Goal: Information Seeking & Learning: Learn about a topic

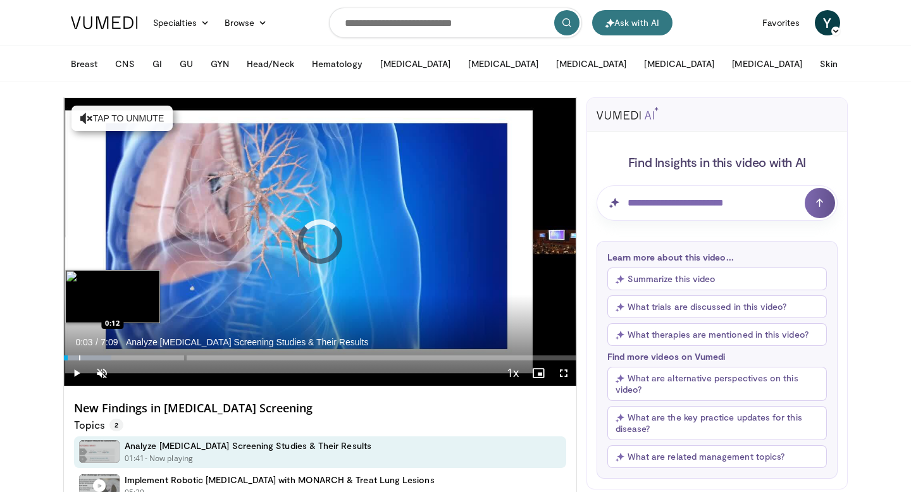
click at [79, 354] on div "Loaded : 9.29% 0:03 0:12" at bounding box center [320, 355] width 513 height 12
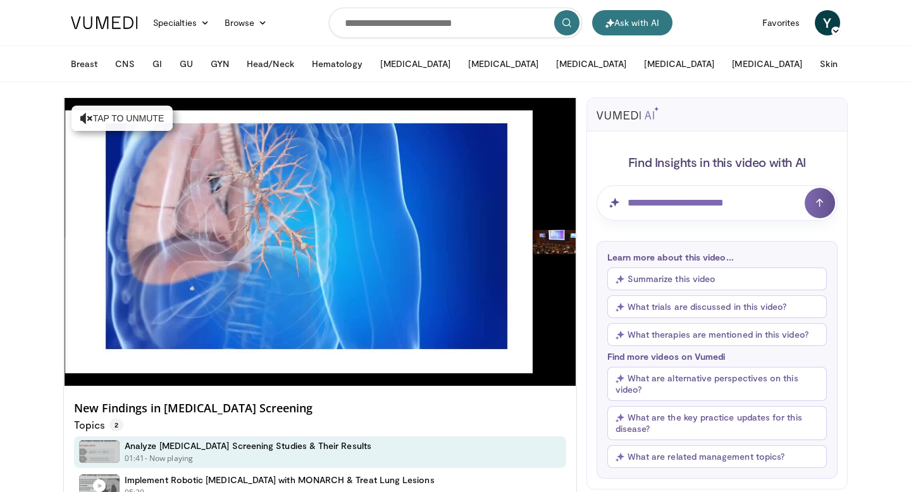
click at [94, 374] on div "Loaded : 9.32% 0:12 0:12" at bounding box center [320, 380] width 513 height 12
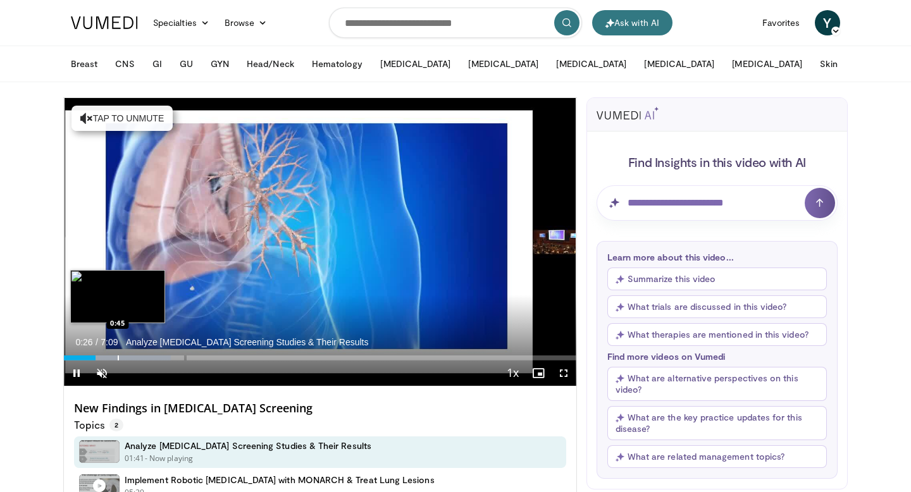
click at [118, 354] on div "Loaded : 20.93% 0:26 0:45" at bounding box center [320, 355] width 513 height 12
click at [135, 353] on div "Loaded : 20.93% 0:45 1:00" at bounding box center [320, 355] width 513 height 12
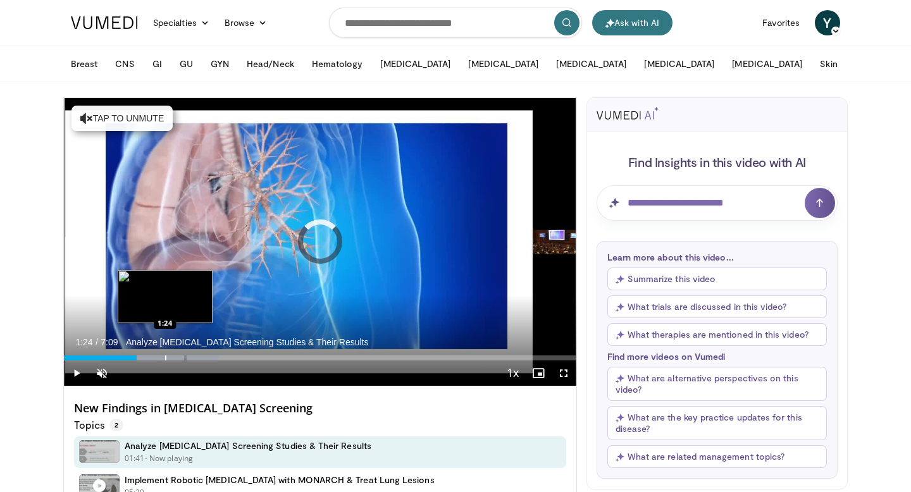
click at [165, 358] on div "Progress Bar" at bounding box center [165, 358] width 1 height 5
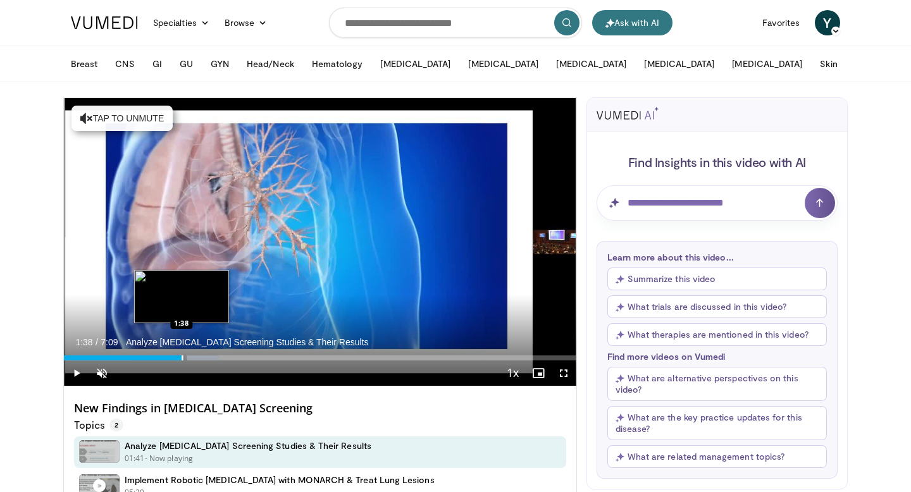
click at [182, 358] on div "Progress Bar" at bounding box center [182, 358] width 1 height 5
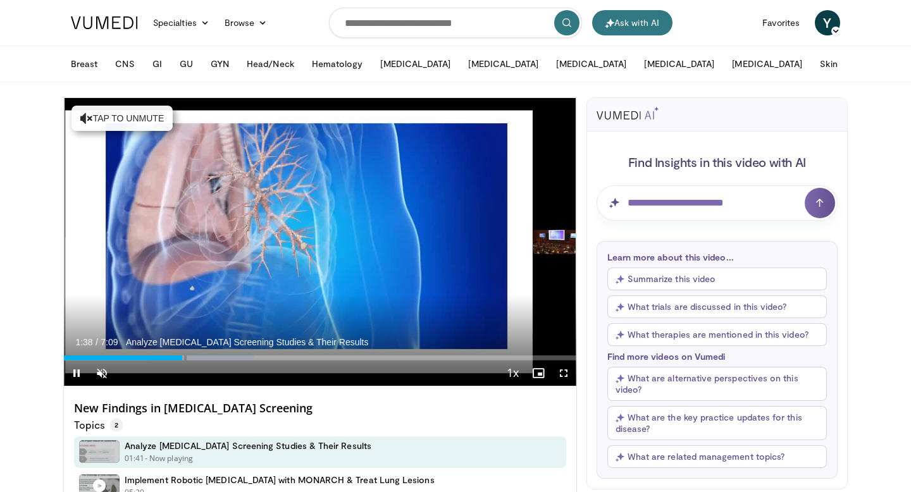
click at [216, 361] on div "Current Time 1:38 / Duration 7:09 Analyze Lung Cancer Screening Studies & Their…" at bounding box center [320, 373] width 513 height 25
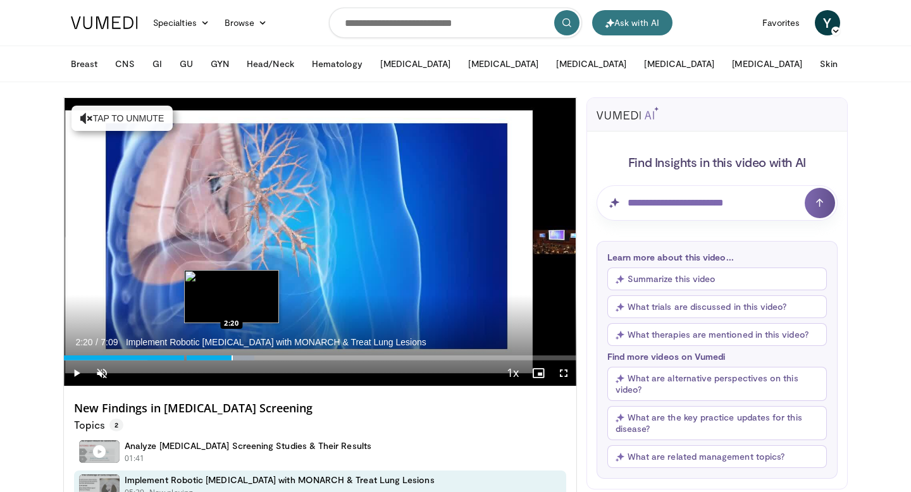
click at [232, 356] on div "Progress Bar" at bounding box center [232, 358] width 1 height 5
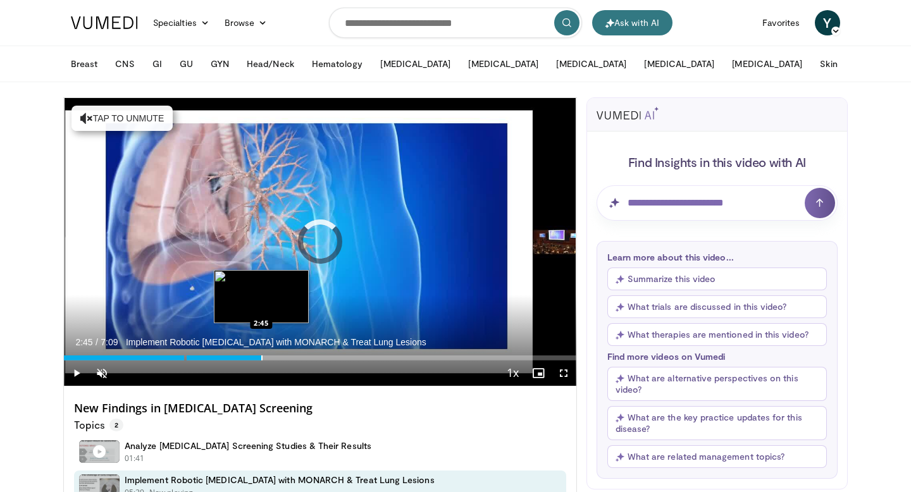
click at [261, 356] on div "Progress Bar" at bounding box center [261, 358] width 1 height 5
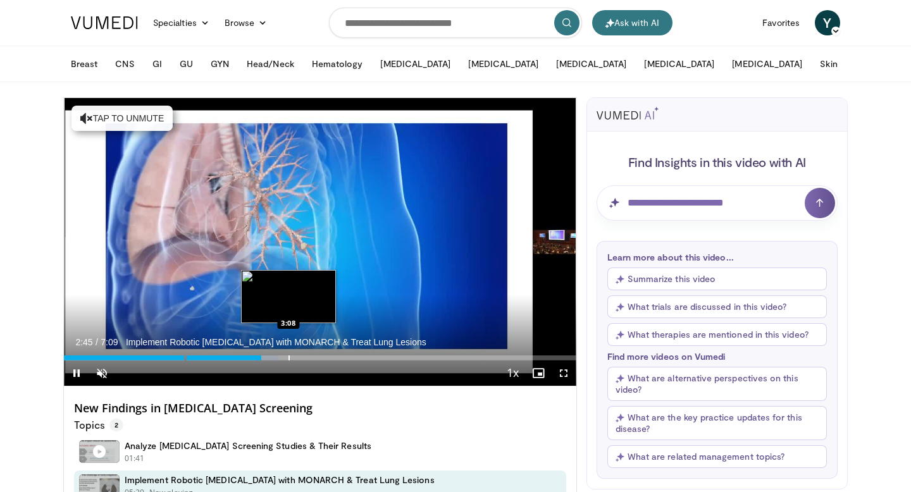
click at [290, 356] on div "Progress Bar" at bounding box center [289, 358] width 1 height 5
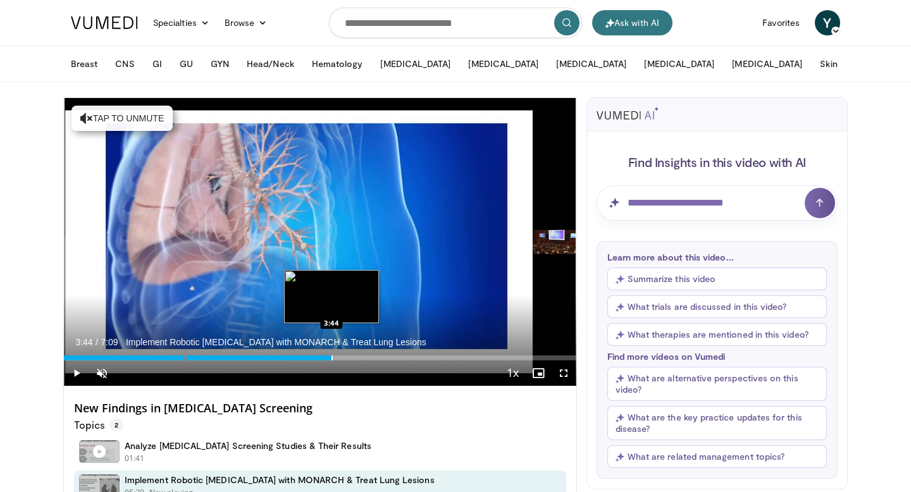
click at [332, 357] on div "Progress Bar" at bounding box center [332, 358] width 1 height 5
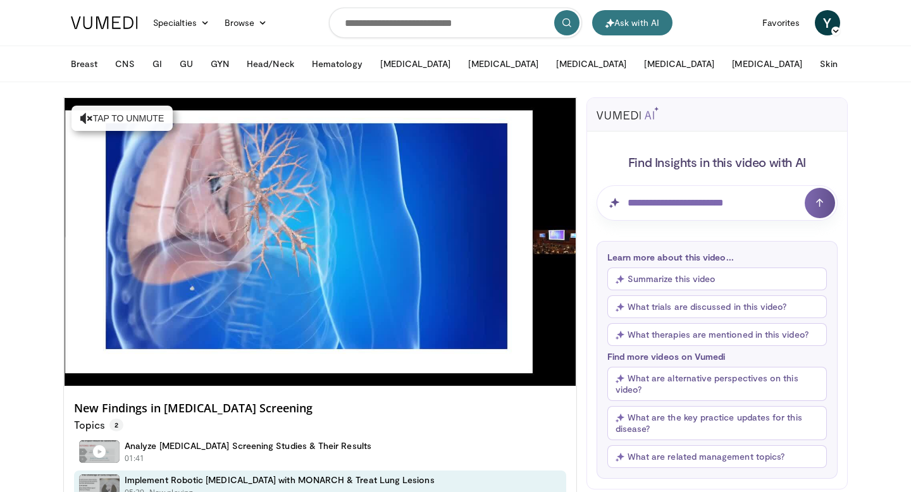
click at [372, 360] on div "10 seconds Tap to unmute" at bounding box center [320, 242] width 513 height 288
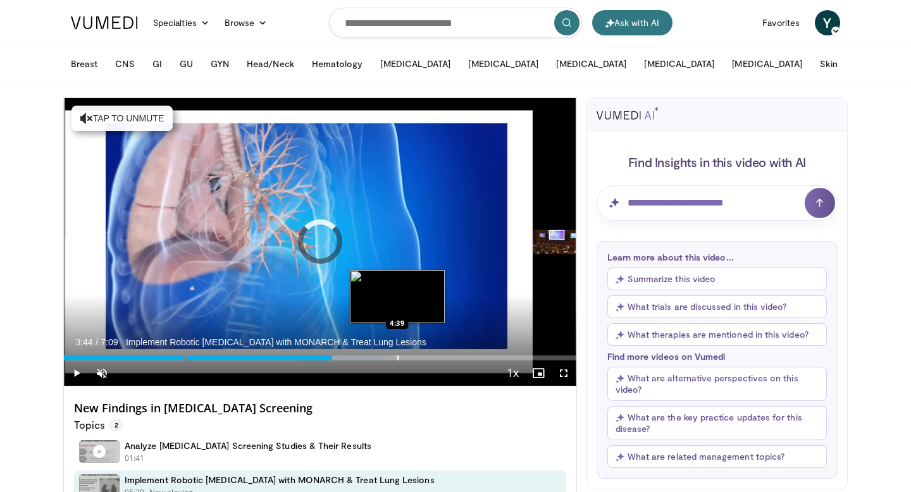
click at [397, 356] on div "Progress Bar" at bounding box center [397, 358] width 1 height 5
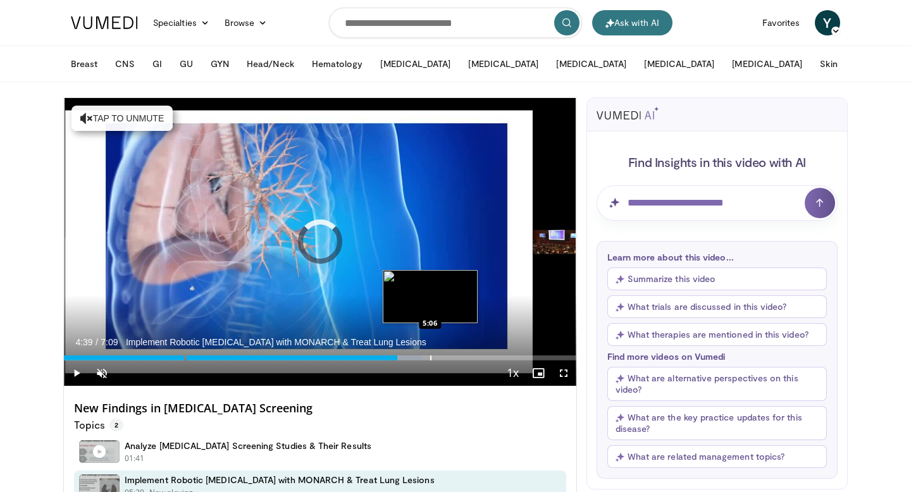
click at [430, 357] on div "Progress Bar" at bounding box center [430, 358] width 1 height 5
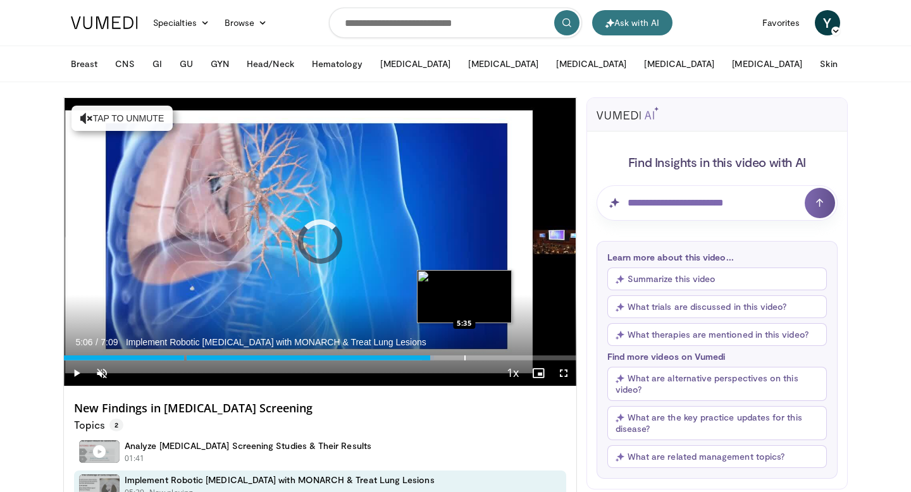
click at [465, 356] on div "Progress Bar" at bounding box center [465, 358] width 1 height 5
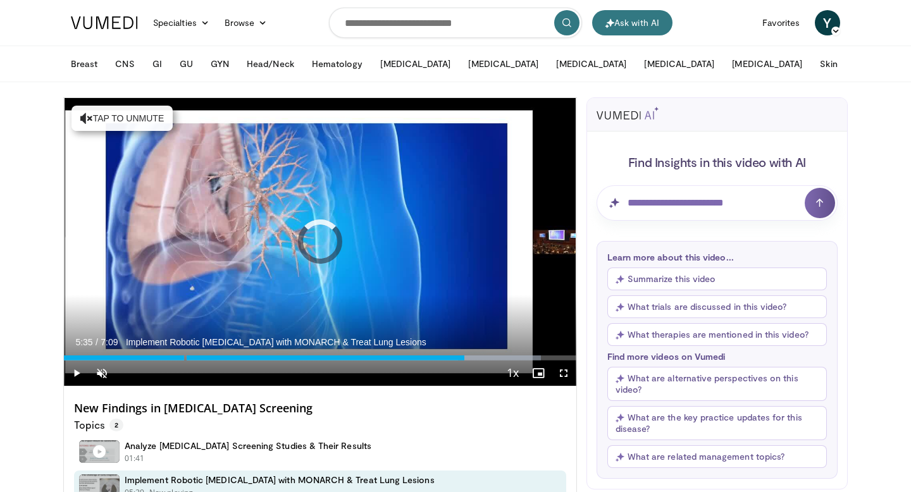
click at [475, 356] on div "Progress Bar" at bounding box center [475, 358] width 1 height 5
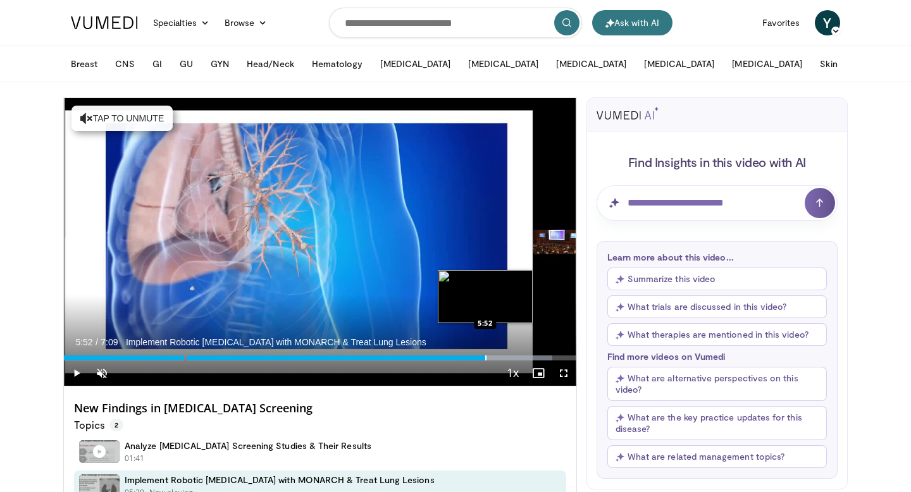
click at [485, 359] on div "Progress Bar" at bounding box center [485, 358] width 1 height 5
click at [497, 359] on div "Progress Bar" at bounding box center [496, 358] width 1 height 5
click at [507, 359] on div "Progress Bar" at bounding box center [507, 358] width 1 height 5
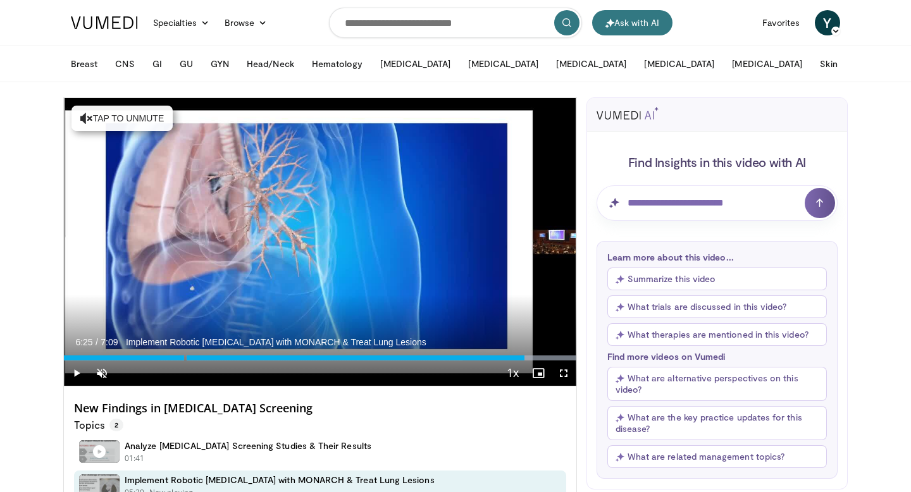
click at [525, 359] on div "Progress Bar" at bounding box center [525, 358] width 1 height 5
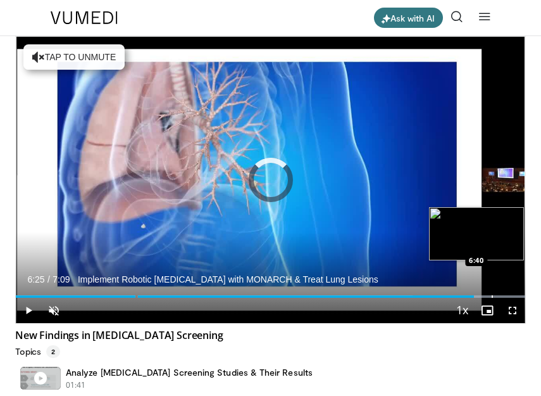
click at [491, 292] on div "Loaded : 100.00% 6:25 6:40" at bounding box center [271, 291] width 510 height 12
click at [501, 293] on div "Loaded : 100.00% 6:48 6:48" at bounding box center [271, 291] width 510 height 12
click at [510, 296] on div "Progress Bar" at bounding box center [510, 296] width 1 height 3
click at [512, 296] on div "Progress Bar" at bounding box center [511, 296] width 1 height 3
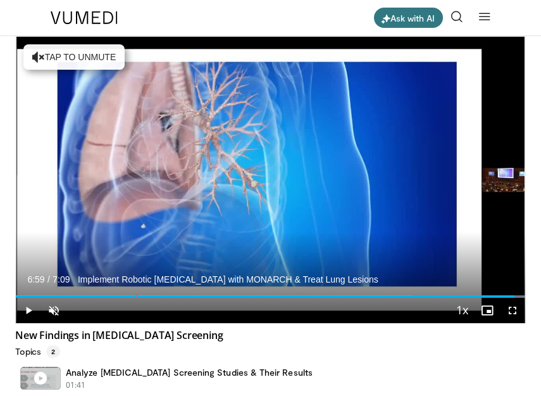
click at [515, 296] on div "Progress Bar" at bounding box center [515, 296] width 1 height 3
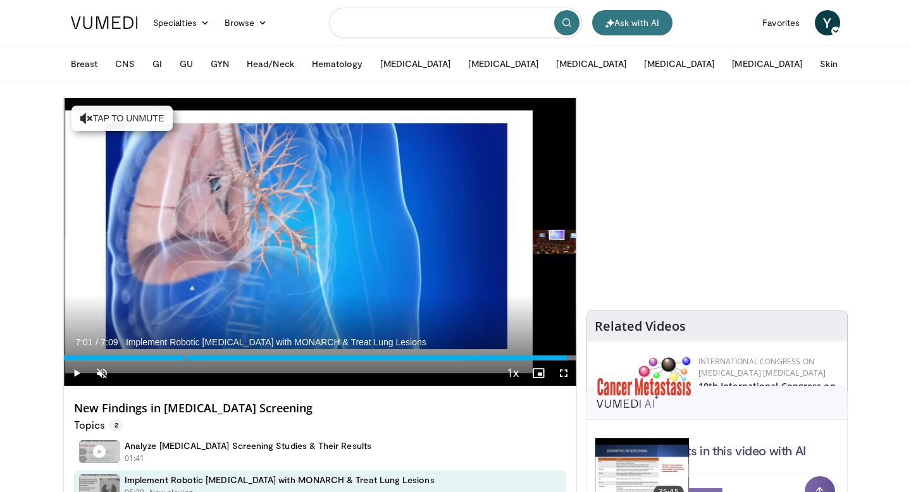
click at [434, 23] on input "Search topics, interventions" at bounding box center [455, 23] width 253 height 30
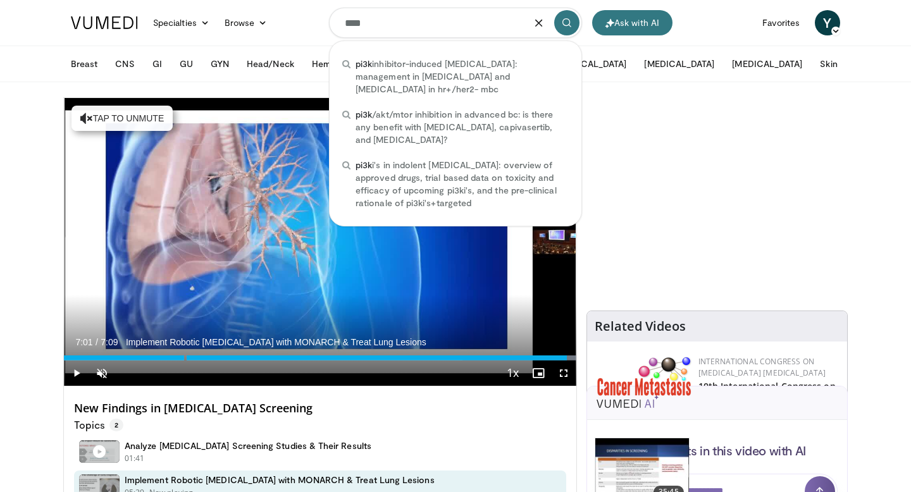
type input "****"
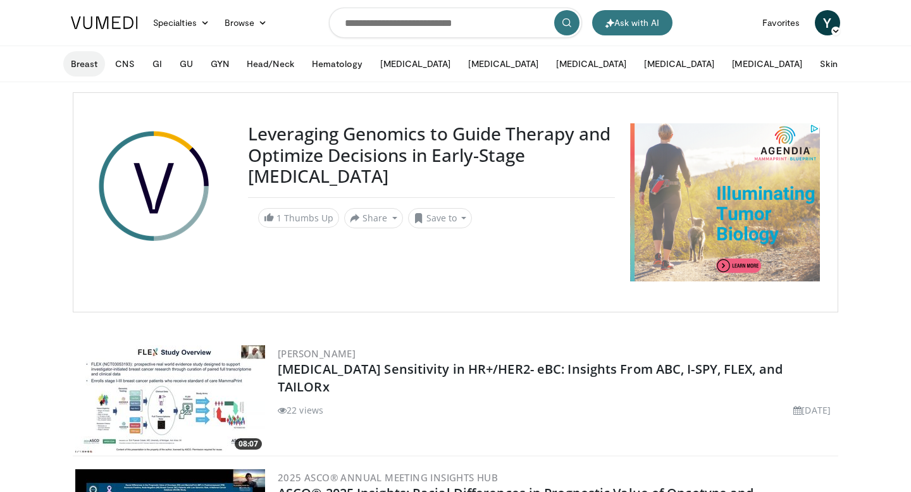
click at [103, 64] on button "Breast" at bounding box center [84, 63] width 42 height 25
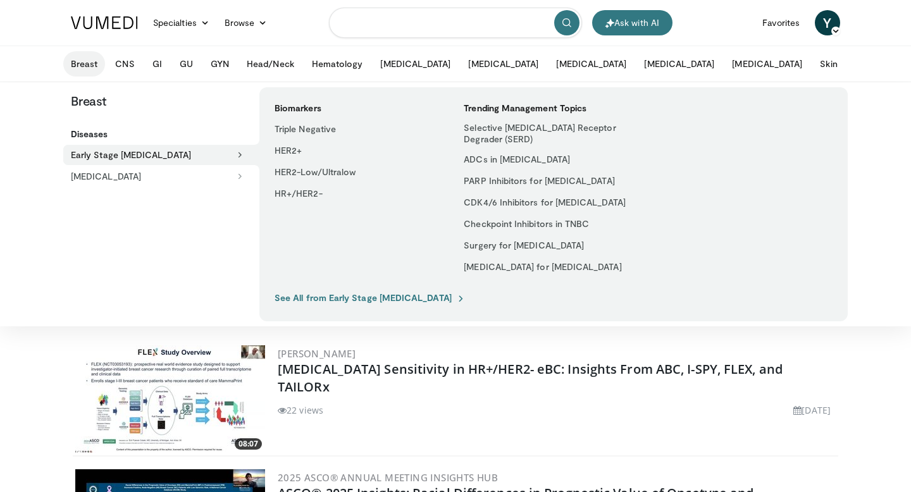
click at [420, 31] on input "Search topics, interventions" at bounding box center [455, 23] width 253 height 30
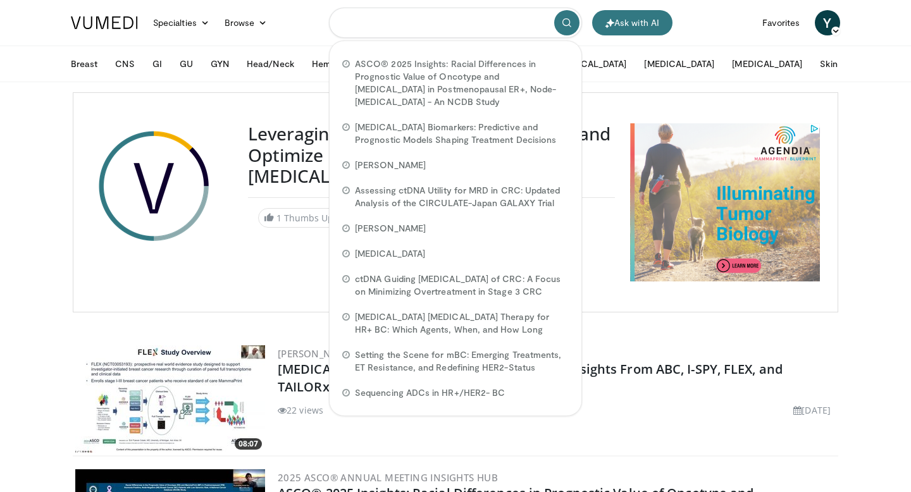
paste input "**********"
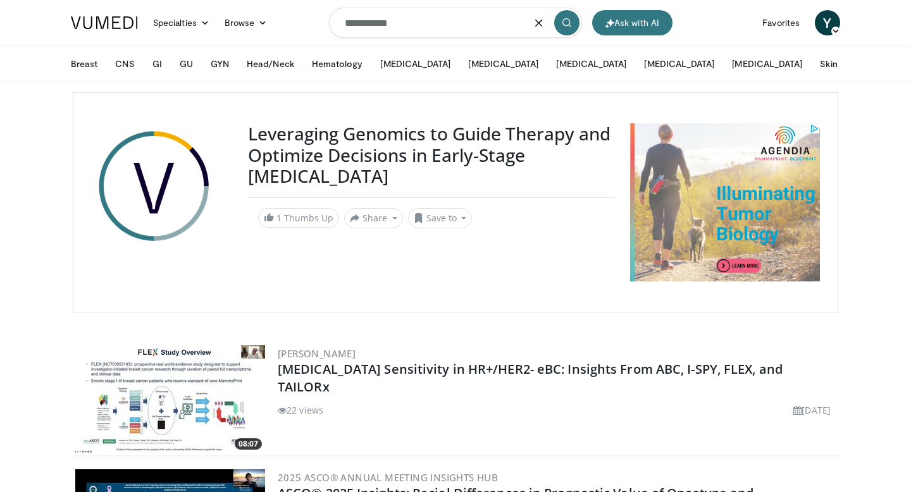
type input "**********"
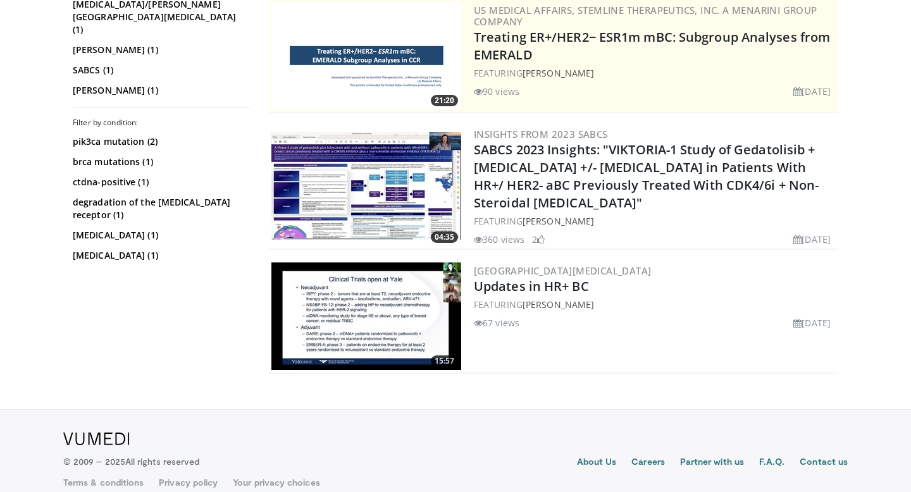
scroll to position [264, 0]
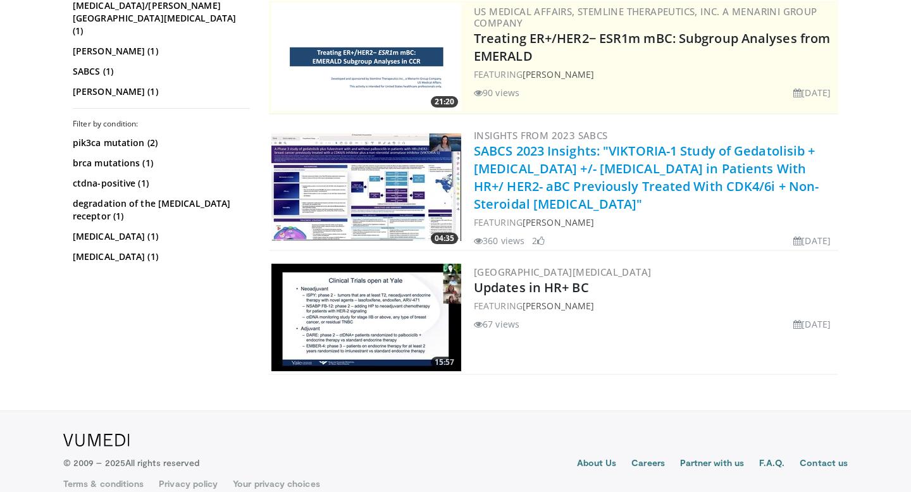
click at [498, 185] on link "SABCS 2023 Insights: "VIKTORIA-1 Study of Gedatolisib + Fulvestrant +/- Palboci…" at bounding box center [646, 177] width 345 height 70
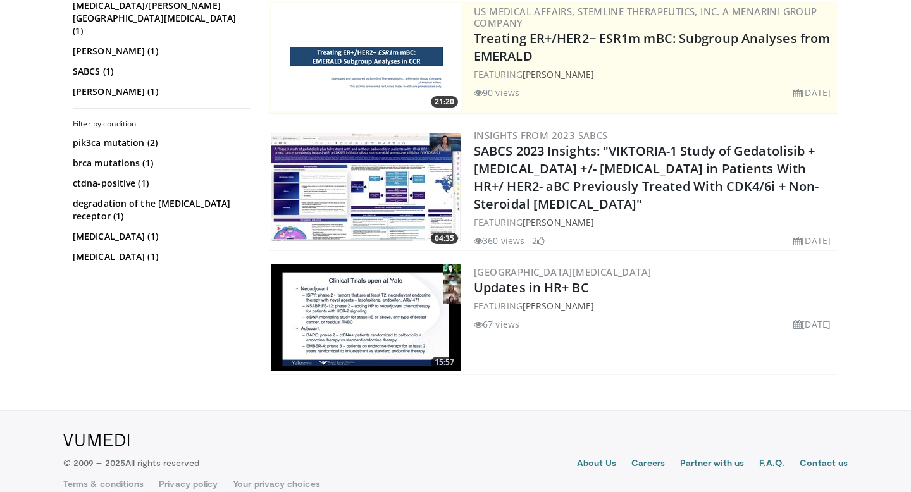
click at [418, 313] on img at bounding box center [367, 318] width 190 height 108
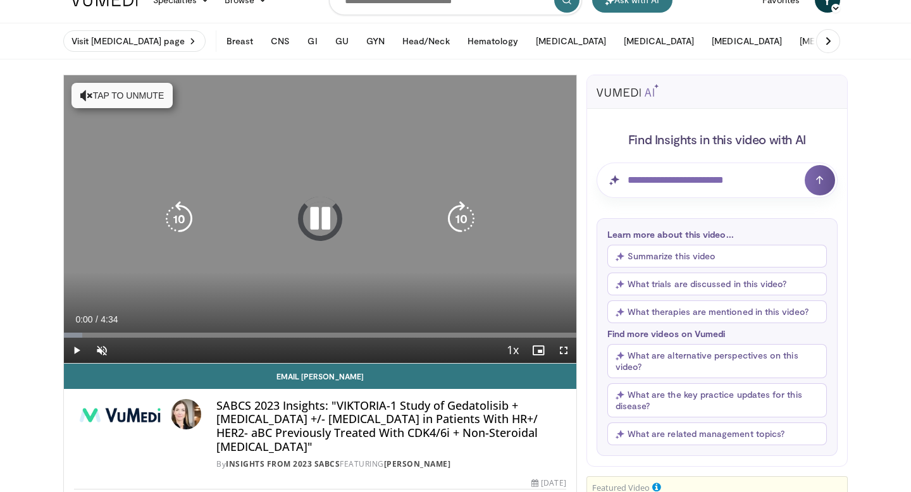
scroll to position [30, 0]
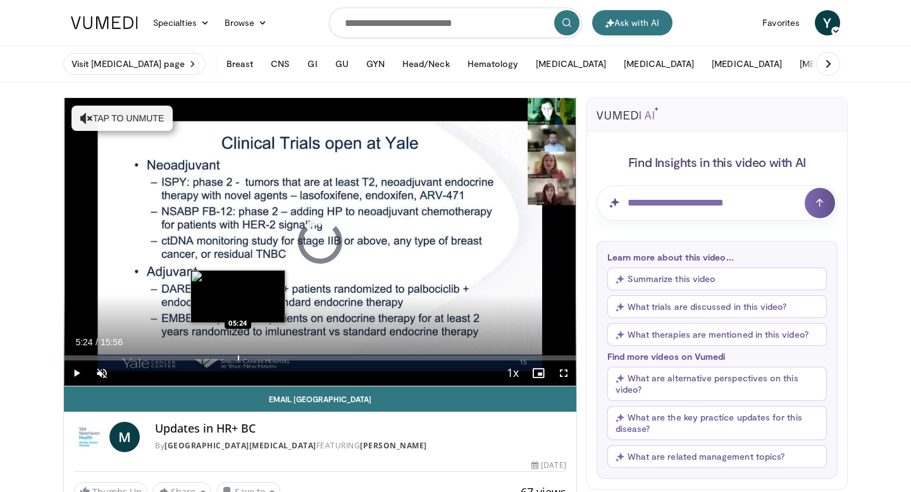
click at [237, 354] on div "Loaded : 0.00% 05:24 05:24" at bounding box center [320, 355] width 513 height 12
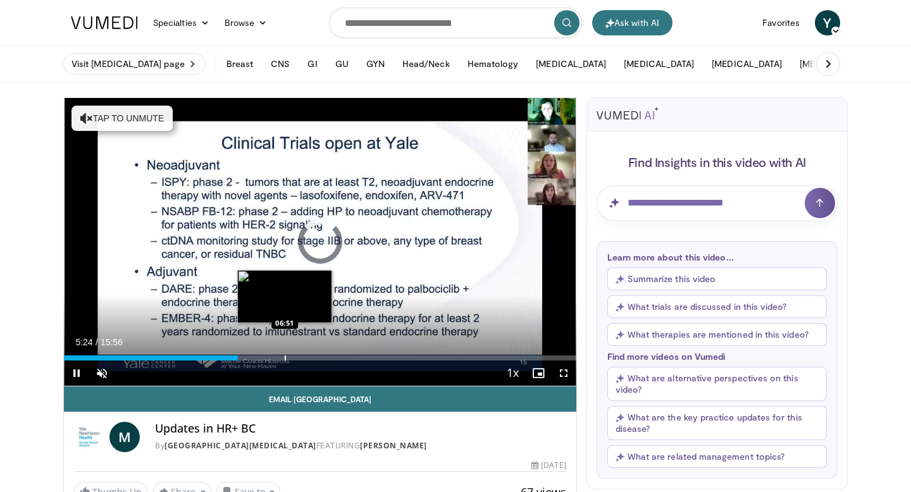
click at [285, 356] on div "Progress Bar" at bounding box center [285, 358] width 1 height 5
click at [306, 358] on div "Progress Bar" at bounding box center [306, 358] width 1 height 5
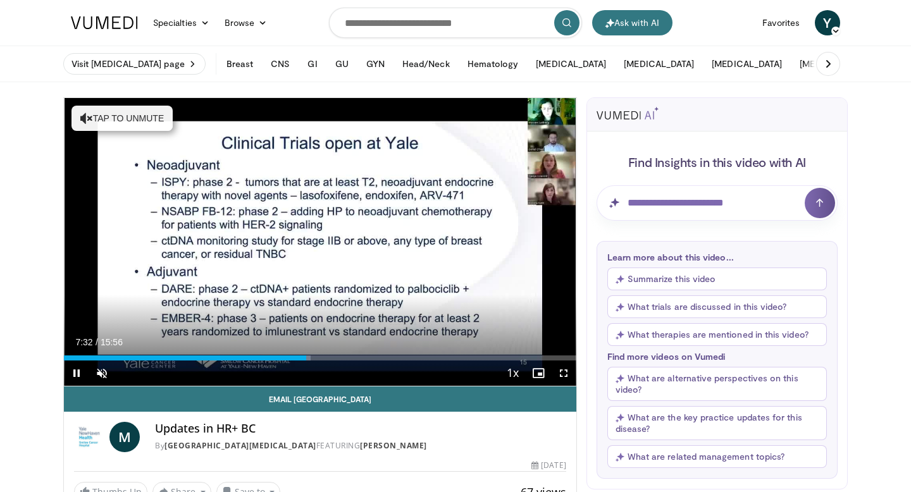
click at [333, 361] on div "Current Time 7:32 / Duration 15:56 Pause Skip Backward Skip Forward Unmute Load…" at bounding box center [320, 373] width 513 height 25
click at [361, 363] on div "Current Time 7:33 / Duration 15:56 Pause Skip Backward Skip Forward Unmute Load…" at bounding box center [320, 373] width 513 height 25
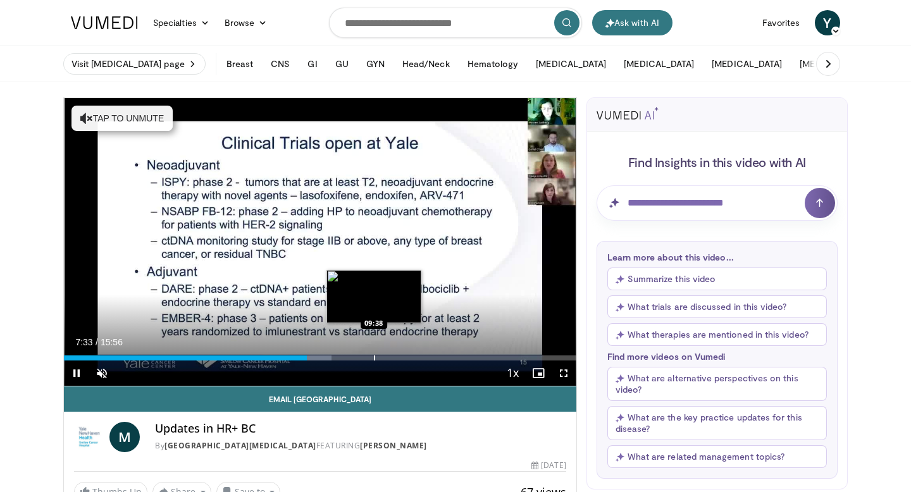
click at [375, 359] on div "Progress Bar" at bounding box center [374, 358] width 1 height 5
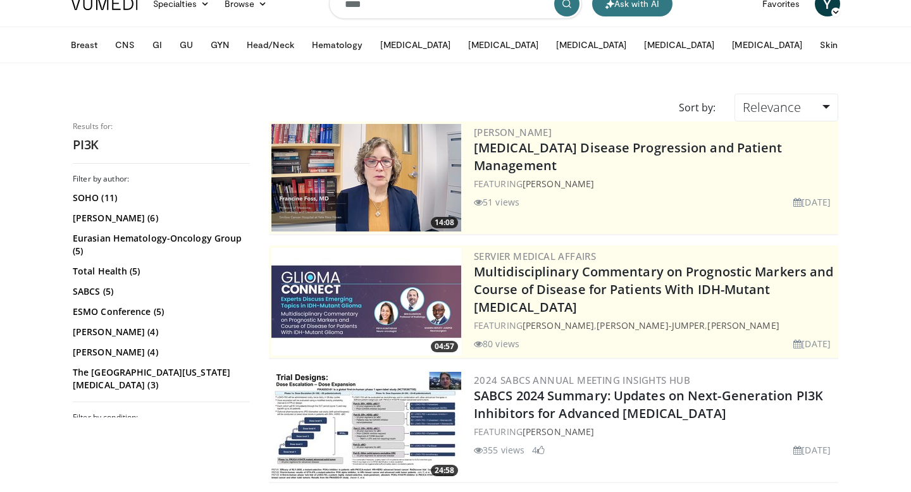
scroll to position [8, 0]
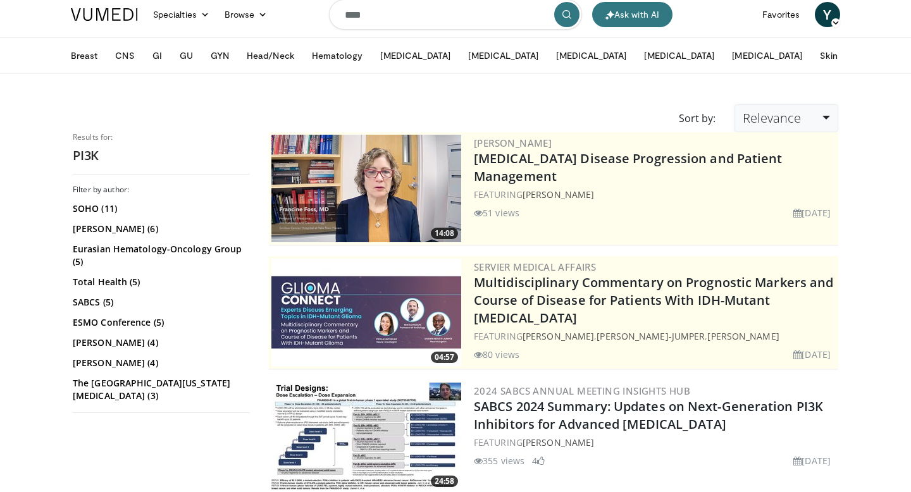
click at [825, 120] on link "Relevance" at bounding box center [787, 118] width 104 height 28
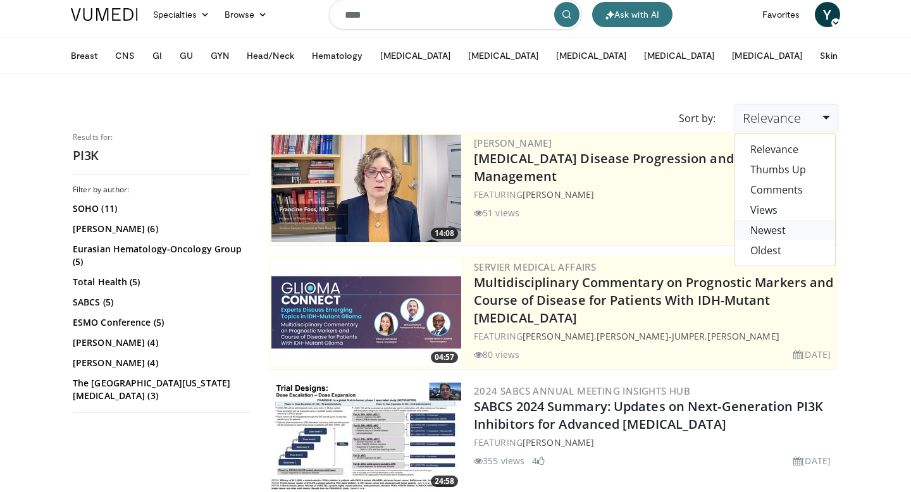
click at [777, 230] on link "Newest" at bounding box center [785, 230] width 100 height 20
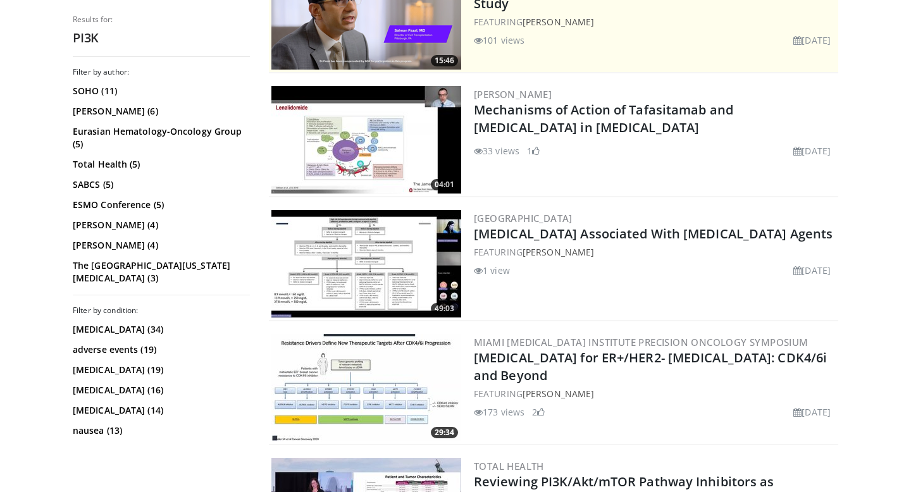
scroll to position [307, 0]
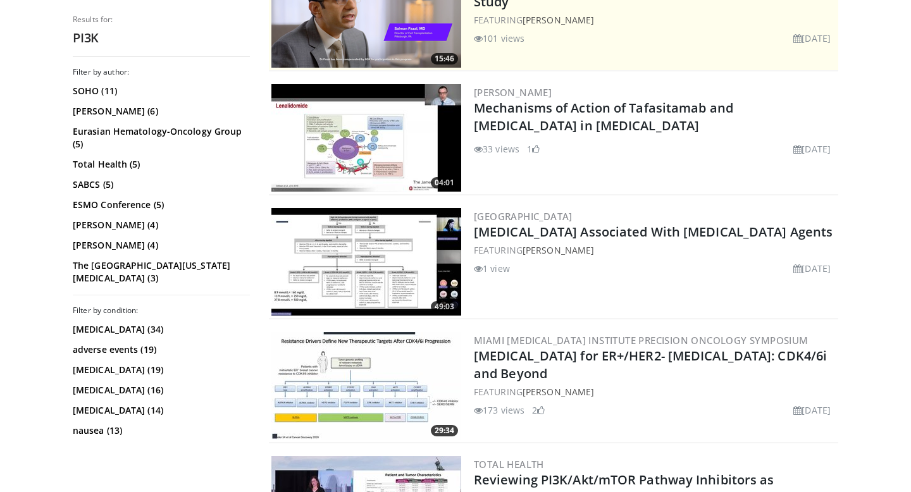
click at [392, 263] on img at bounding box center [367, 262] width 190 height 108
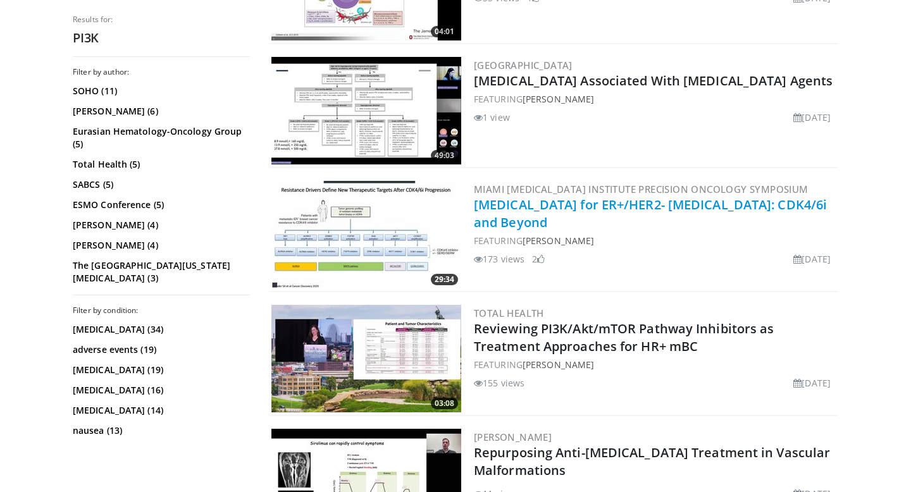
scroll to position [462, 0]
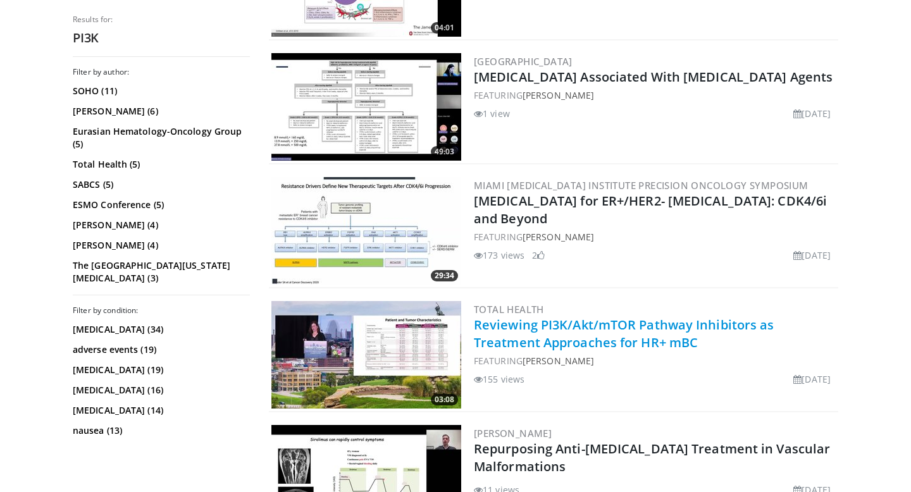
click at [515, 323] on link "Reviewing PI3K/Akt/mTOR Pathway Inhibitors as Treatment Approaches for HR+ mBC" at bounding box center [624, 333] width 301 height 35
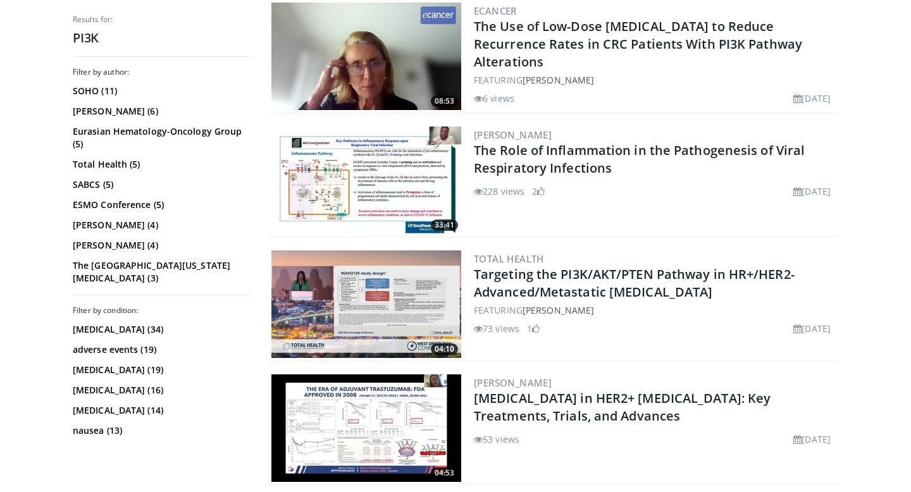
scroll to position [1011, 0]
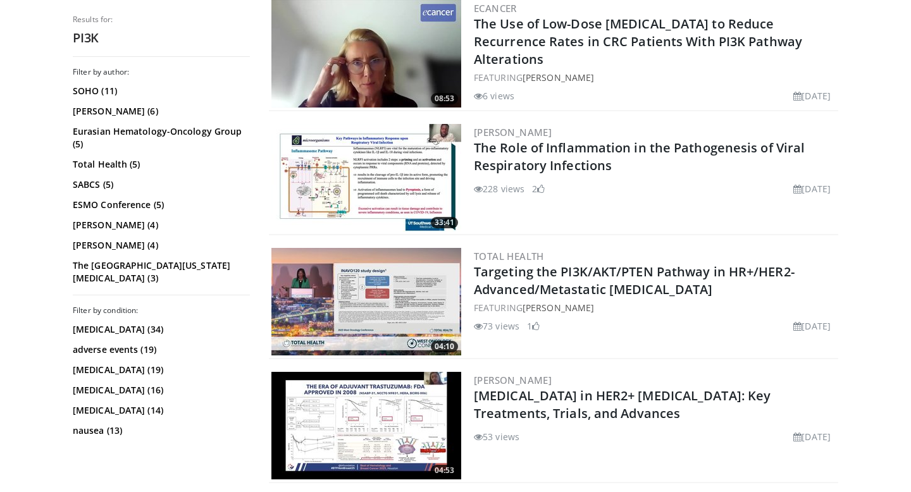
click at [379, 292] on img at bounding box center [367, 302] width 190 height 108
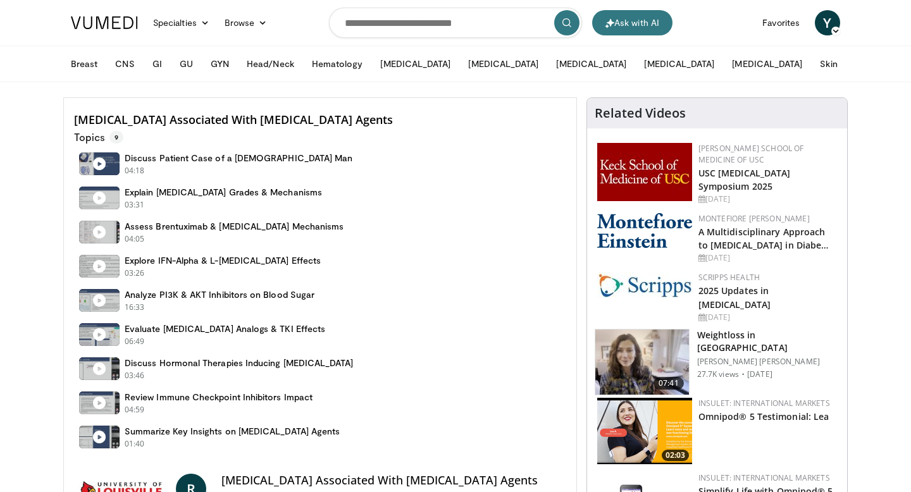
click at [493, 234] on div "Assess Brentuximab & [MEDICAL_DATA] Mechanisms 04:05 - Now playing" at bounding box center [320, 233] width 492 height 32
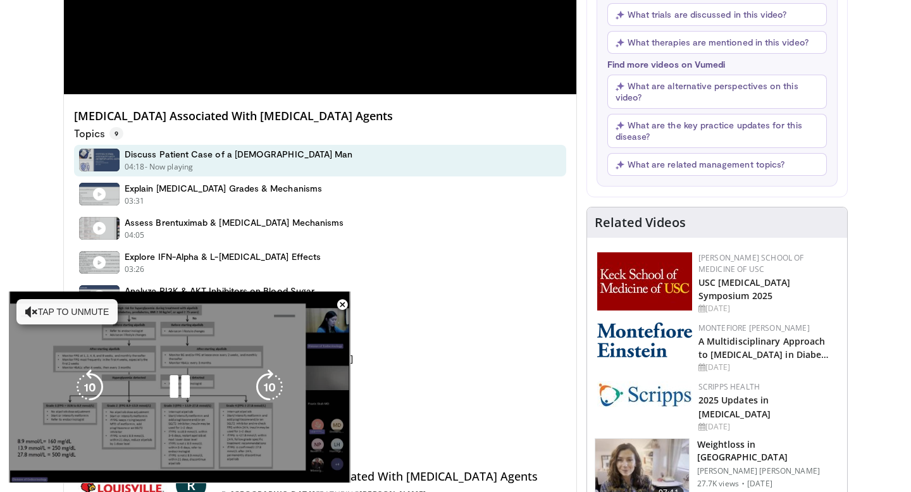
scroll to position [296, 0]
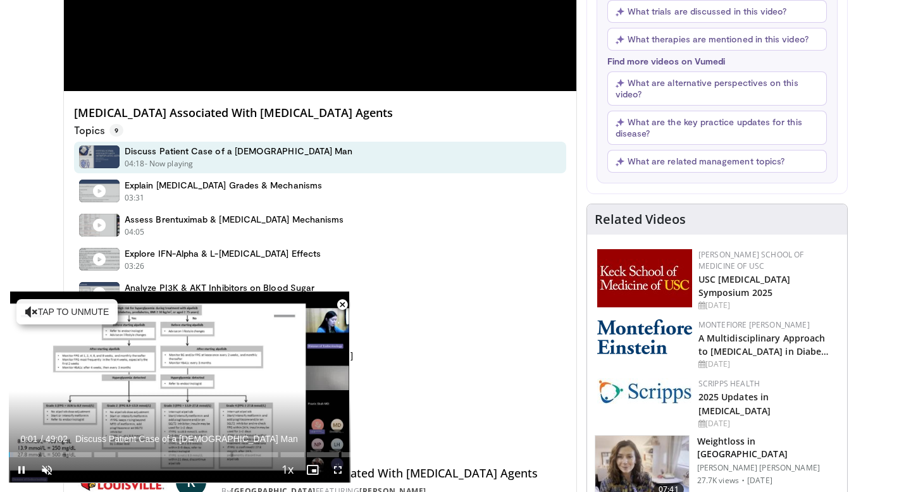
click at [341, 301] on span "Video Player" at bounding box center [342, 304] width 25 height 25
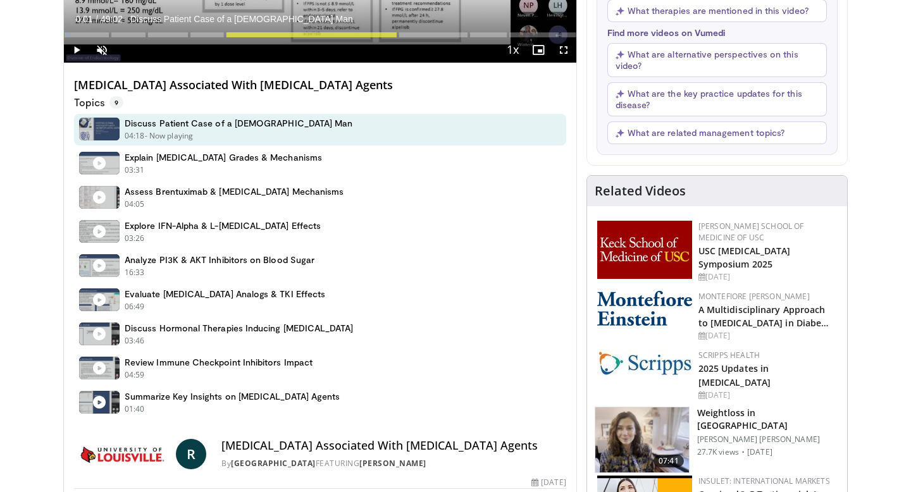
scroll to position [319, 0]
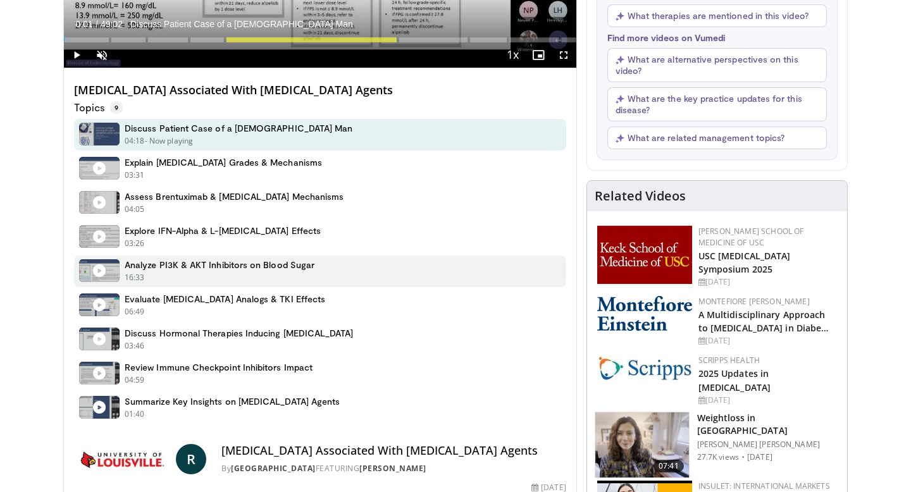
click at [280, 271] on div "Analyze PI3K & AKT Inhibitors on Blood Sugar 16:33 - Now playing" at bounding box center [220, 272] width 190 height 24
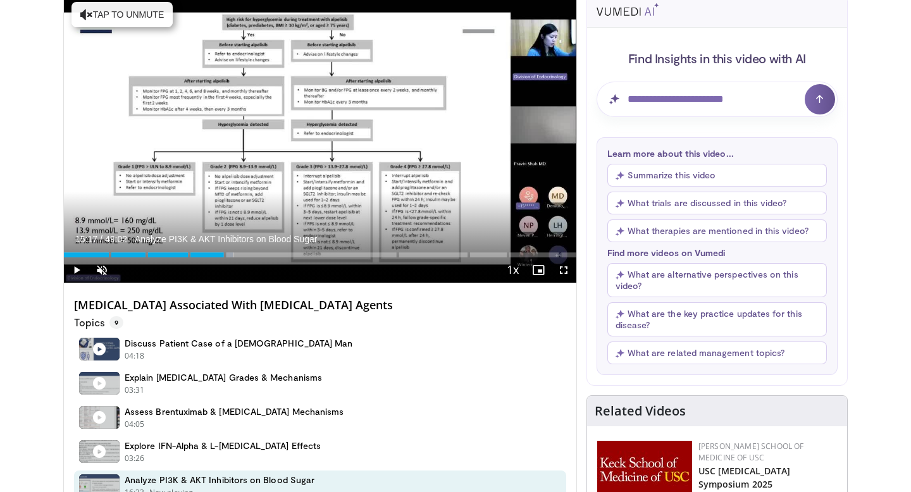
scroll to position [100, 0]
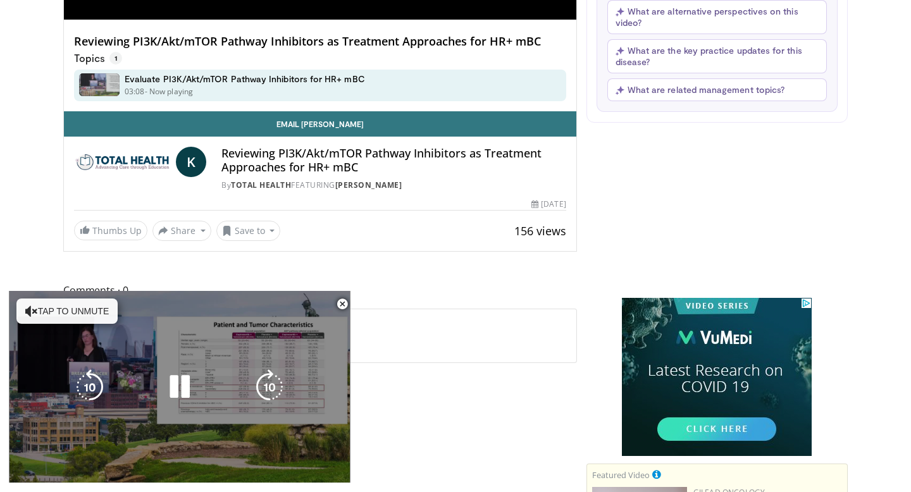
scroll to position [376, 0]
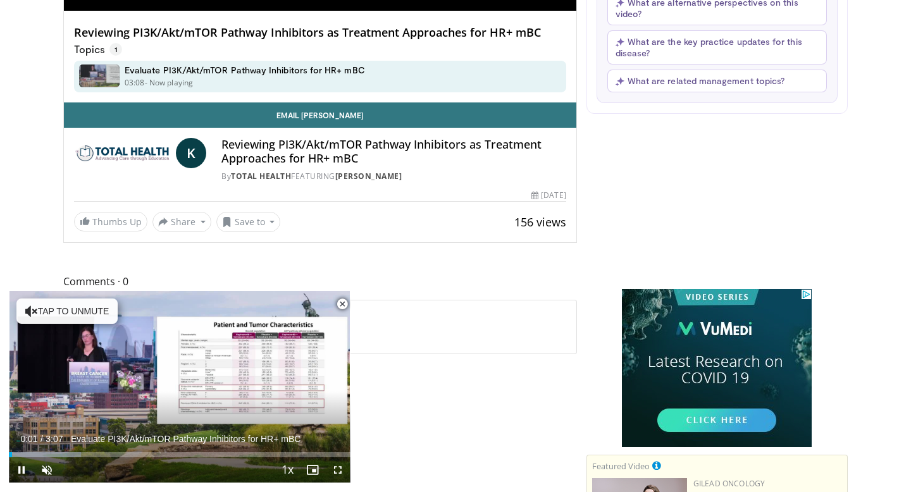
click at [340, 301] on span "Video Player" at bounding box center [342, 304] width 25 height 25
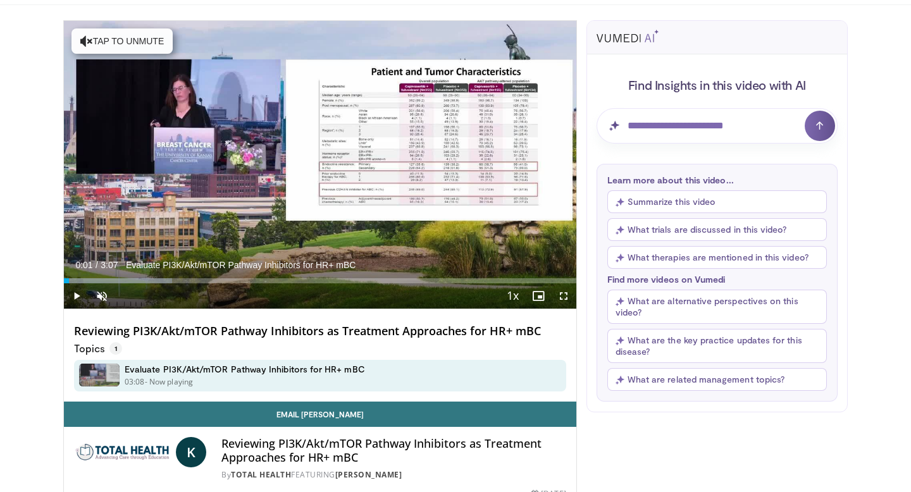
scroll to position [75, 0]
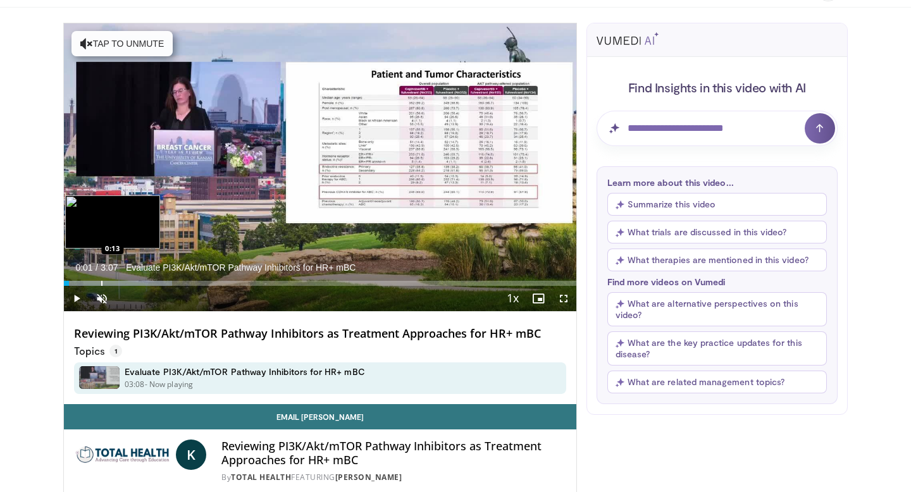
click at [101, 282] on div "Progress Bar" at bounding box center [101, 283] width 1 height 5
click at [115, 282] on div "Progress Bar" at bounding box center [115, 283] width 1 height 5
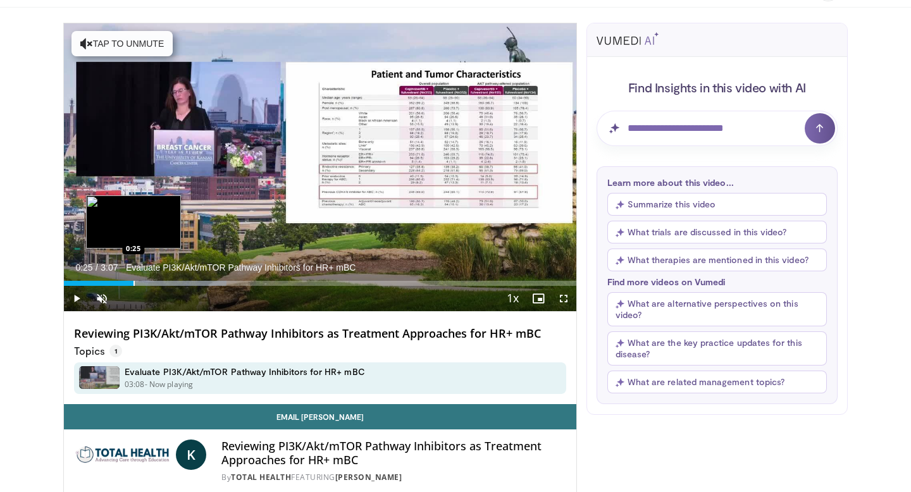
click at [134, 282] on div "Progress Bar" at bounding box center [134, 283] width 1 height 5
click at [151, 282] on div "Progress Bar" at bounding box center [151, 283] width 1 height 5
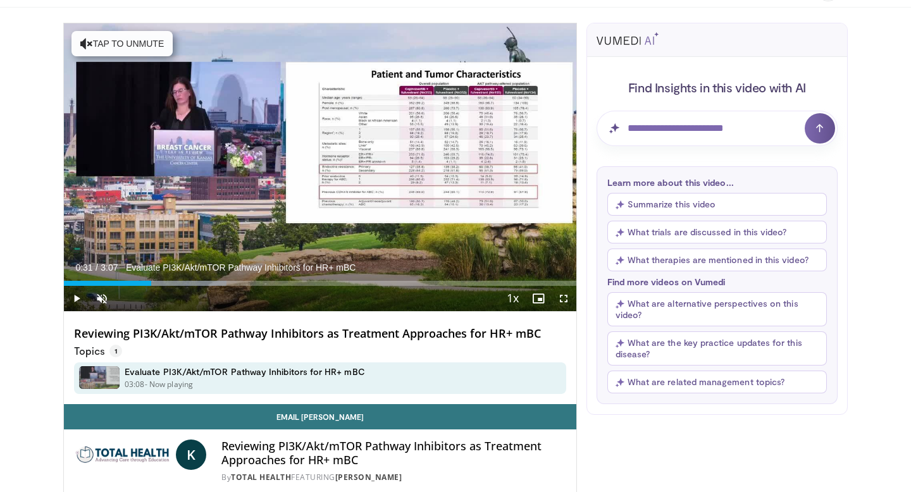
click at [163, 282] on div "Progress Bar" at bounding box center [163, 283] width 1 height 5
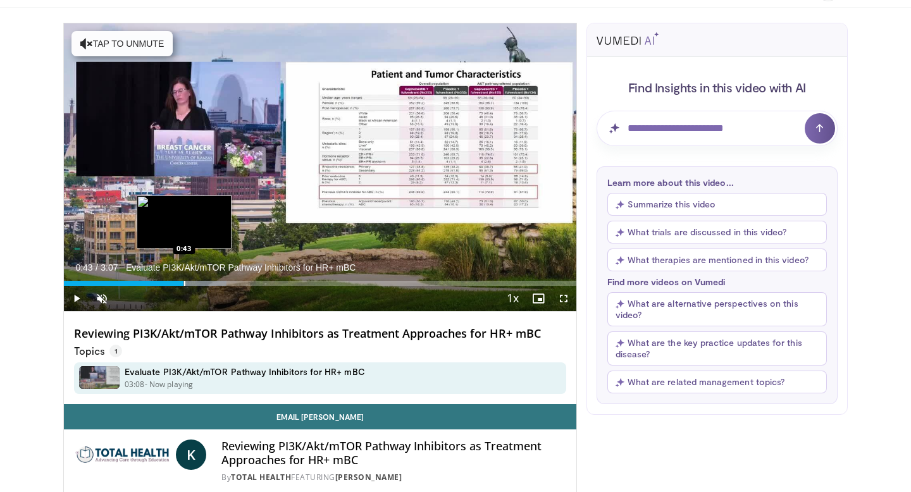
click at [184, 282] on div "Progress Bar" at bounding box center [184, 283] width 1 height 5
click at [200, 282] on div "Progress Bar" at bounding box center [200, 283] width 1 height 5
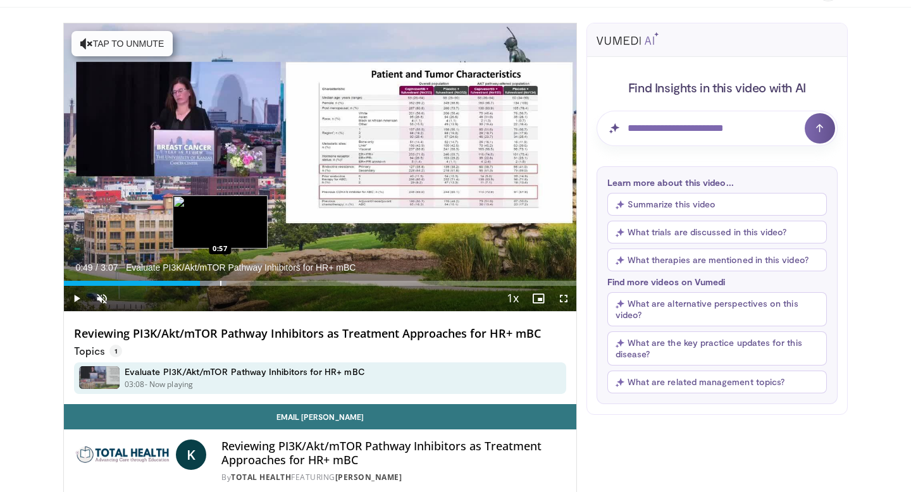
click at [221, 284] on div "Progress Bar" at bounding box center [220, 283] width 1 height 5
click at [237, 284] on div "Progress Bar" at bounding box center [237, 283] width 1 height 5
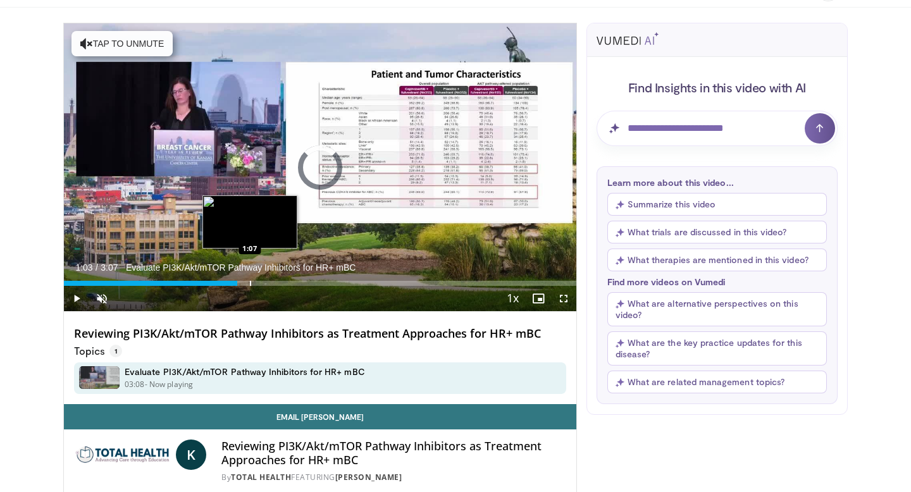
click at [250, 284] on div "Progress Bar" at bounding box center [250, 283] width 1 height 5
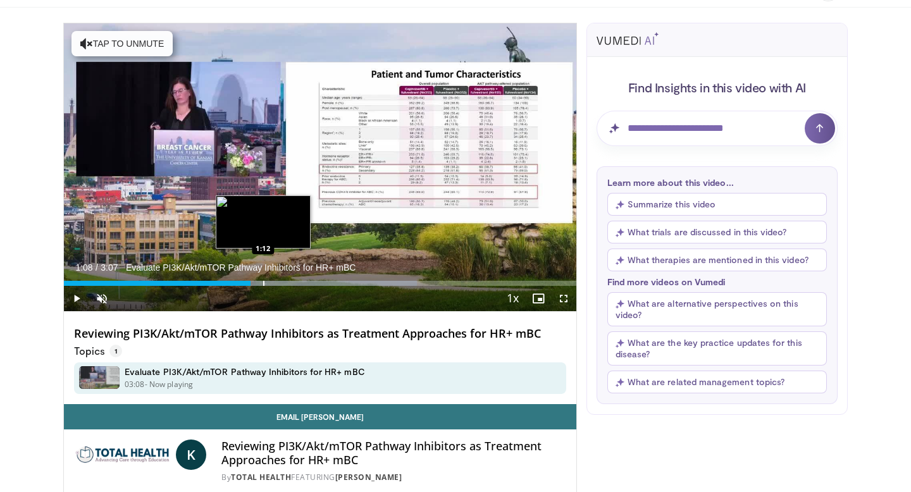
click at [263, 285] on div "Progress Bar" at bounding box center [263, 283] width 1 height 5
click at [283, 285] on div "Progress Bar" at bounding box center [282, 283] width 1 height 5
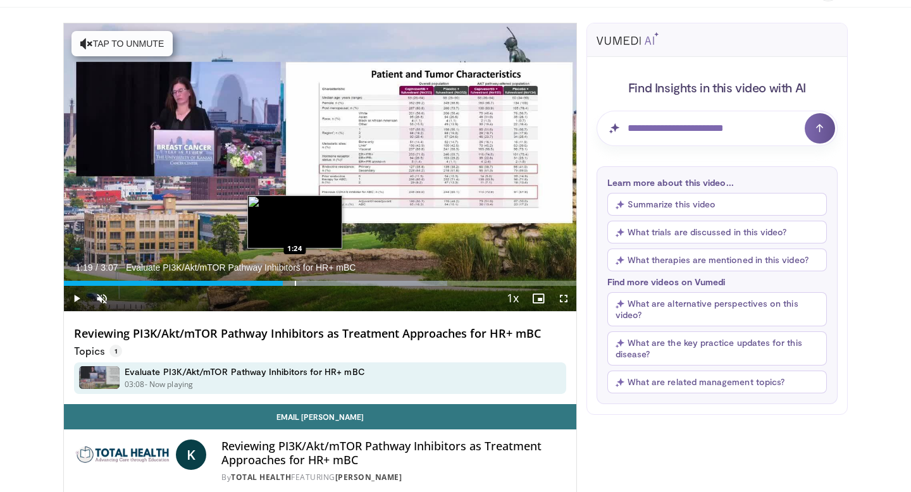
click at [295, 285] on div "Progress Bar" at bounding box center [295, 283] width 1 height 5
click at [308, 285] on div "Progress Bar" at bounding box center [308, 283] width 1 height 5
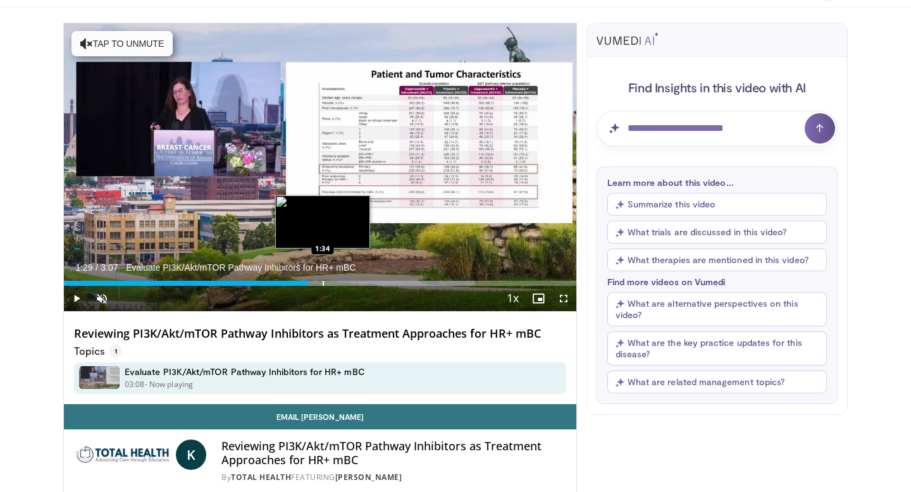
click at [323, 285] on div "Progress Bar" at bounding box center [323, 283] width 1 height 5
click at [330, 285] on div "Progress Bar" at bounding box center [330, 283] width 1 height 5
click at [344, 285] on div "Progress Bar" at bounding box center [344, 283] width 1 height 5
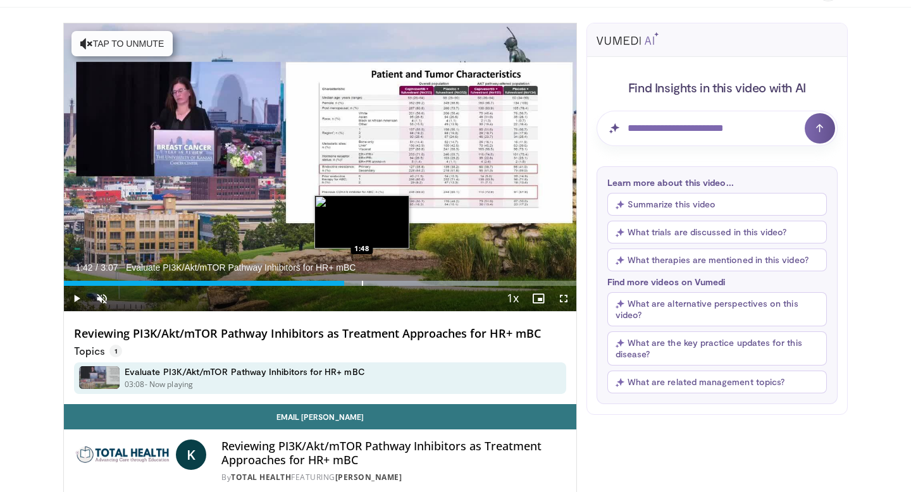
click at [362, 285] on div "Progress Bar" at bounding box center [362, 283] width 1 height 5
click at [365, 285] on div "Progress Bar" at bounding box center [363, 283] width 1 height 5
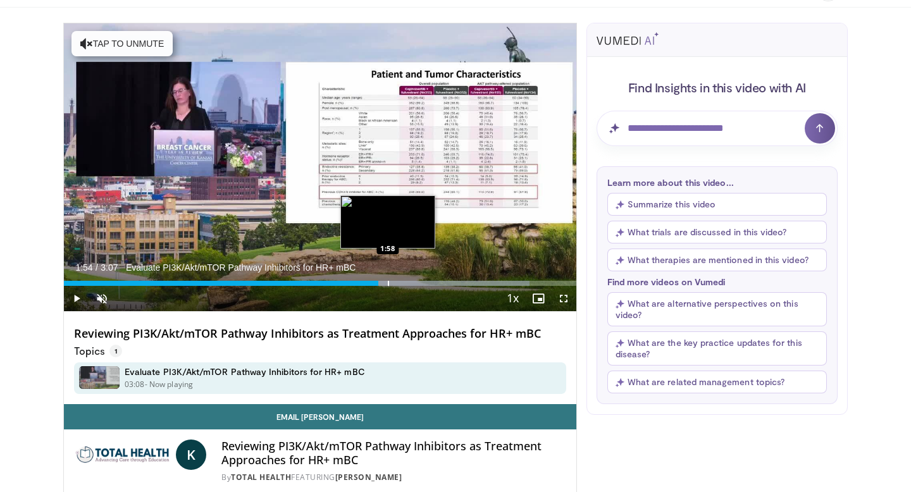
click at [389, 285] on div "Progress Bar" at bounding box center [388, 283] width 1 height 5
click at [407, 285] on div "Progress Bar" at bounding box center [406, 283] width 1 height 5
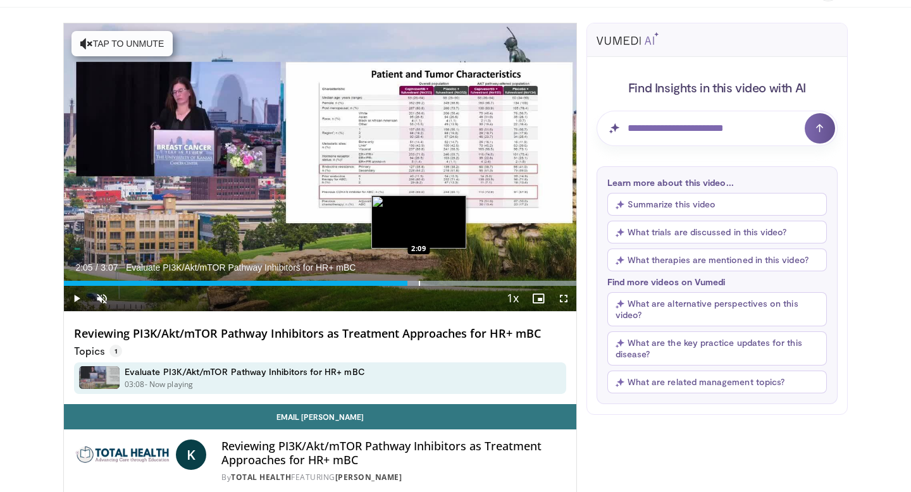
click at [419, 285] on div "Progress Bar" at bounding box center [419, 283] width 1 height 5
click at [433, 285] on div "Progress Bar" at bounding box center [433, 283] width 1 height 5
click at [444, 285] on div "Progress Bar" at bounding box center [444, 283] width 1 height 5
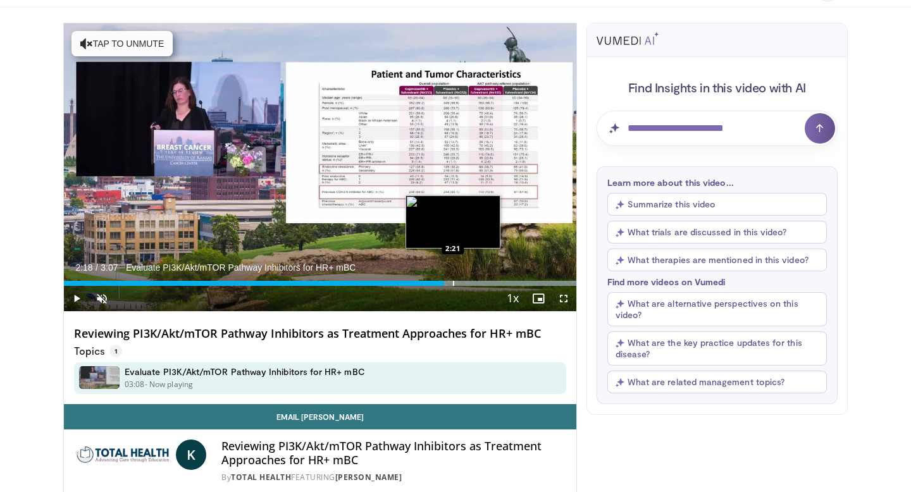
click at [453, 285] on div "Progress Bar" at bounding box center [453, 283] width 1 height 5
click at [468, 284] on div "Progress Bar" at bounding box center [467, 283] width 1 height 5
click at [479, 284] on div "Progress Bar" at bounding box center [479, 283] width 1 height 5
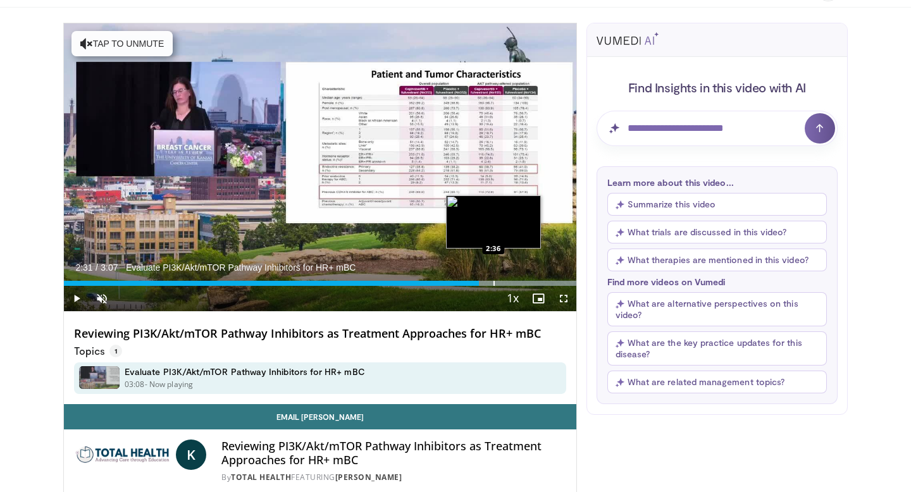
click at [494, 283] on div "Progress Bar" at bounding box center [494, 283] width 1 height 5
click at [506, 283] on div "Progress Bar" at bounding box center [506, 283] width 1 height 5
click at [516, 284] on div "Progress Bar" at bounding box center [515, 283] width 1 height 5
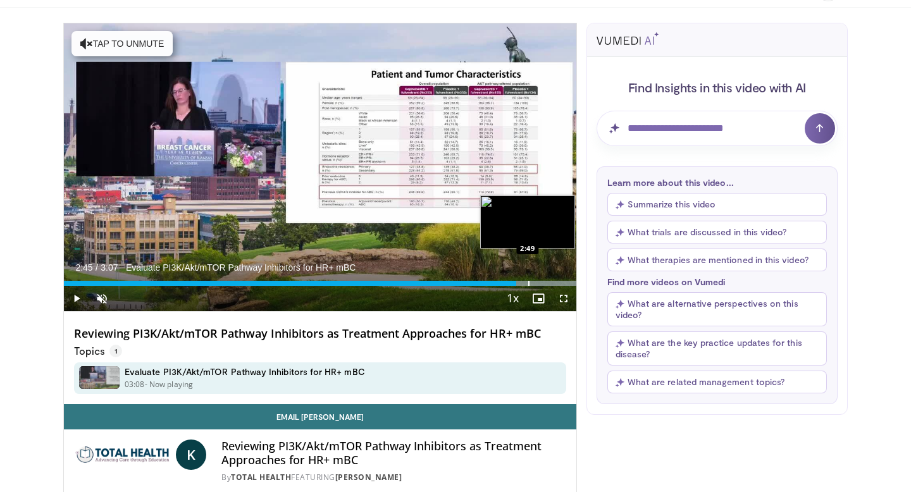
click at [529, 286] on div "Progress Bar" at bounding box center [529, 283] width 1 height 5
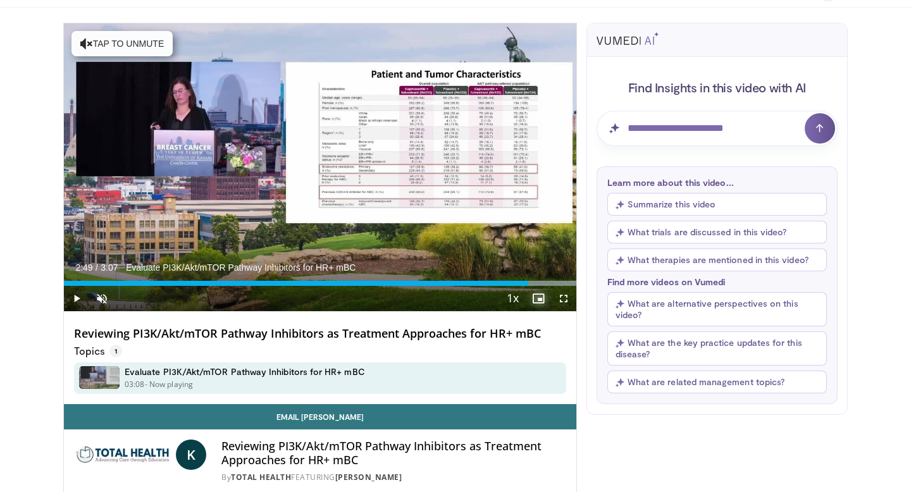
click at [538, 286] on span "Video Player" at bounding box center [538, 298] width 25 height 25
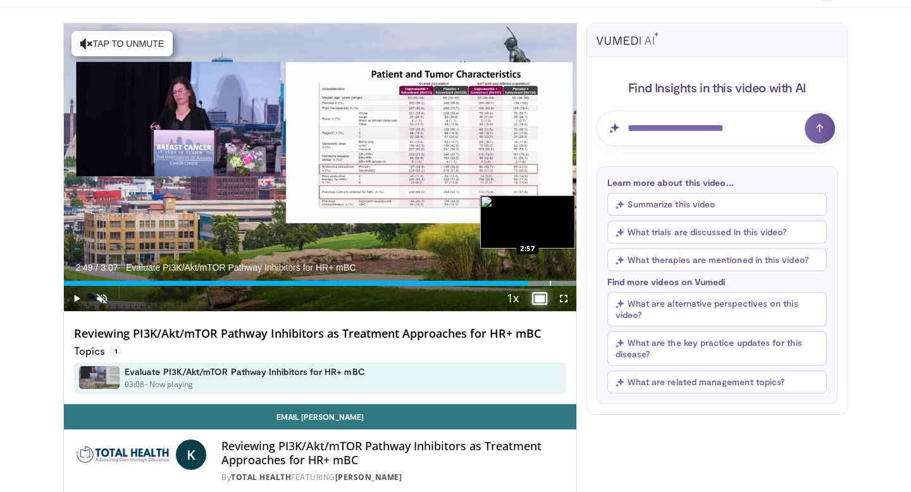
click at [550, 281] on div "Progress Bar" at bounding box center [550, 283] width 1 height 5
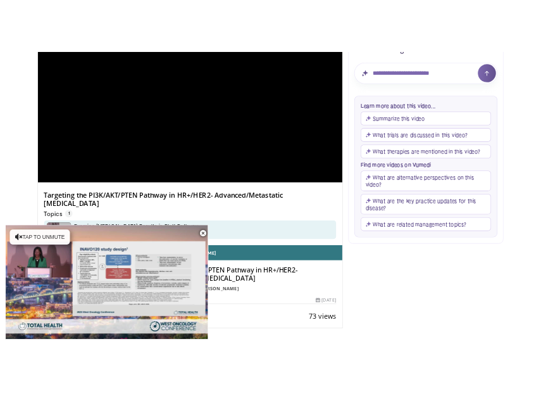
scroll to position [174, 0]
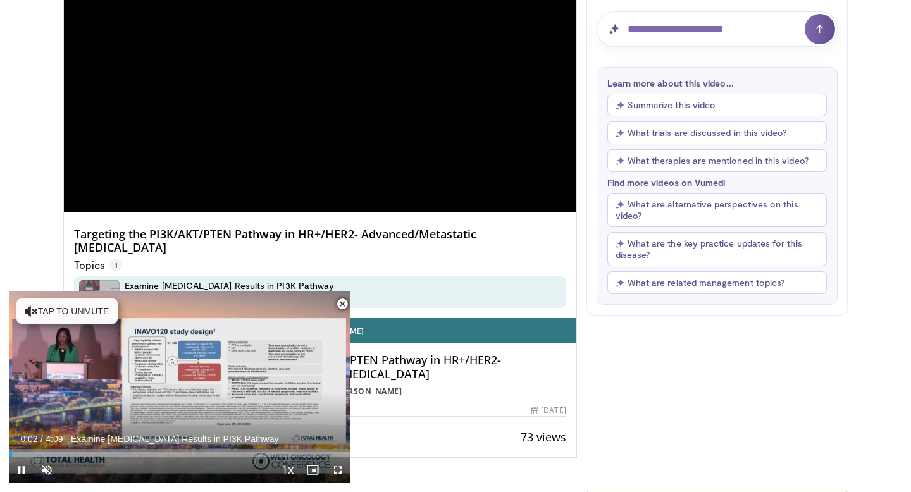
click at [344, 303] on span "Video Player" at bounding box center [342, 304] width 25 height 25
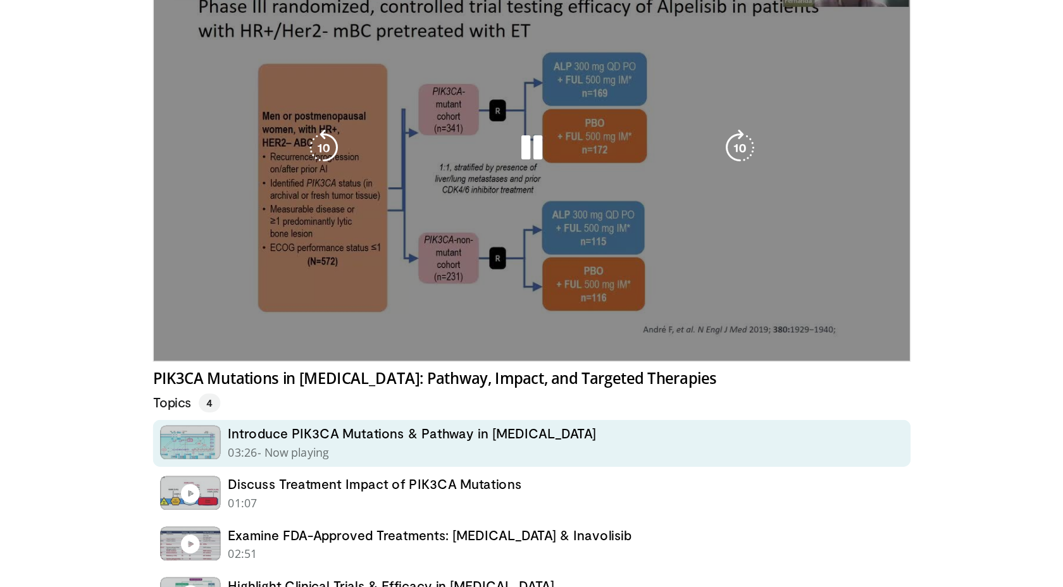
scroll to position [158, 0]
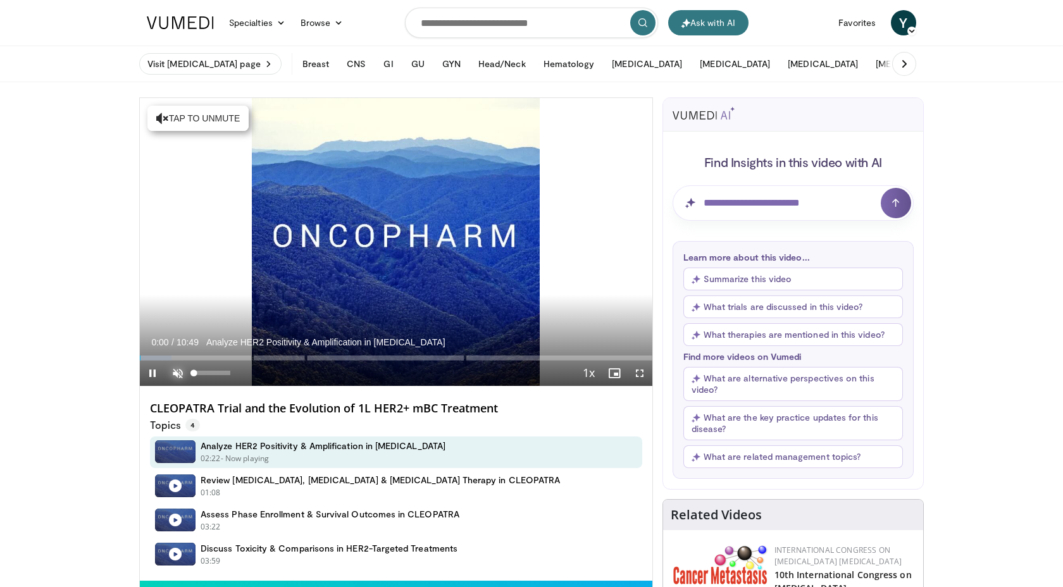
click at [180, 373] on span "Video Player" at bounding box center [177, 373] width 25 height 25
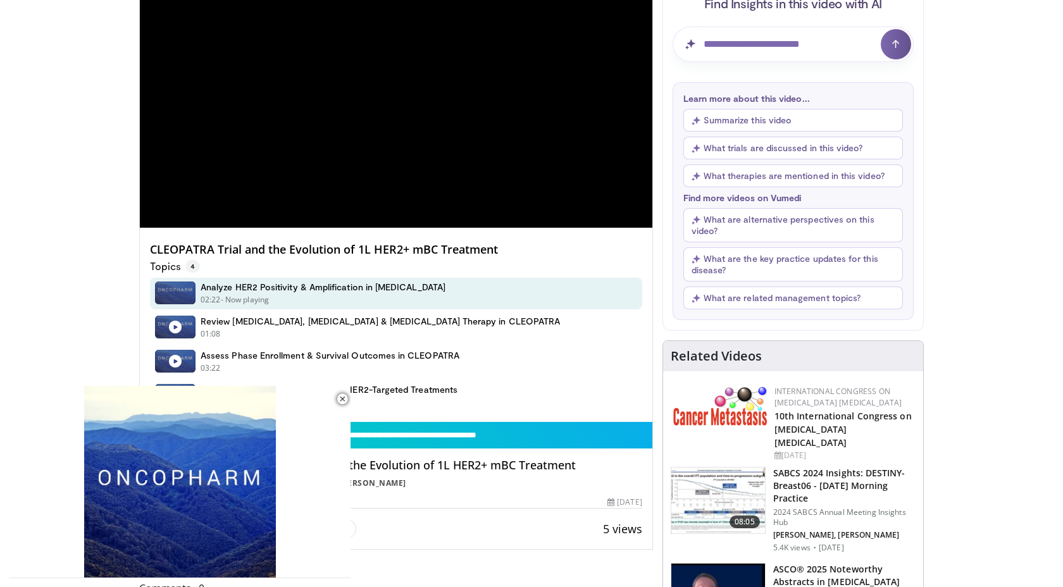
scroll to position [160, 0]
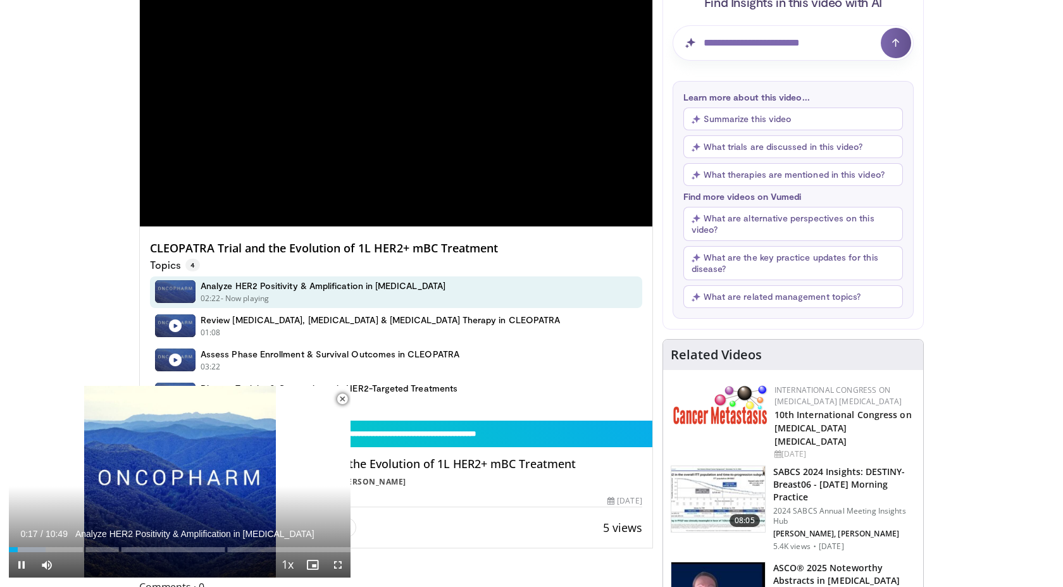
click at [344, 397] on span "Video Player" at bounding box center [342, 399] width 25 height 25
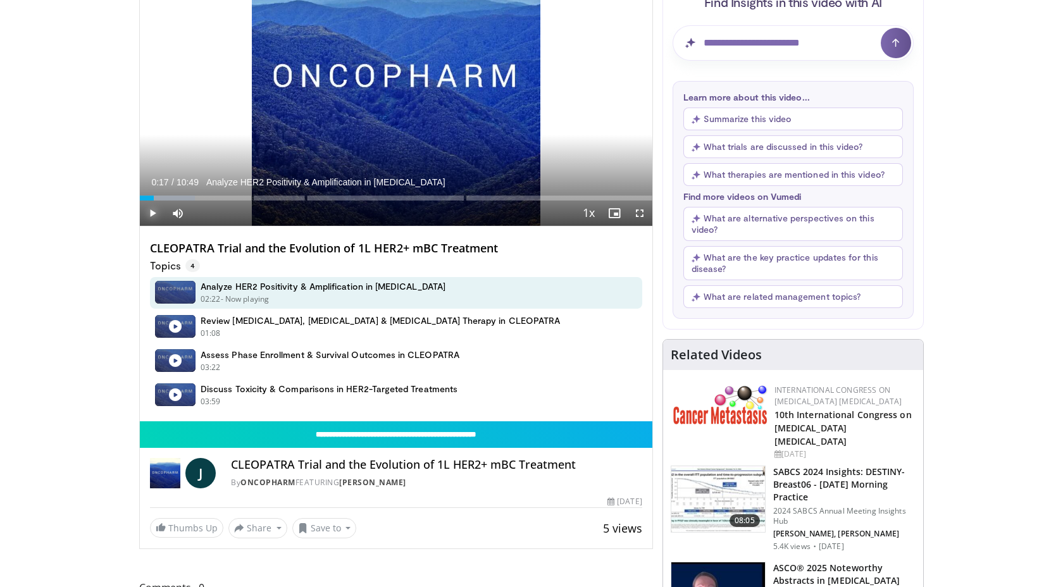
click at [151, 212] on span "Video Player" at bounding box center [152, 213] width 25 height 25
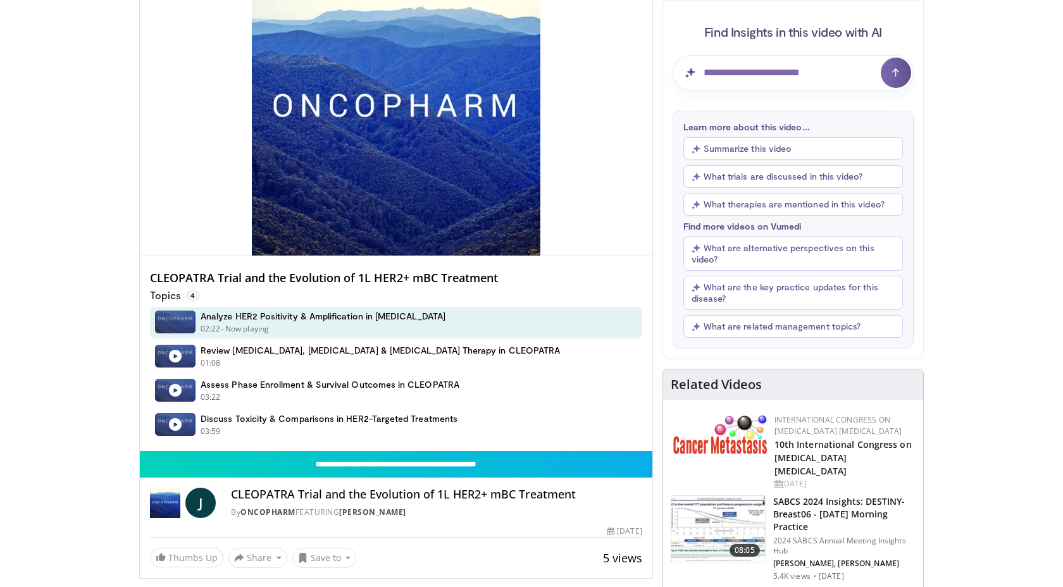
scroll to position [120, 0]
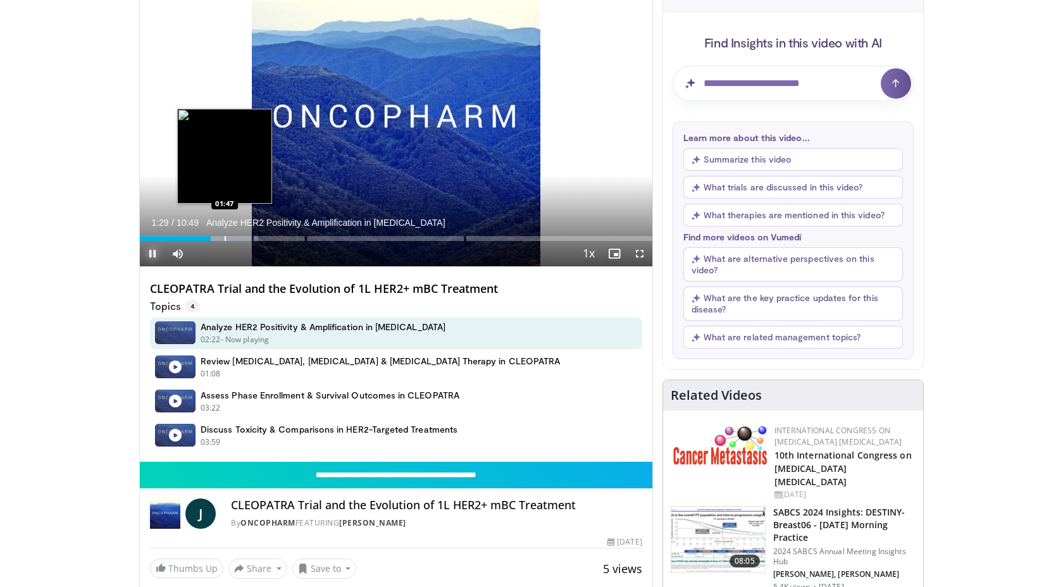
click at [225, 241] on div "Progress Bar" at bounding box center [225, 238] width 1 height 5
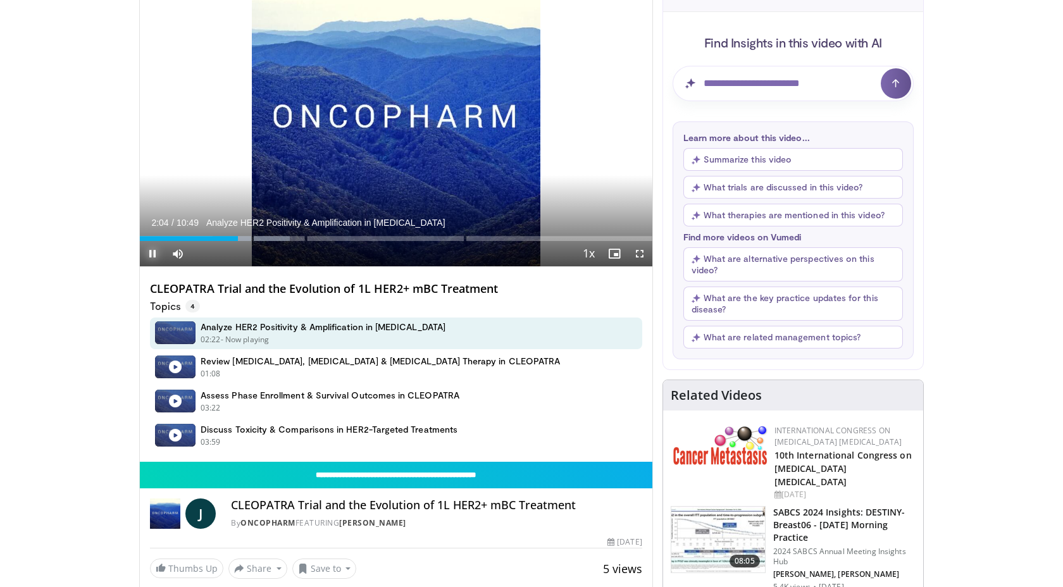
click at [151, 254] on span "Video Player" at bounding box center [152, 253] width 25 height 25
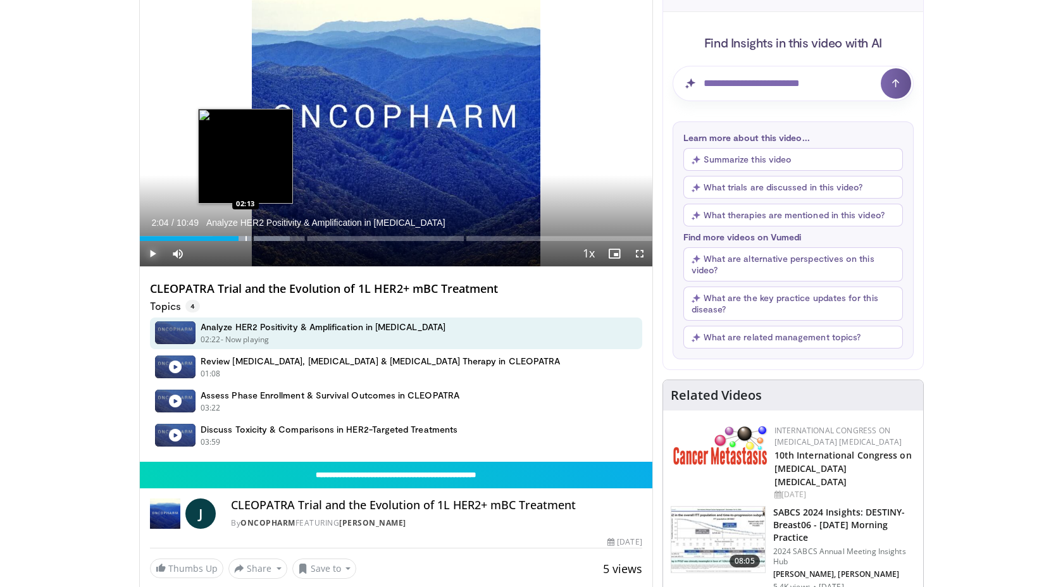
click at [246, 238] on div "Progress Bar" at bounding box center [246, 238] width 1 height 5
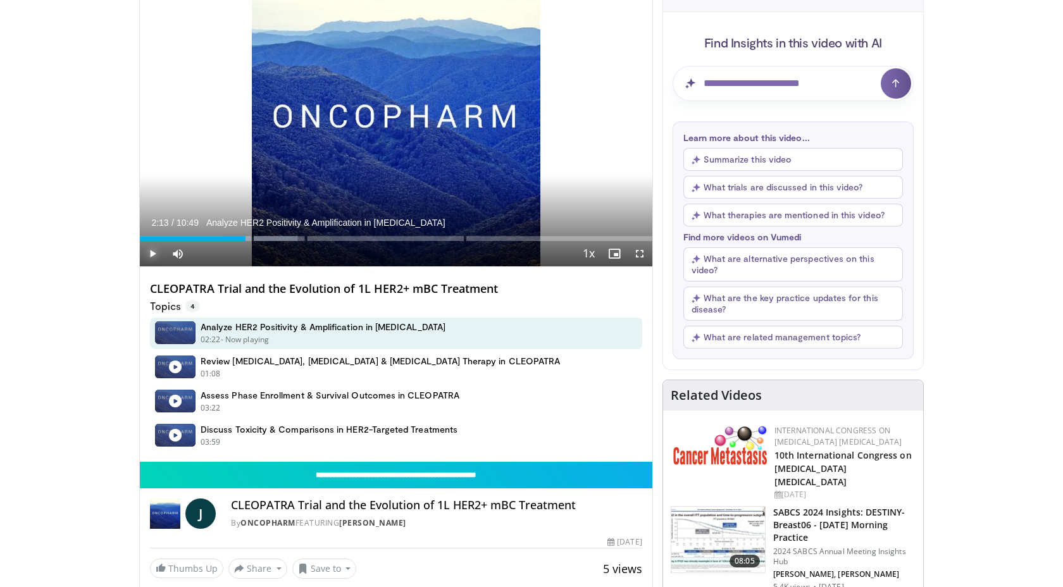
click at [153, 253] on span "Video Player" at bounding box center [152, 253] width 25 height 25
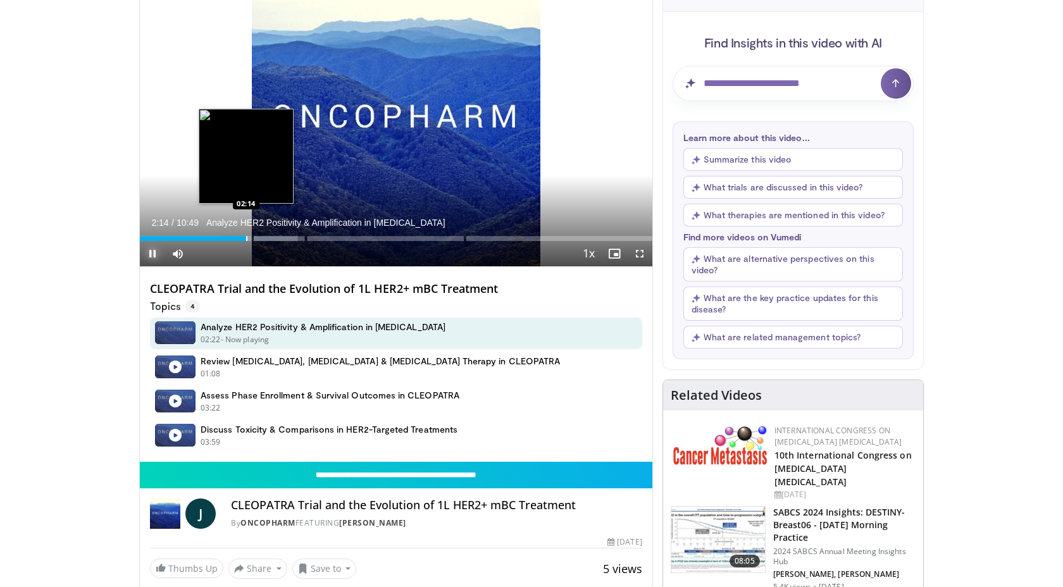
click at [246, 238] on div "Progress Bar" at bounding box center [246, 238] width 1 height 5
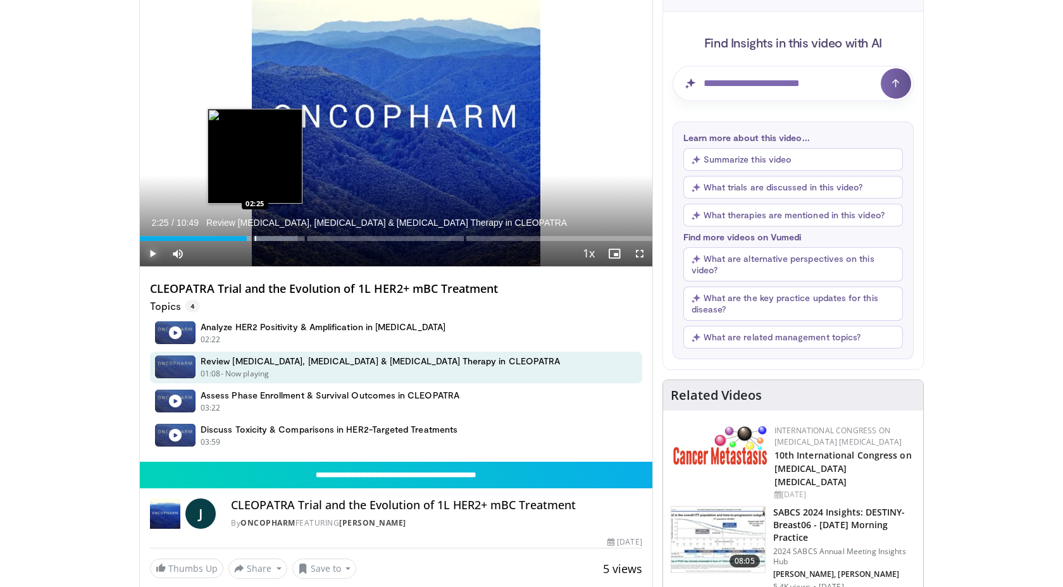
click at [255, 239] on div "Progress Bar" at bounding box center [255, 238] width 1 height 5
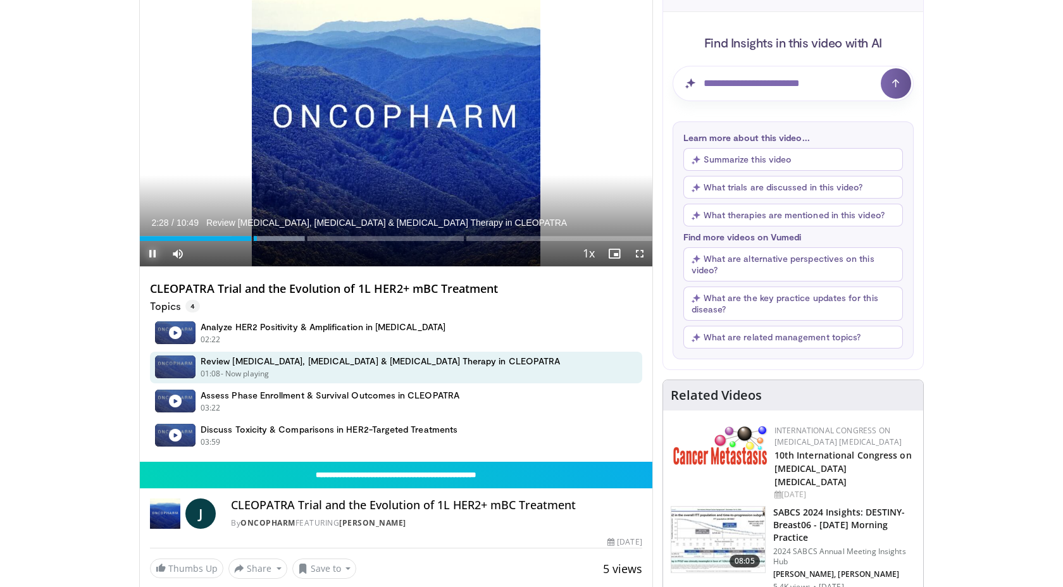
click at [155, 252] on span "Video Player" at bounding box center [152, 253] width 25 height 25
click at [153, 250] on span "Video Player" at bounding box center [152, 253] width 25 height 25
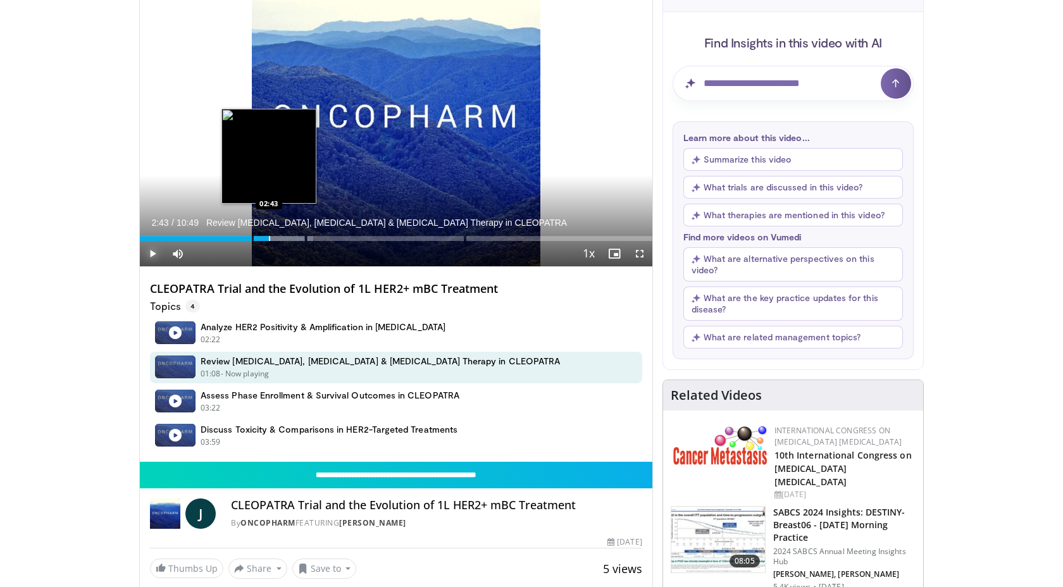
click at [269, 240] on div "Progress Bar" at bounding box center [269, 238] width 1 height 5
click at [276, 240] on div "Progress Bar" at bounding box center [276, 238] width 1 height 5
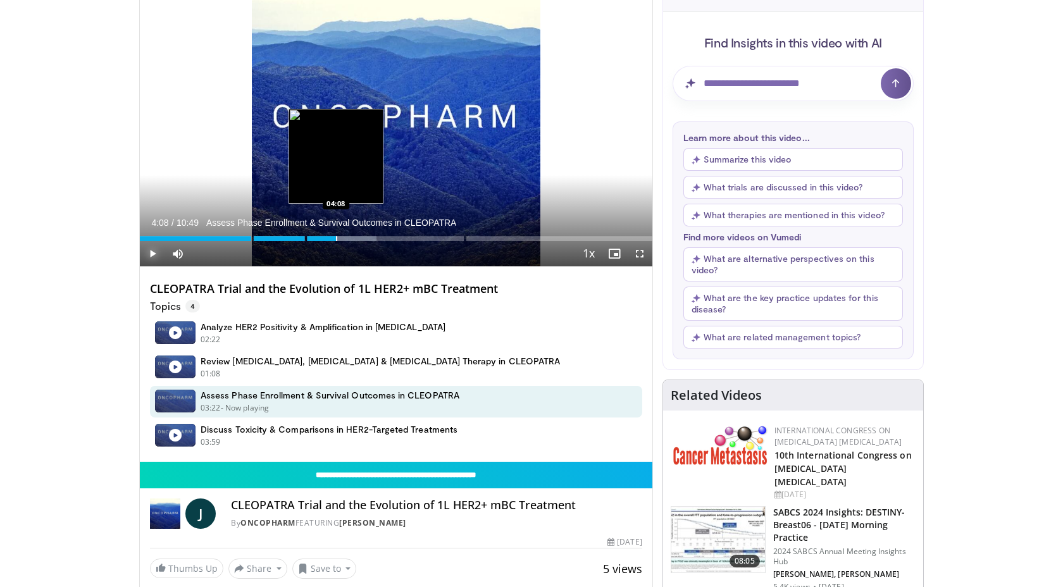
click at [336, 240] on div "Progress Bar" at bounding box center [336, 238] width 1 height 5
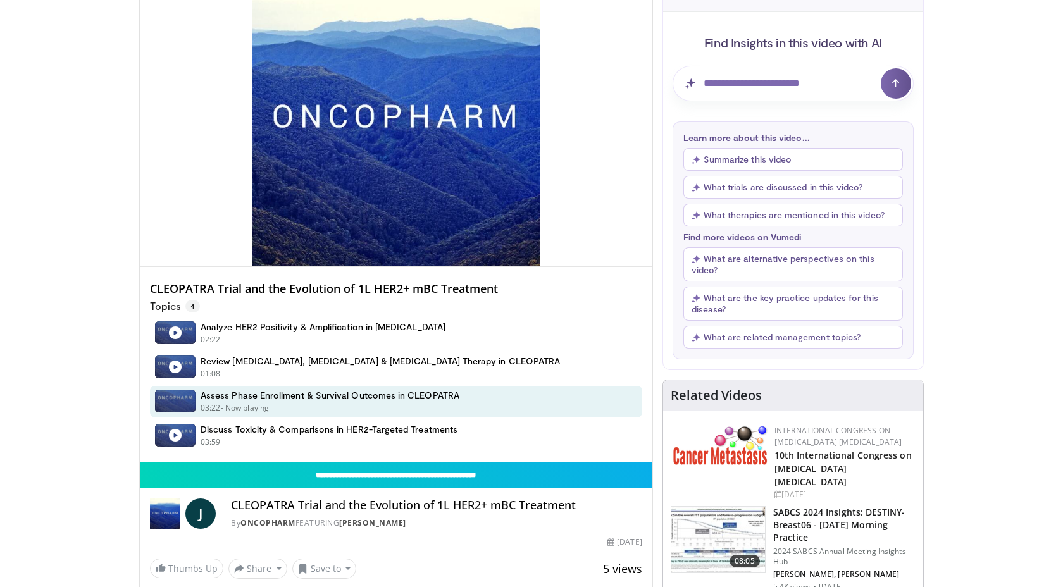
click at [742, 159] on button "Summarize this video" at bounding box center [794, 159] width 220 height 23
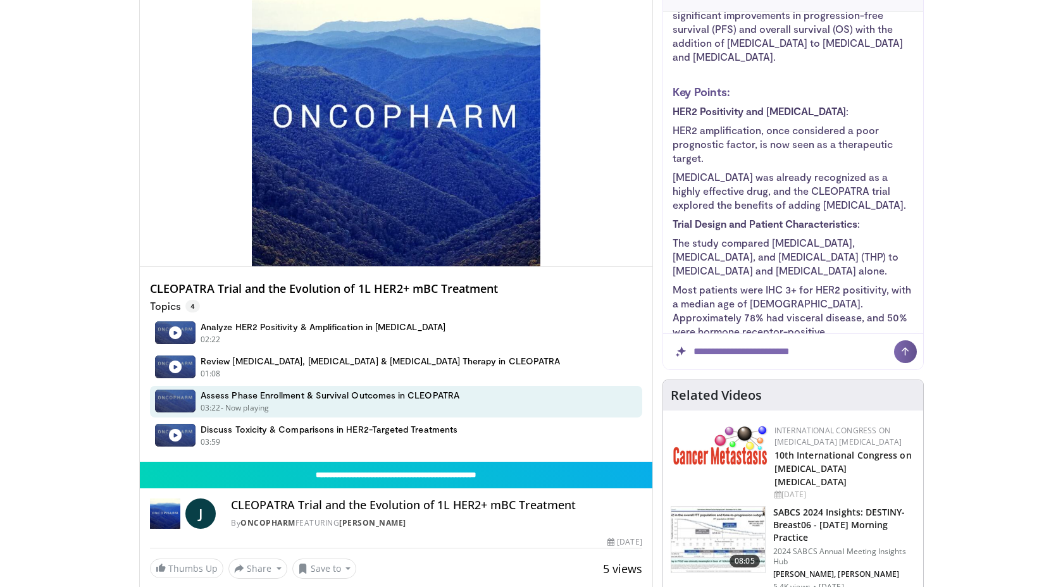
scroll to position [0, 0]
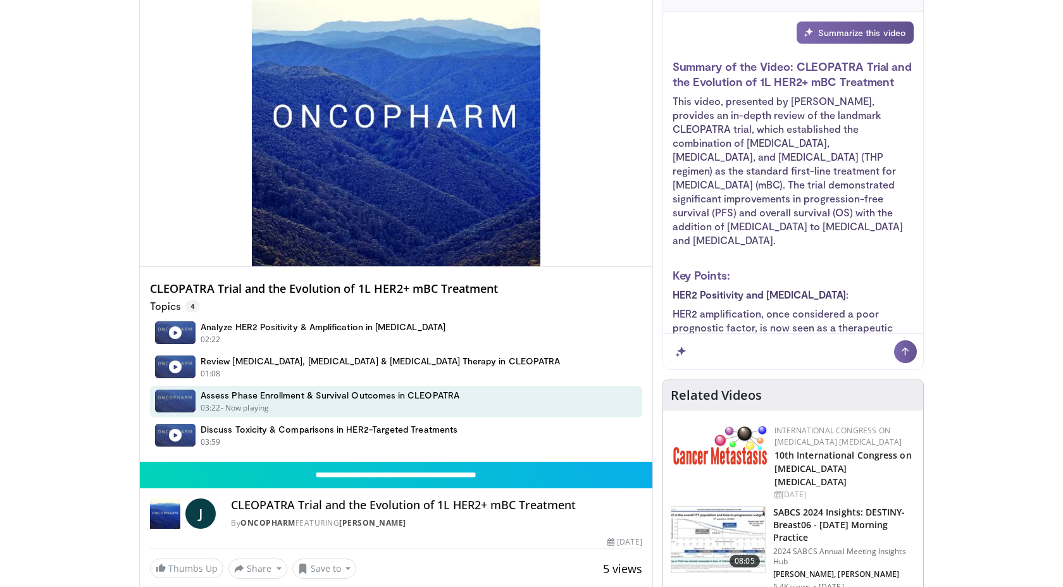
click at [726, 351] on input "Question for AI" at bounding box center [793, 351] width 260 height 35
type input "**********"
click at [894, 341] on button "submit" at bounding box center [905, 352] width 23 height 23
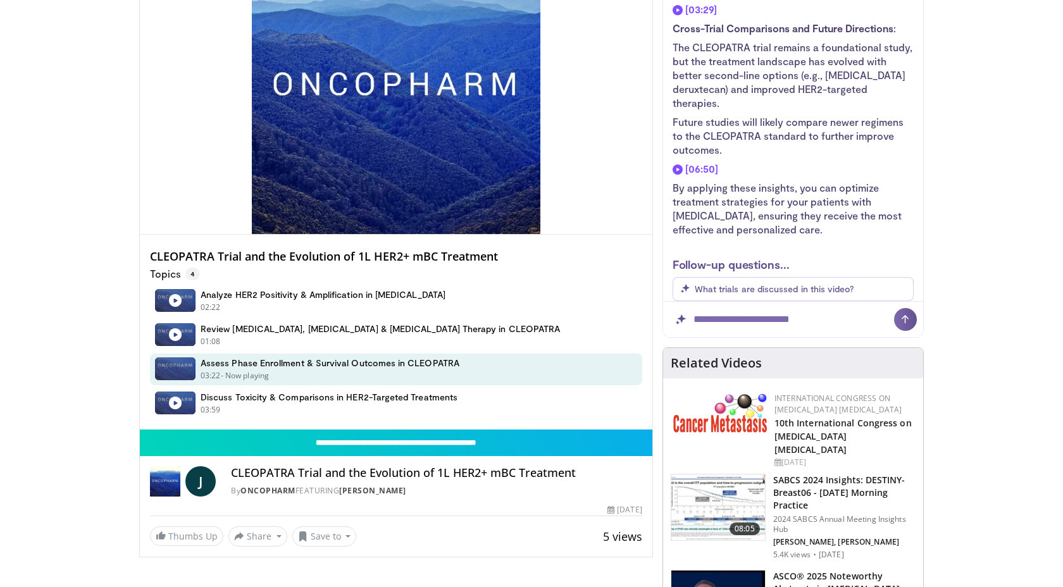
scroll to position [113, 0]
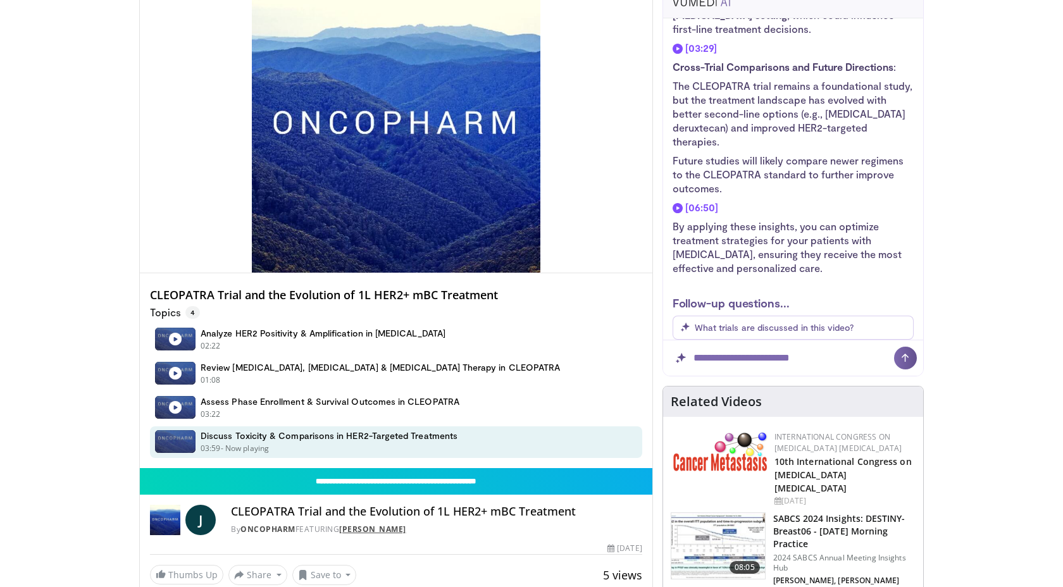
click at [370, 530] on link "John Bossaer" at bounding box center [372, 529] width 67 height 11
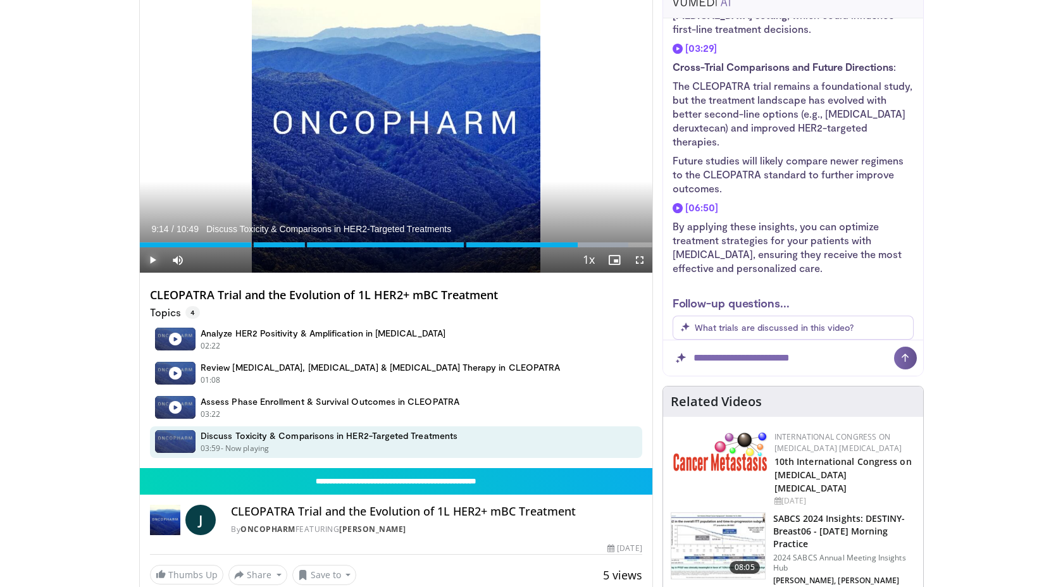
click at [152, 264] on span "Video Player" at bounding box center [152, 259] width 25 height 25
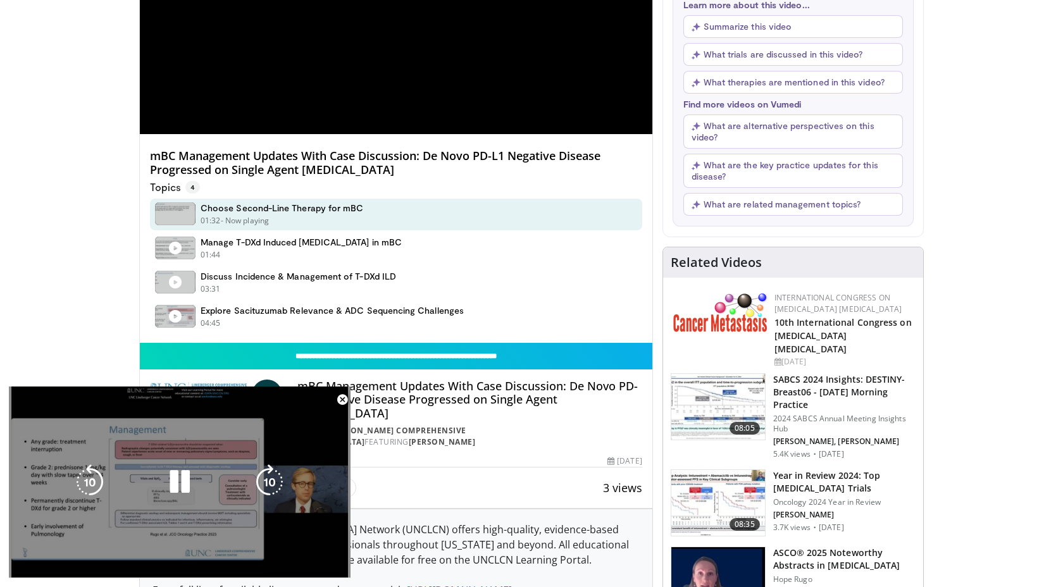
scroll to position [256, 0]
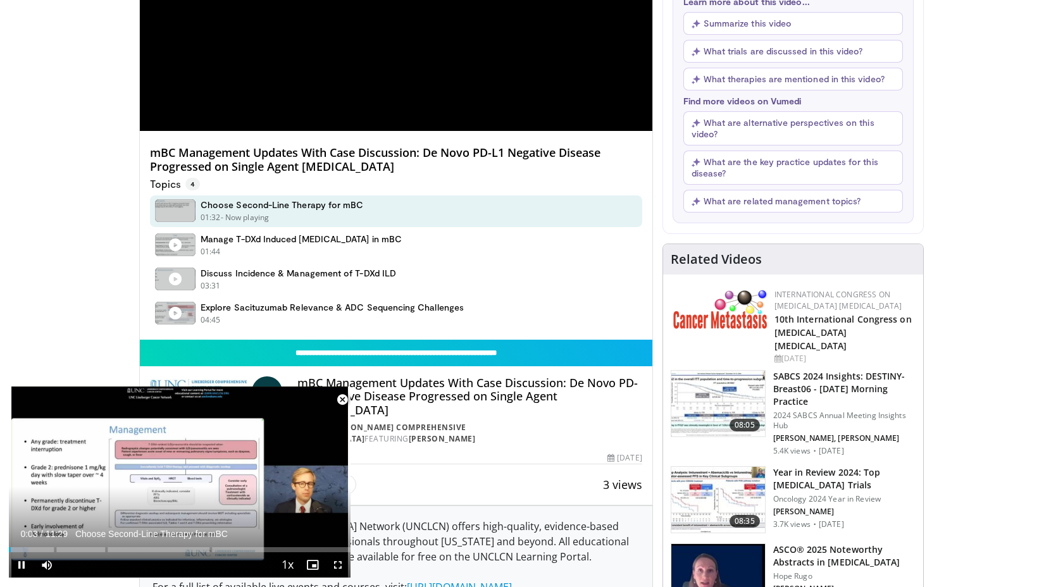
click at [342, 398] on span "Video Player" at bounding box center [342, 399] width 25 height 25
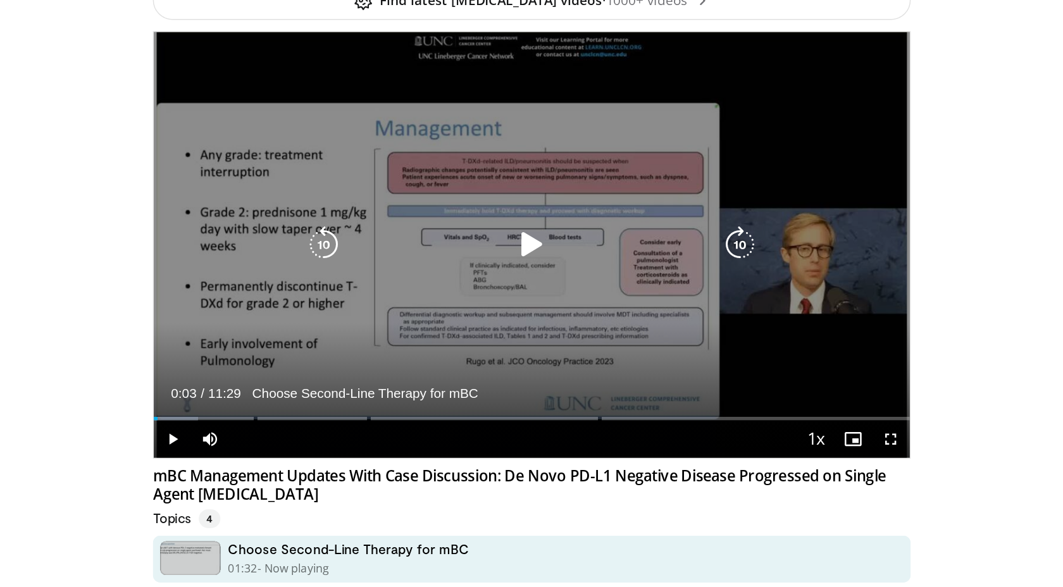
scroll to position [134, 0]
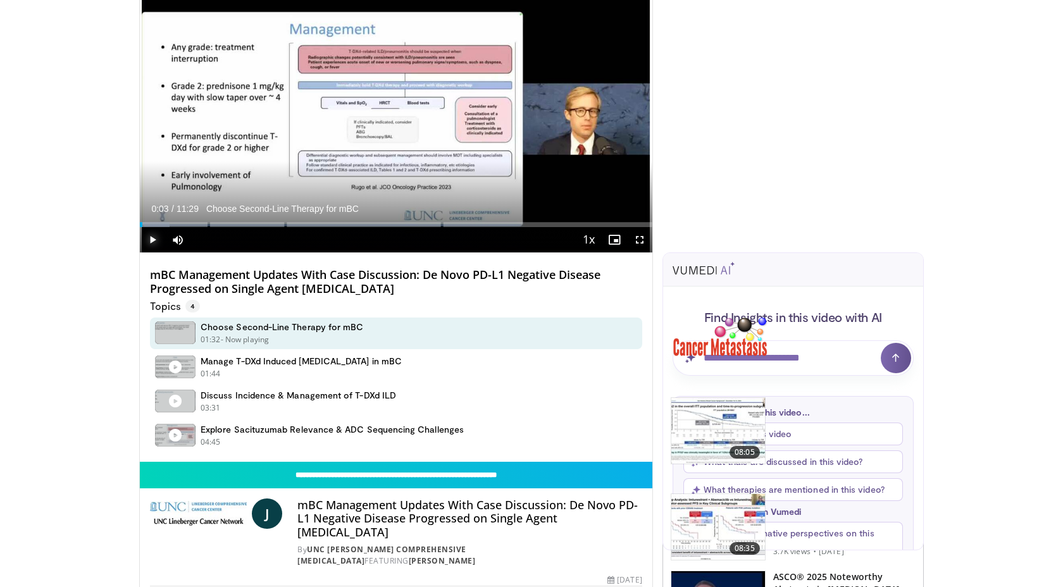
click at [153, 235] on span "Video Player" at bounding box center [152, 239] width 25 height 25
click at [151, 224] on div "Progress Bar" at bounding box center [151, 224] width 1 height 5
click at [161, 224] on div "Progress Bar" at bounding box center [161, 224] width 1 height 5
click at [165, 224] on div "Progress Bar" at bounding box center [165, 224] width 1 height 5
click at [173, 227] on span "Video Player" at bounding box center [177, 239] width 25 height 25
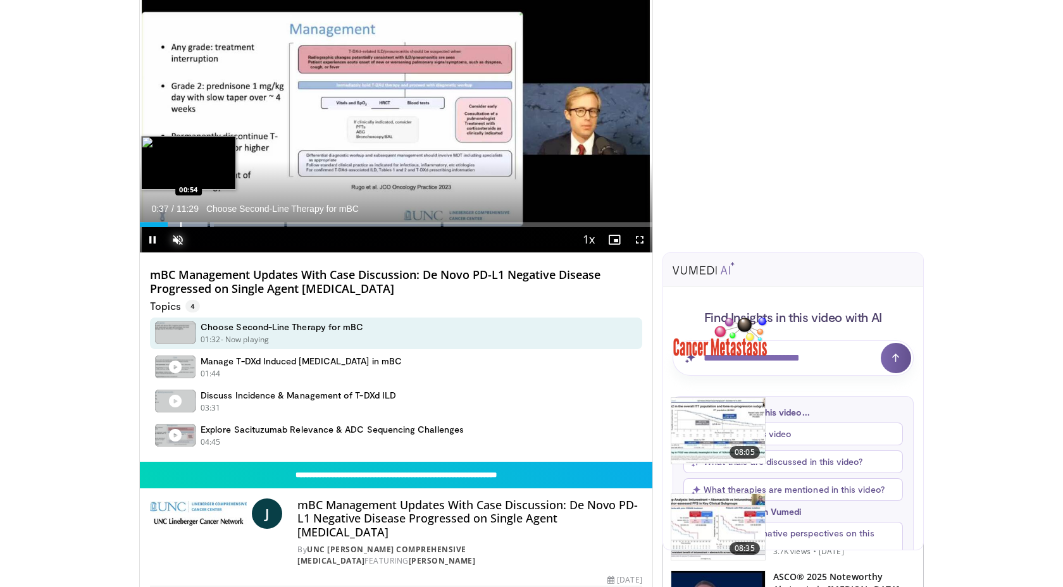
click at [180, 223] on div "Progress Bar" at bounding box center [180, 224] width 1 height 5
click at [192, 225] on div "Progress Bar" at bounding box center [192, 224] width 1 height 5
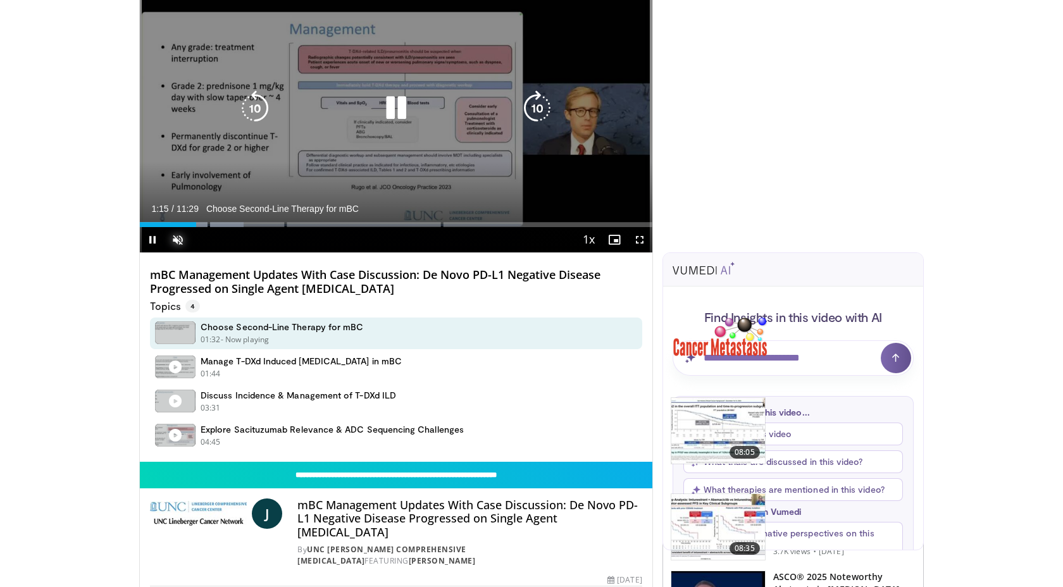
click at [202, 224] on div "Loaded : 20.29% 01:15" at bounding box center [396, 224] width 513 height 5
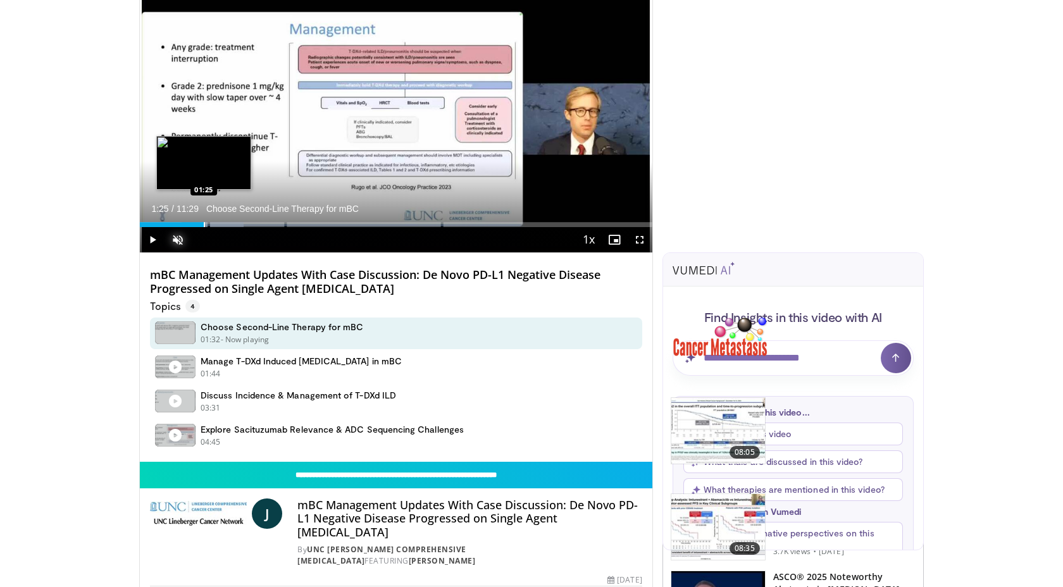
click at [204, 224] on div "Progress Bar" at bounding box center [204, 224] width 1 height 5
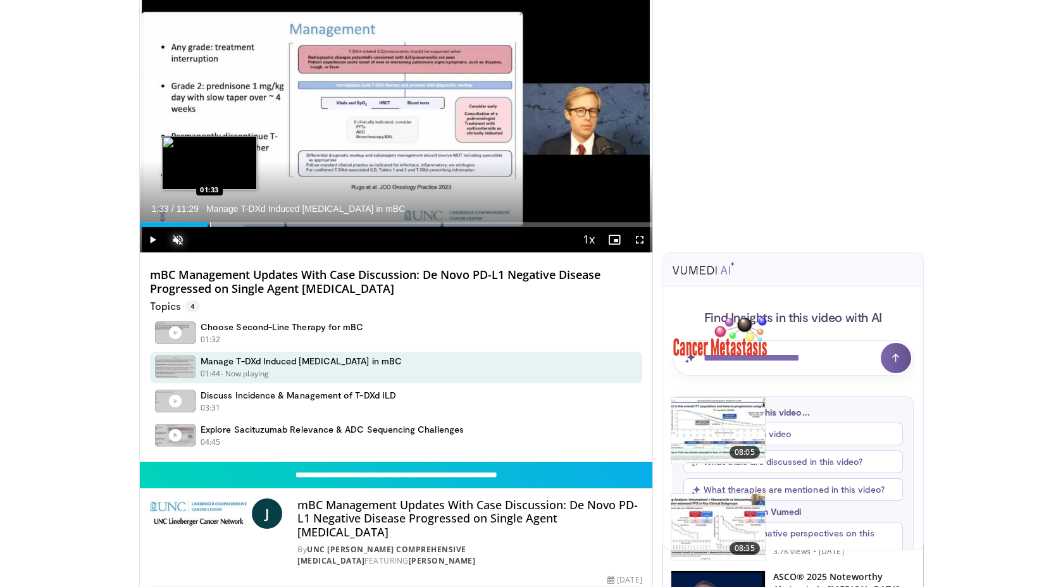
click at [210, 224] on div "Loaded : 20.29% 01:33 01:33" at bounding box center [396, 221] width 513 height 12
click at [215, 224] on div "Progress Bar" at bounding box center [215, 224] width 1 height 5
click at [218, 224] on div "Progress Bar" at bounding box center [216, 224] width 1 height 5
click at [232, 224] on div "Progress Bar" at bounding box center [230, 224] width 1 height 5
click at [242, 225] on div "Progress Bar" at bounding box center [242, 224] width 1 height 5
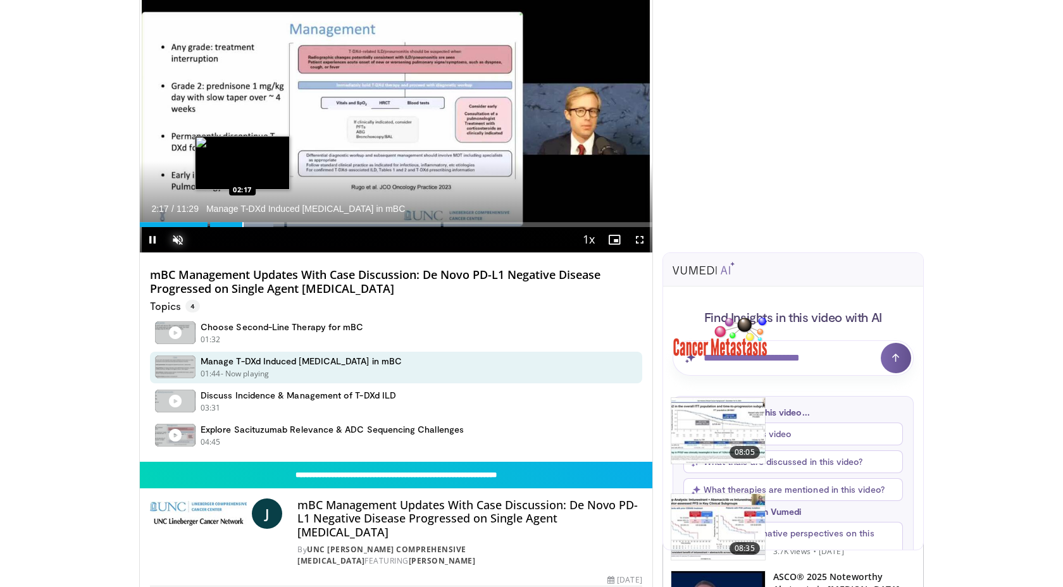
click at [244, 225] on div "Progress Bar" at bounding box center [242, 224] width 1 height 5
click at [254, 225] on div "Progress Bar" at bounding box center [254, 224] width 1 height 5
click at [256, 225] on div "Progress Bar" at bounding box center [254, 224] width 1 height 5
click at [270, 225] on div "Progress Bar" at bounding box center [270, 224] width 1 height 5
click at [276, 225] on div "Progress Bar" at bounding box center [284, 224] width 70 height 5
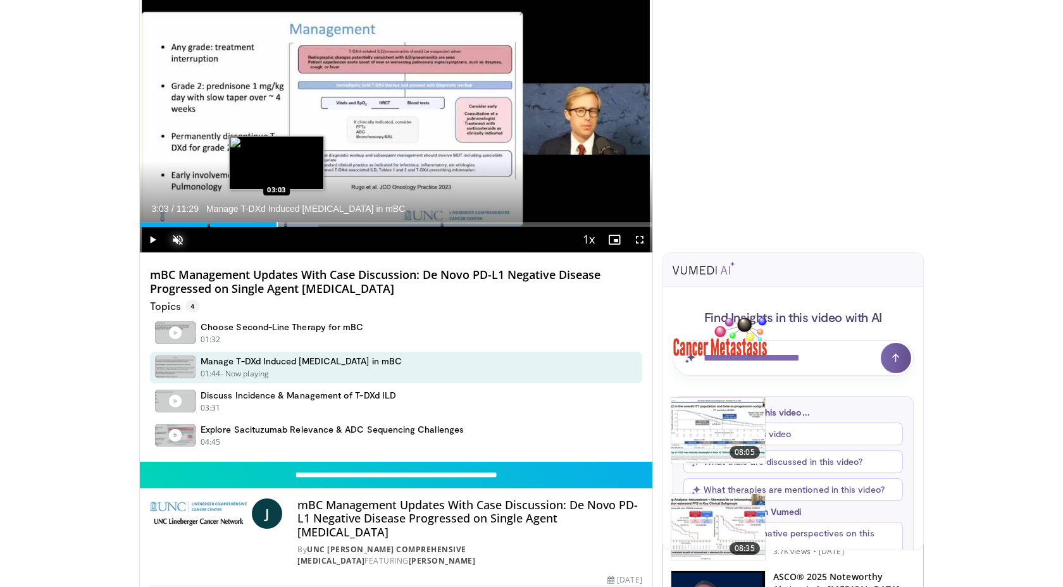
click at [277, 225] on div "Progress Bar" at bounding box center [277, 224] width 1 height 5
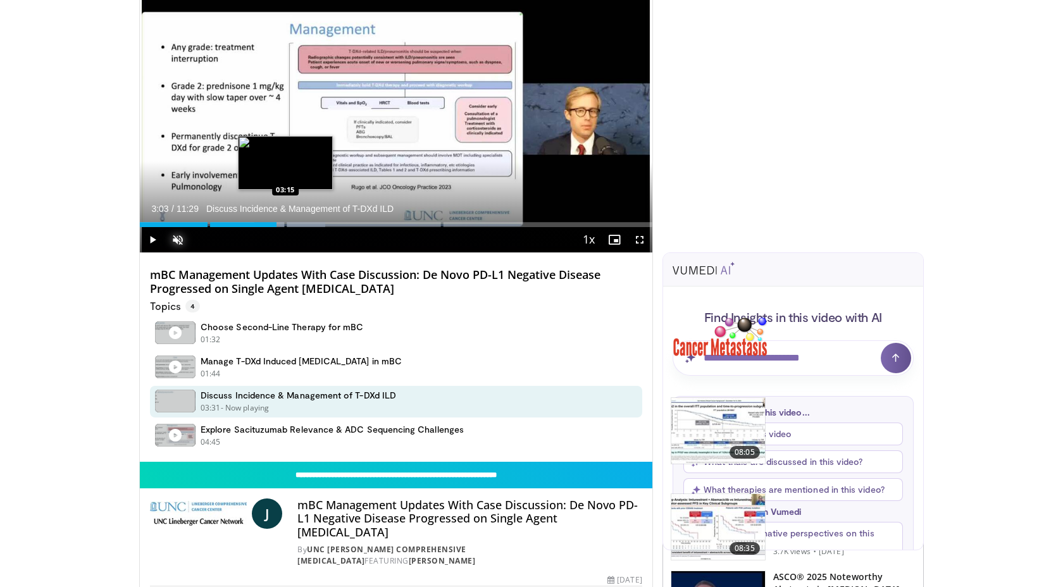
click at [285, 225] on div "Loaded : 36.23% 03:04 03:15" at bounding box center [396, 221] width 513 height 12
click at [295, 224] on div "Progress Bar" at bounding box center [295, 224] width 1 height 5
click at [298, 223] on div "Progress Bar" at bounding box center [297, 224] width 1 height 5
click at [316, 223] on div "Progress Bar" at bounding box center [316, 224] width 1 height 5
click at [325, 225] on div "Progress Bar" at bounding box center [323, 224] width 1 height 5
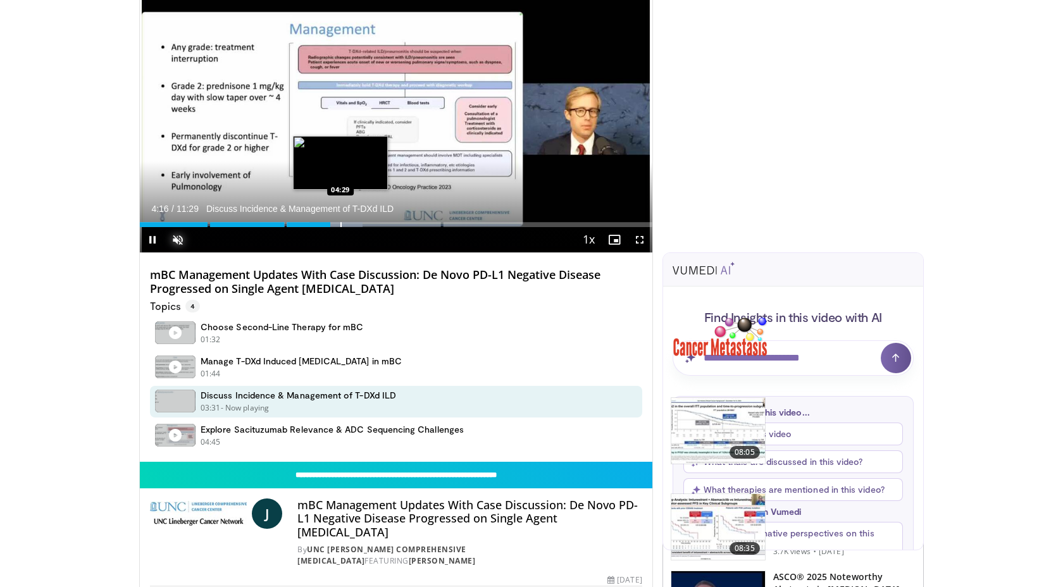
click at [341, 225] on div "Progress Bar" at bounding box center [341, 224] width 1 height 5
click at [348, 225] on div "Progress Bar" at bounding box center [348, 224] width 1 height 5
click at [349, 225] on div "Progress Bar" at bounding box center [348, 224] width 1 height 5
click at [366, 225] on div "Progress Bar" at bounding box center [365, 224] width 1 height 5
click at [370, 225] on div "Progress Bar" at bounding box center [370, 224] width 1 height 5
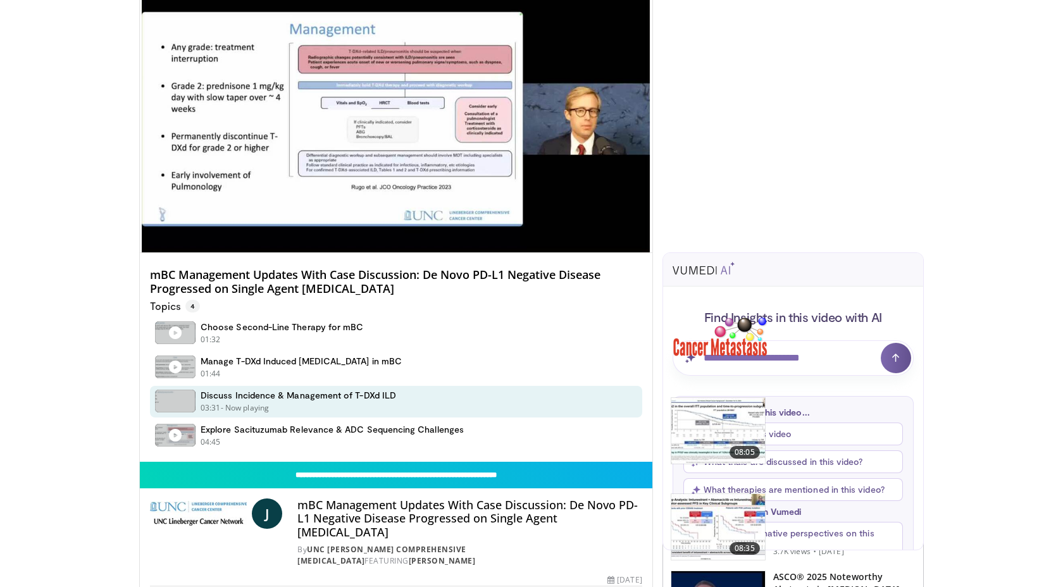
click at [375, 225] on div "10 seconds Tap to unmute" at bounding box center [396, 108] width 513 height 289
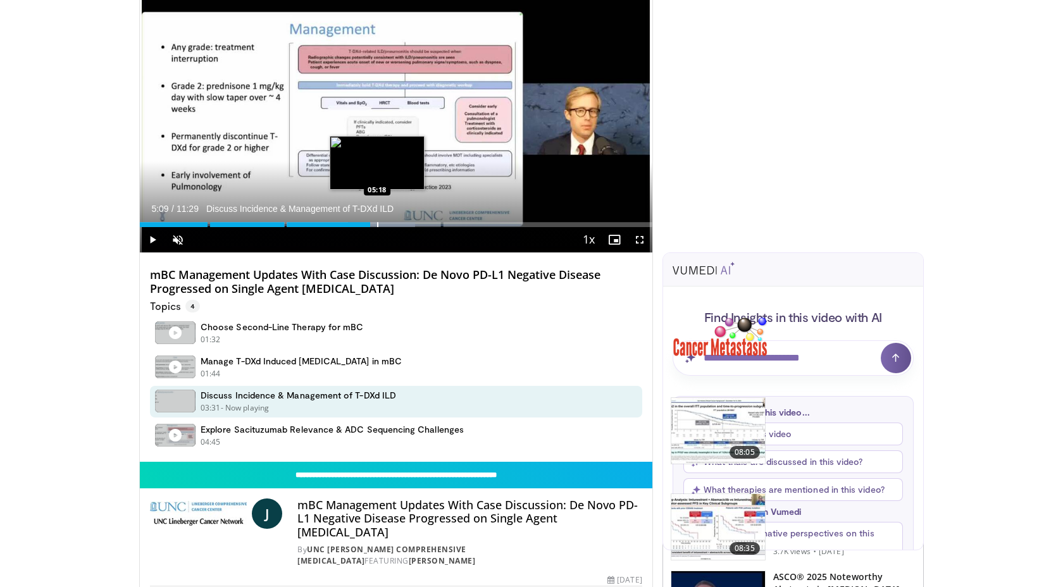
click at [377, 226] on div "Progress Bar" at bounding box center [377, 224] width 1 height 5
click at [385, 226] on div "Progress Bar" at bounding box center [385, 224] width 1 height 5
click at [403, 226] on div "Progress Bar" at bounding box center [403, 224] width 1 height 5
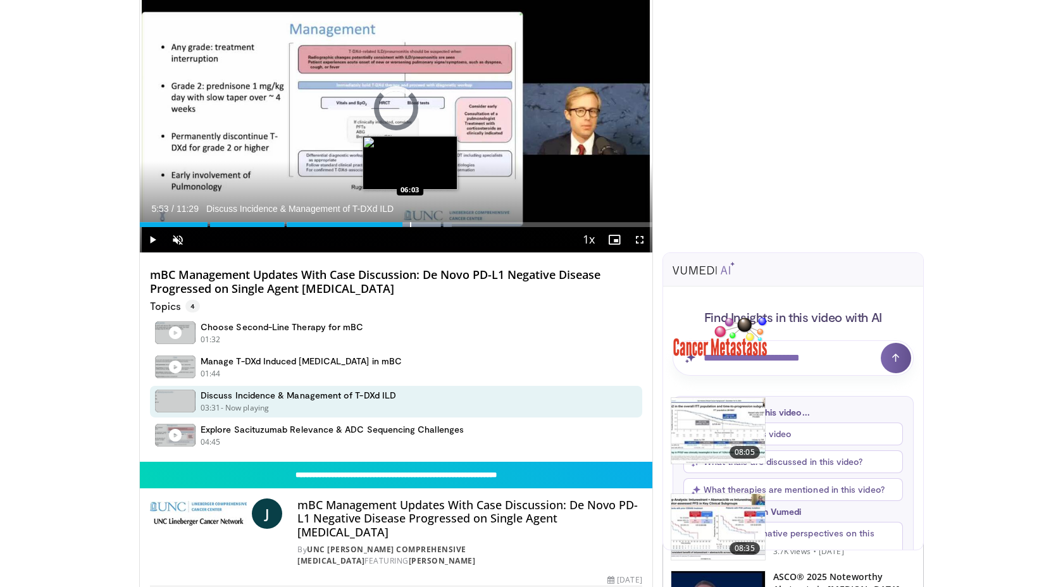
click at [410, 227] on div "Progress Bar" at bounding box center [410, 224] width 1 height 5
click at [412, 227] on div "Progress Bar" at bounding box center [411, 224] width 1 height 5
click at [426, 227] on div "Progress Bar" at bounding box center [425, 224] width 1 height 5
click at [432, 227] on div "Progress Bar" at bounding box center [432, 224] width 1 height 5
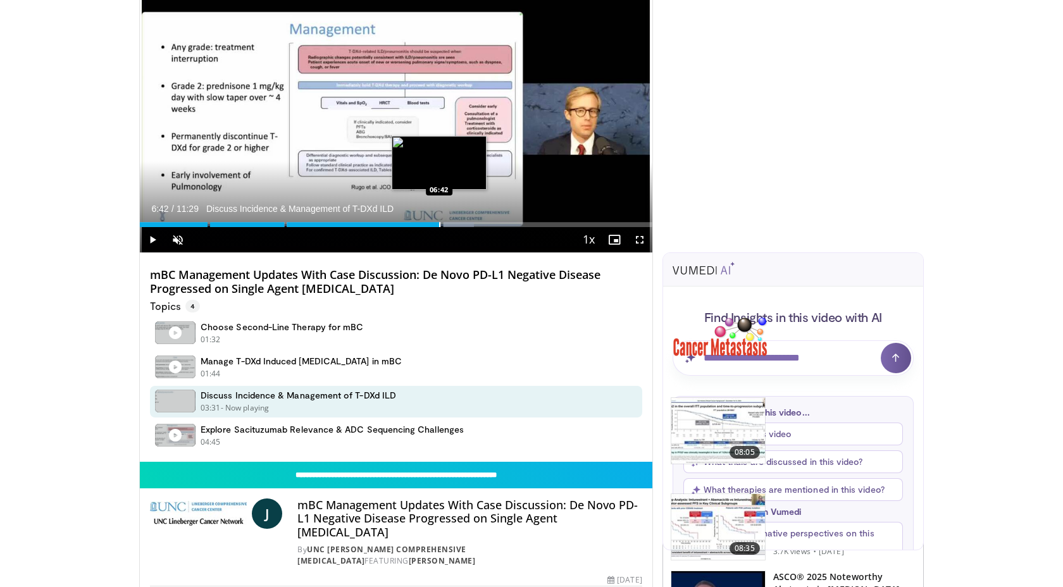
click at [439, 227] on div "Progress Bar" at bounding box center [439, 224] width 1 height 5
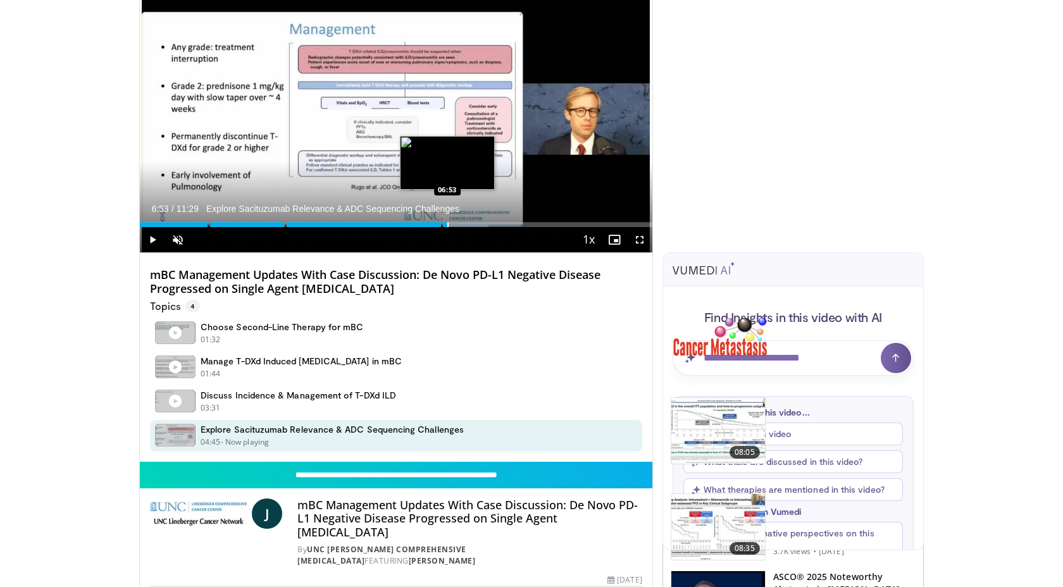
click at [447, 227] on div "Progress Bar" at bounding box center [447, 224] width 1 height 5
click at [456, 227] on div "Progress Bar" at bounding box center [456, 224] width 1 height 5
click at [465, 225] on div "Progress Bar" at bounding box center [465, 224] width 1 height 5
click at [470, 225] on div "Progress Bar" at bounding box center [468, 224] width 1 height 5
click at [479, 225] on div "Progress Bar" at bounding box center [479, 224] width 1 height 5
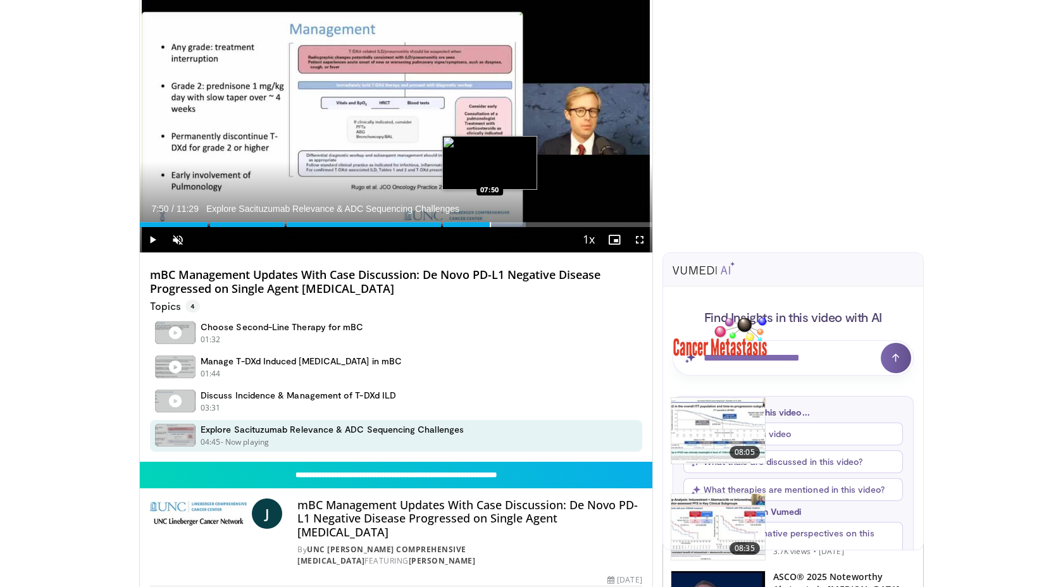
click at [490, 225] on div "Progress Bar" at bounding box center [490, 224] width 1 height 5
click at [498, 225] on div "Progress Bar" at bounding box center [498, 224] width 1 height 5
click at [504, 226] on div "Progress Bar" at bounding box center [504, 224] width 1 height 5
click at [512, 226] on div "Progress Bar" at bounding box center [512, 224] width 1 height 5
click at [518, 226] on div "Progress Bar" at bounding box center [518, 224] width 1 height 5
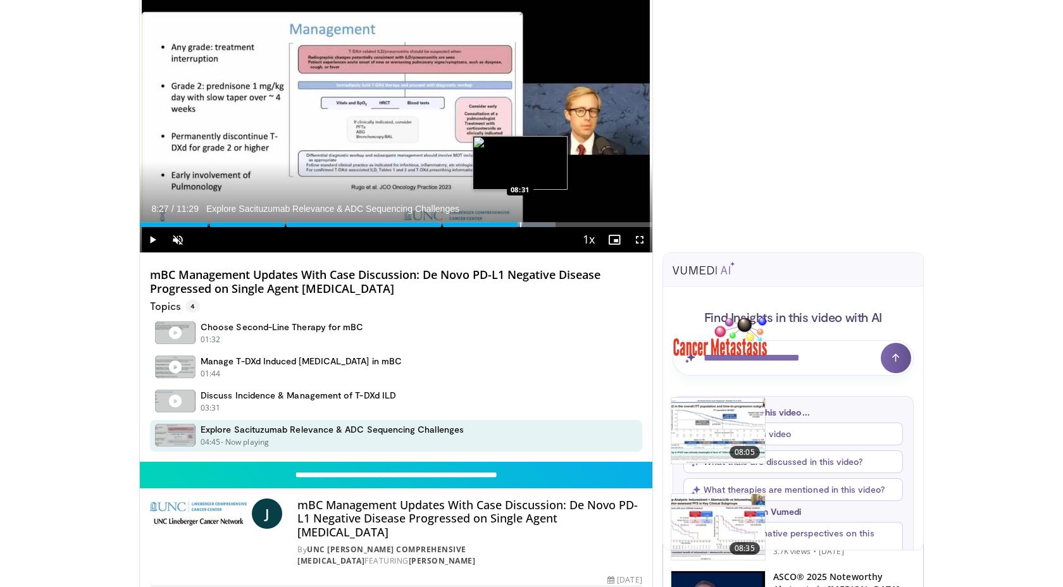
click at [522, 226] on div "Progress Bar" at bounding box center [520, 224] width 1 height 5
click at [527, 226] on div "Progress Bar" at bounding box center [527, 224] width 1 height 5
click at [536, 226] on div "Progress Bar" at bounding box center [535, 224] width 1 height 5
click at [542, 226] on div "Progress Bar" at bounding box center [542, 224] width 1 height 5
click at [551, 226] on div "Progress Bar" at bounding box center [551, 224] width 1 height 5
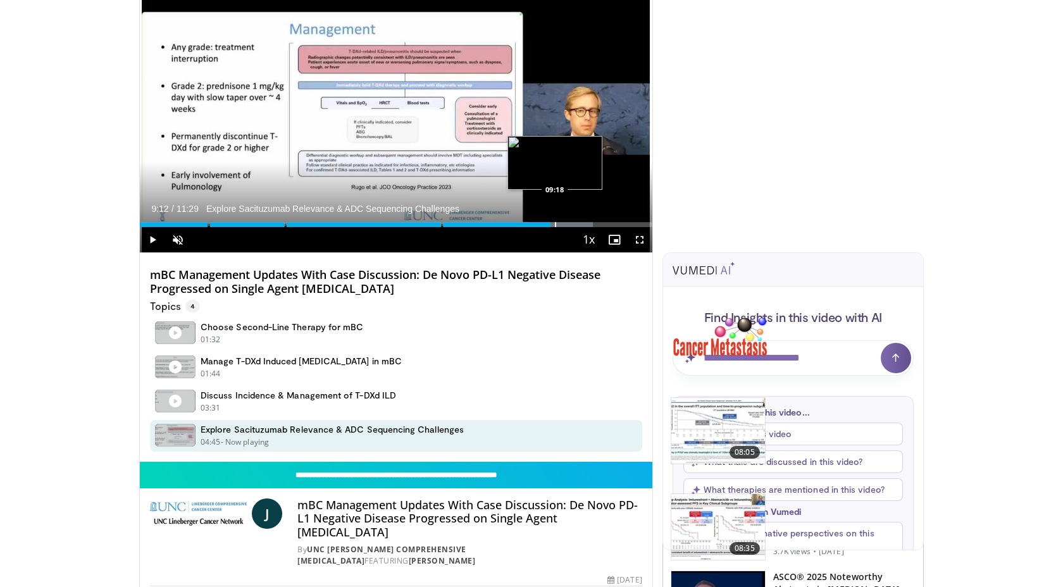
click at [556, 226] on div "Progress Bar" at bounding box center [555, 224] width 1 height 5
click at [562, 225] on div "Progress Bar" at bounding box center [561, 224] width 1 height 5
click at [580, 225] on div "Progress Bar" at bounding box center [579, 224] width 1 height 5
click at [593, 225] on div "Progress Bar" at bounding box center [593, 224] width 1 height 5
click at [603, 225] on div "Progress Bar" at bounding box center [602, 224] width 1 height 5
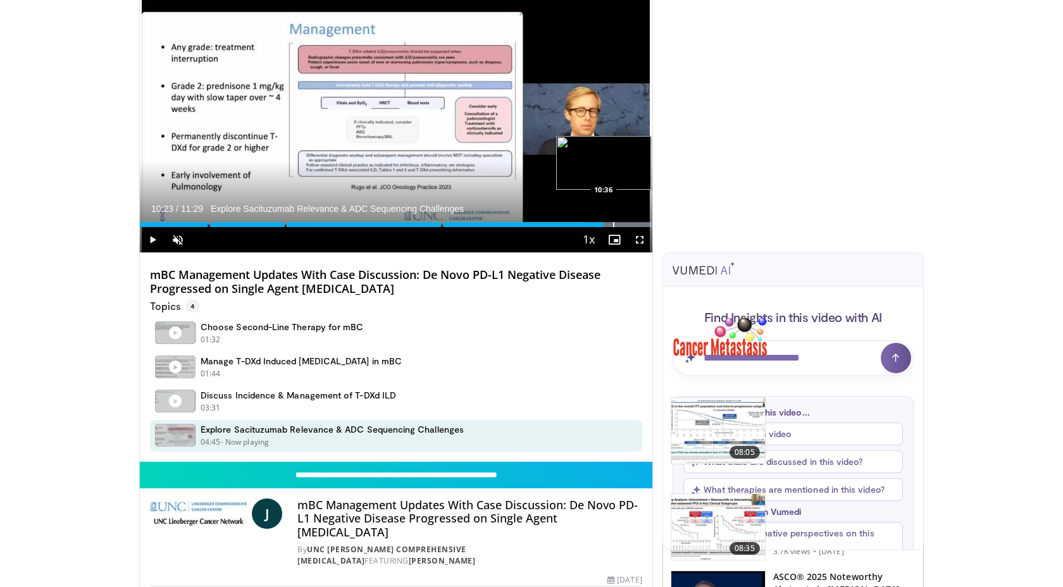
click at [613, 225] on div "Progress Bar" at bounding box center [613, 224] width 1 height 5
click at [623, 226] on div "Progress Bar" at bounding box center [623, 224] width 1 height 5
click at [634, 225] on div "Progress Bar" at bounding box center [634, 224] width 1 height 5
click at [635, 225] on div "Progress Bar" at bounding box center [634, 224] width 1 height 5
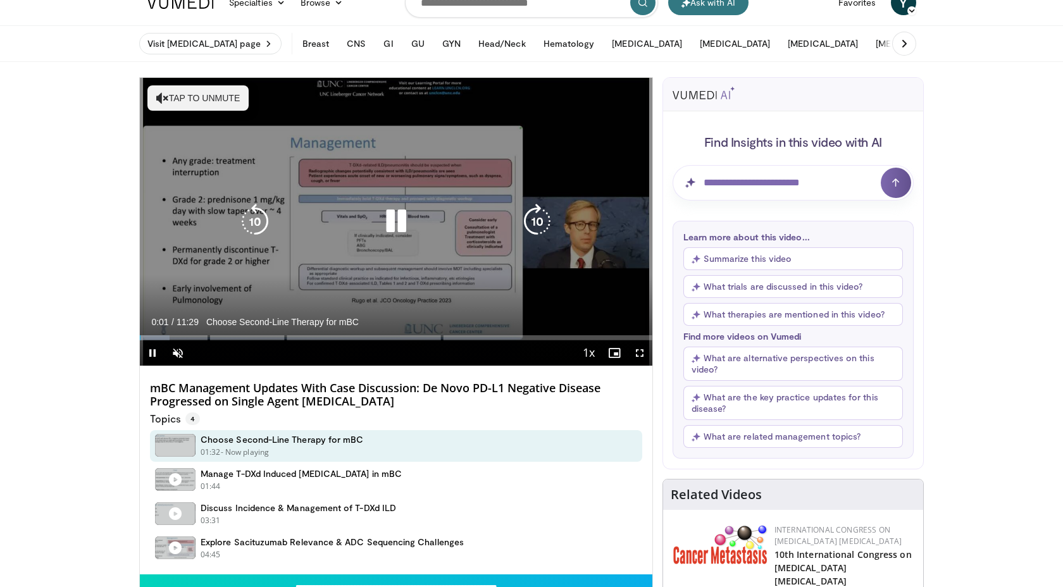
scroll to position [22, 0]
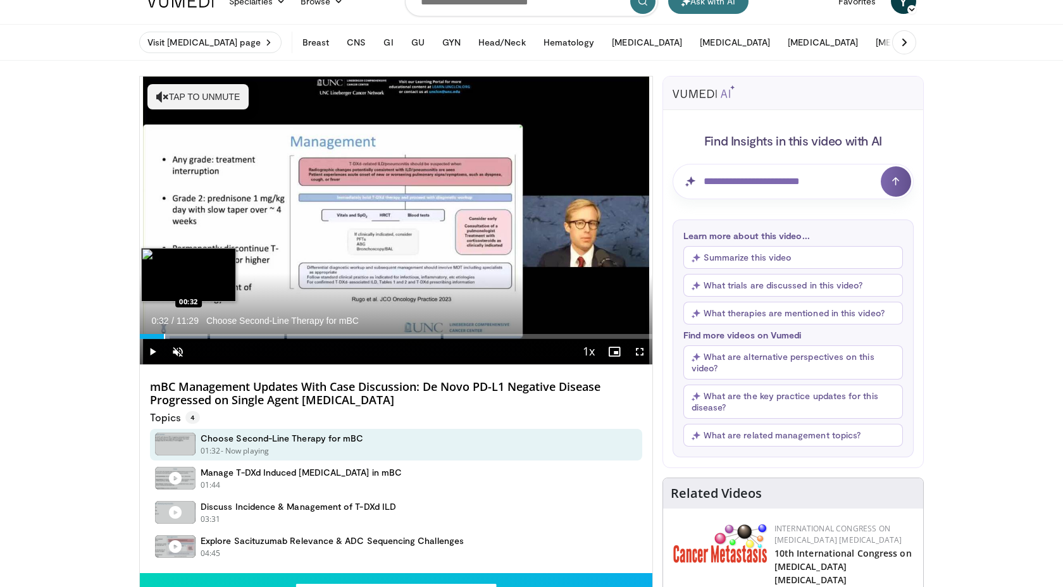
click at [164, 335] on div "Progress Bar" at bounding box center [164, 336] width 1 height 5
click at [177, 335] on div "Progress Bar" at bounding box center [176, 336] width 1 height 5
click at [186, 336] on div "Progress Bar" at bounding box center [186, 336] width 1 height 5
click at [194, 336] on div "Progress Bar" at bounding box center [193, 336] width 1 height 5
click at [206, 336] on div "Progress Bar" at bounding box center [206, 336] width 1 height 5
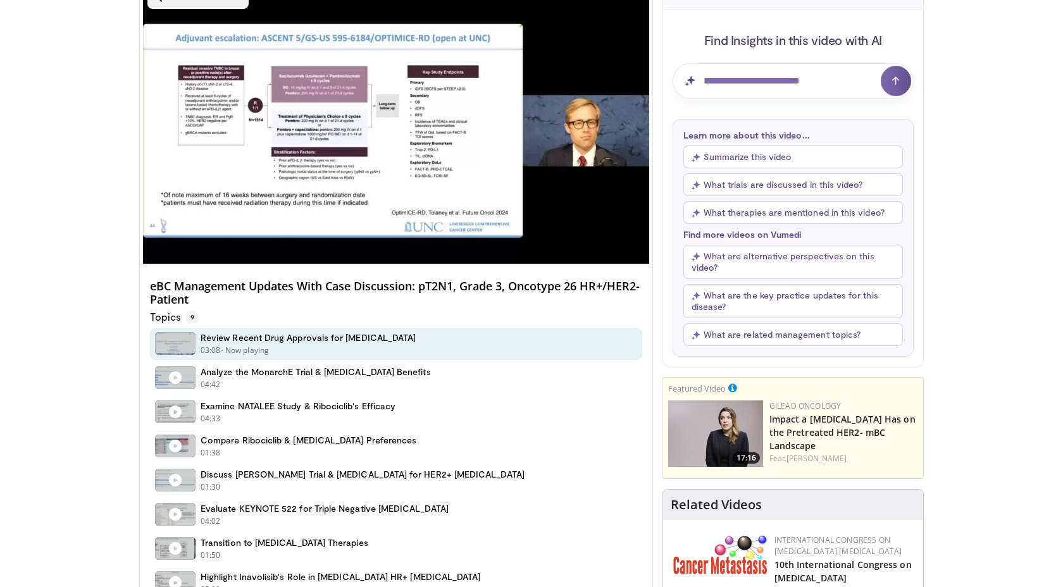
scroll to position [130, 0]
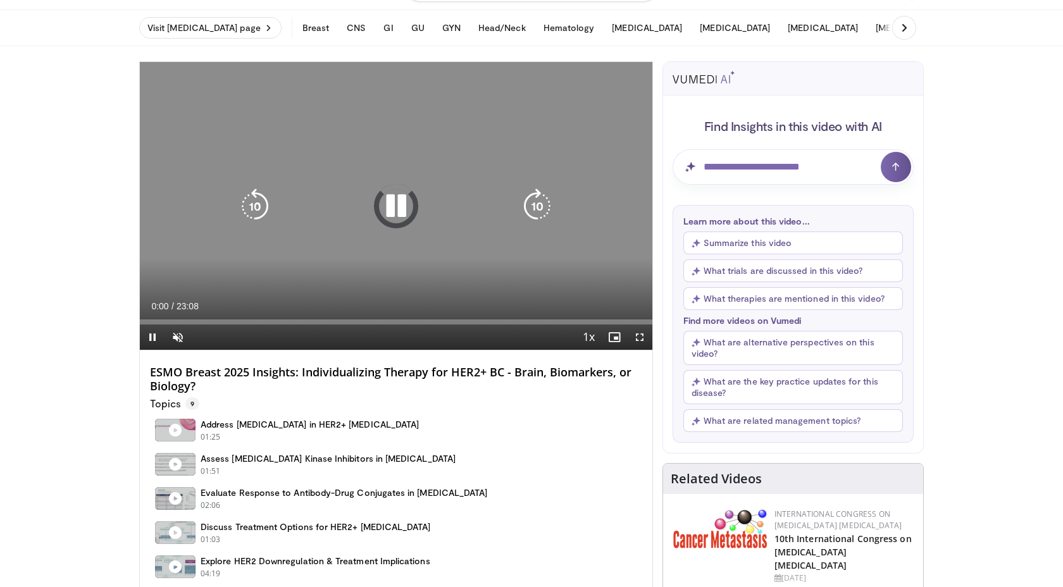
scroll to position [42, 0]
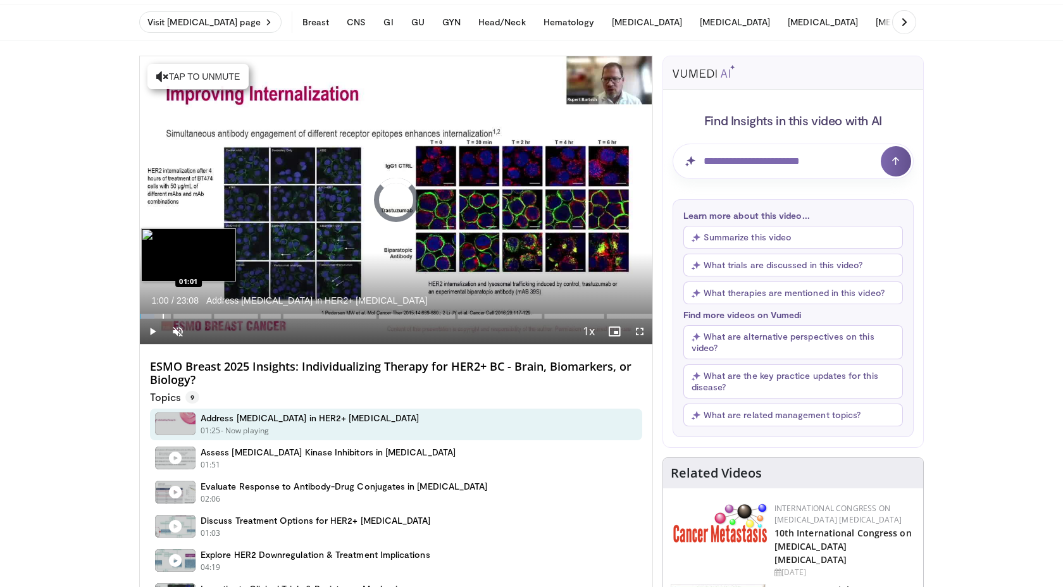
click at [162, 316] on div "Loaded : 2.85% 01:00" at bounding box center [396, 316] width 513 height 5
click at [177, 316] on div "Progress Bar" at bounding box center [177, 316] width 1 height 5
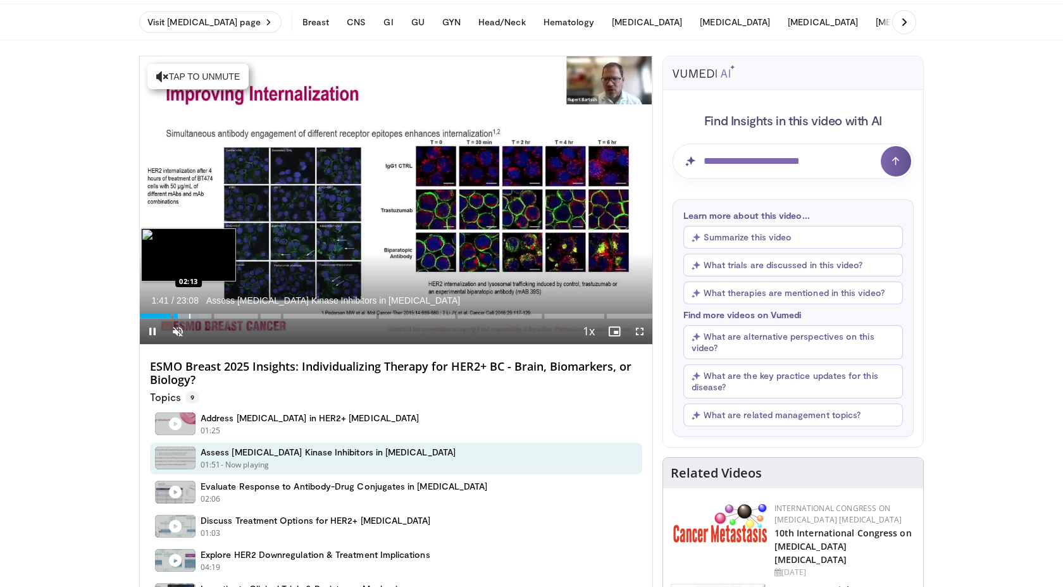
click at [189, 315] on div "Progress Bar" at bounding box center [189, 316] width 1 height 5
click at [197, 315] on div "Progress Bar" at bounding box center [197, 316] width 1 height 5
click at [206, 316] on div "Progress Bar" at bounding box center [206, 316] width 1 height 5
click at [217, 316] on div "Progress Bar" at bounding box center [217, 316] width 1 height 5
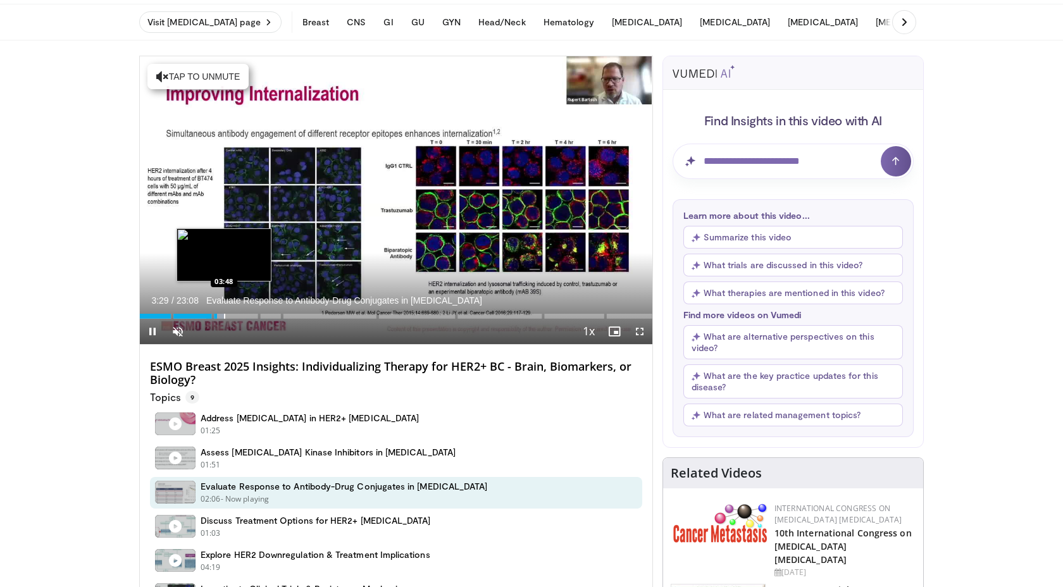
click at [228, 318] on video-js "**********" at bounding box center [396, 200] width 513 height 289
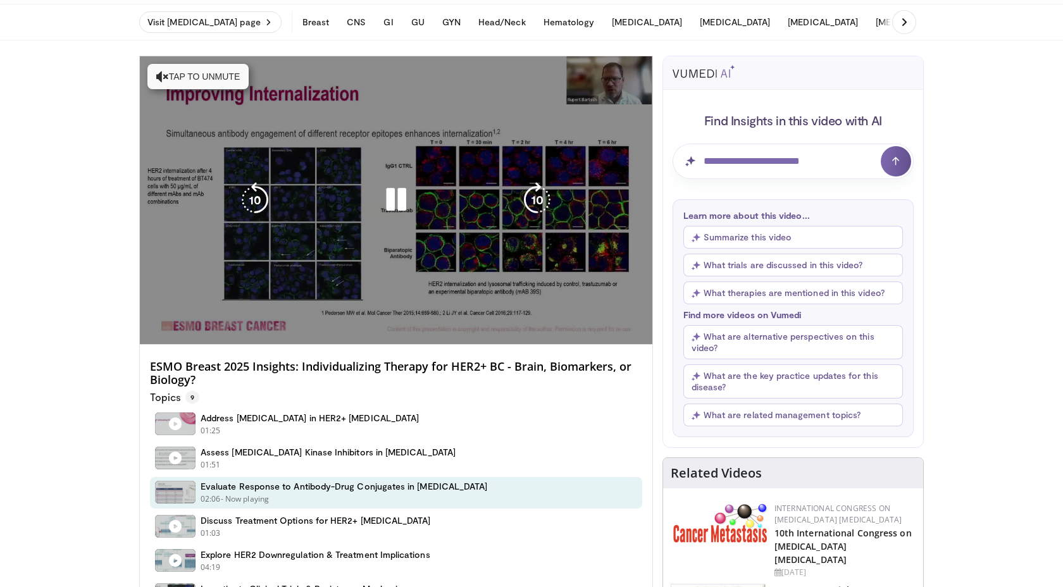
click at [240, 318] on div "10 seconds Tap to unmute" at bounding box center [396, 200] width 513 height 288
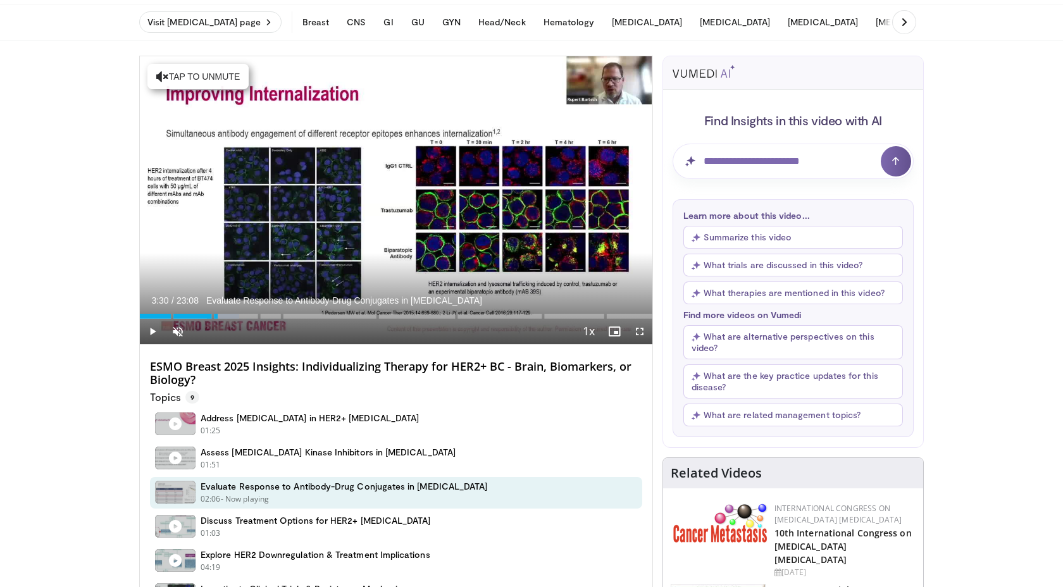
click at [249, 319] on div "Current Time 3:30 / Duration 23:08 Evaluate Response to Antibody-Drug Conjugate…" at bounding box center [396, 331] width 513 height 25
click at [260, 320] on div "Current Time 4:56 / Duration 23:08 Evaluate Response to Antibody-Drug Conjugate…" at bounding box center [396, 331] width 513 height 25
click at [271, 320] on div "Current Time 4:56 / Duration 23:08 Evaluate Response to Antibody-Drug Conjugate…" at bounding box center [396, 331] width 513 height 25
click at [275, 316] on div "Progress Bar" at bounding box center [275, 316] width 1 height 5
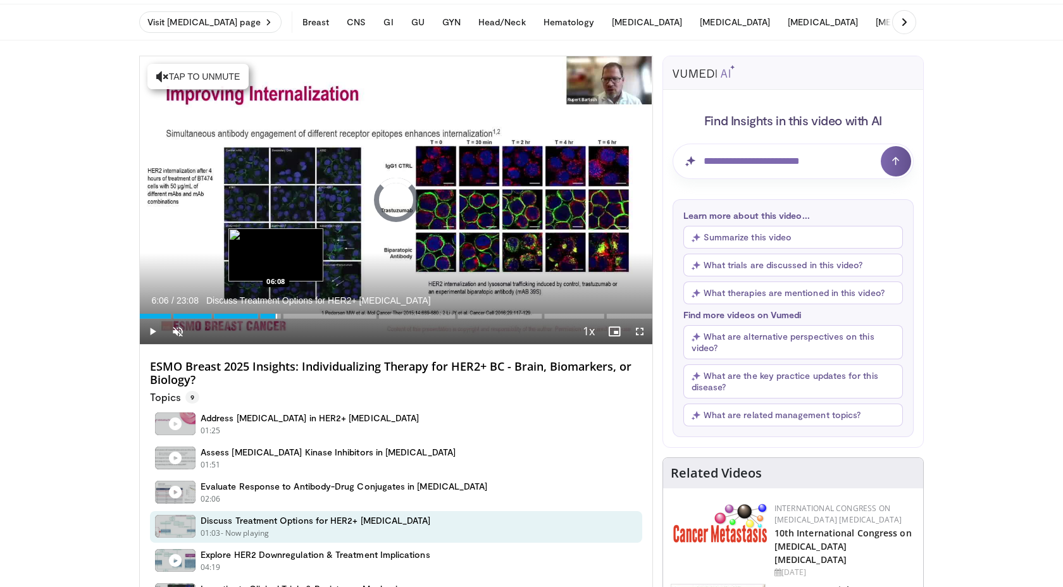
click at [277, 316] on div "Progress Bar" at bounding box center [276, 316] width 1 height 5
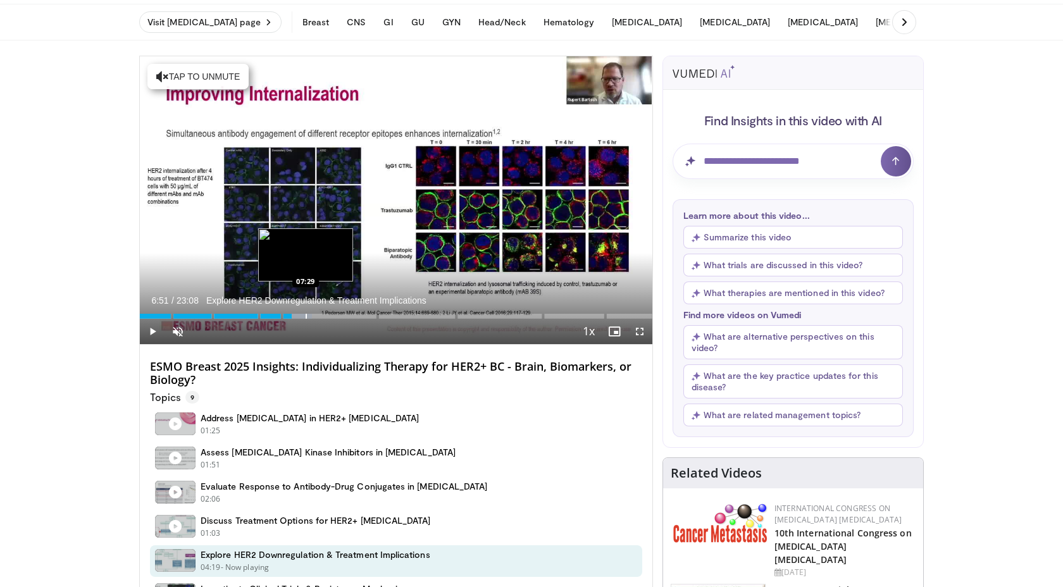
click at [306, 316] on div "Progress Bar" at bounding box center [306, 316] width 1 height 5
click at [320, 316] on div "Progress Bar" at bounding box center [320, 316] width 1 height 5
click at [306, 315] on div "Progress Bar" at bounding box center [306, 316] width 1 height 5
click at [301, 315] on div "Progress Bar" at bounding box center [301, 316] width 1 height 5
click at [315, 315] on div "Progress Bar" at bounding box center [315, 316] width 1 height 5
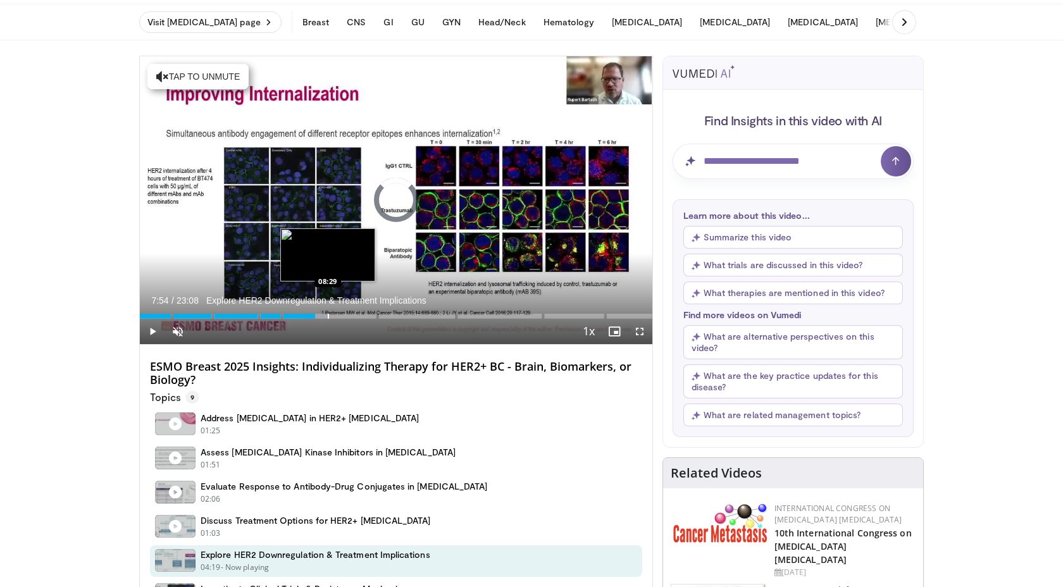
click at [328, 315] on div "Progress Bar" at bounding box center [328, 316] width 1 height 5
click at [341, 316] on div "Progress Bar" at bounding box center [341, 316] width 1 height 5
click at [353, 316] on div "Progress Bar" at bounding box center [353, 316] width 1 height 5
click at [356, 316] on div "Progress Bar" at bounding box center [355, 316] width 1 height 5
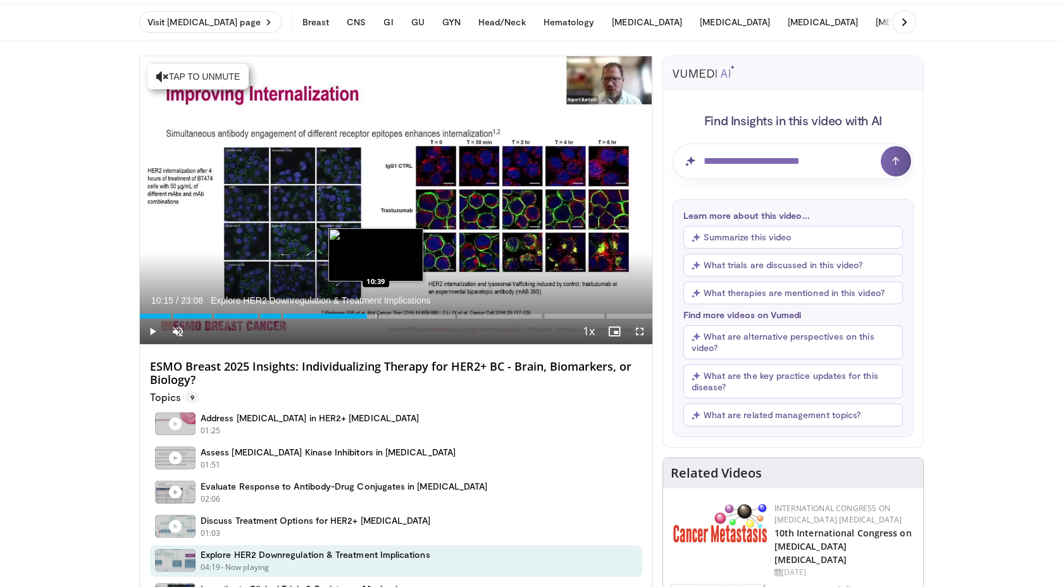
click at [377, 316] on div "Loaded : 0.00% 10:15 10:39" at bounding box center [396, 313] width 513 height 12
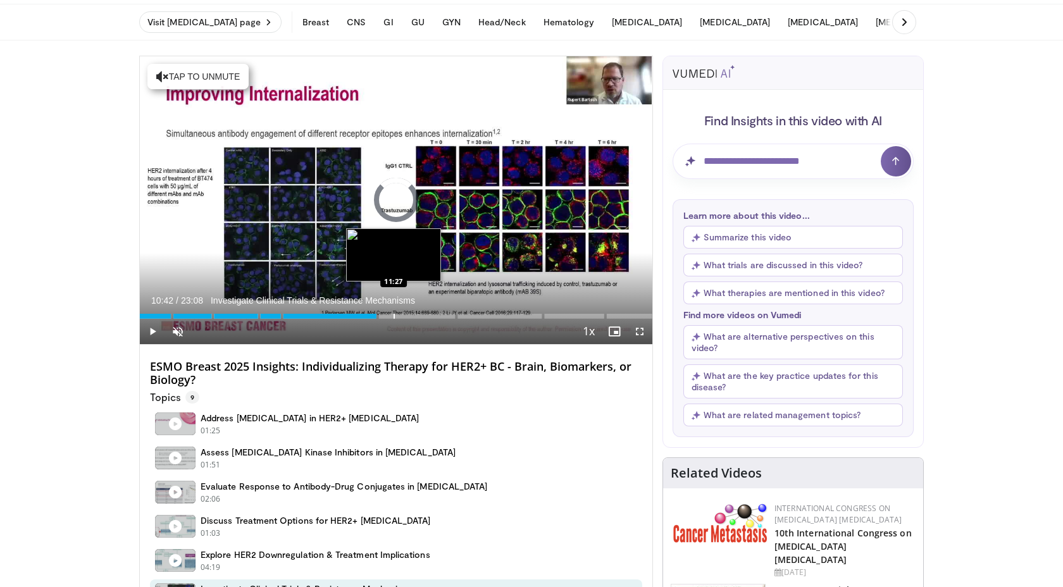
click at [394, 316] on div "Progress Bar" at bounding box center [394, 316] width 1 height 5
click at [404, 316] on div "Progress Bar" at bounding box center [404, 316] width 1 height 5
click at [420, 316] on div "Progress Bar" at bounding box center [420, 316] width 1 height 5
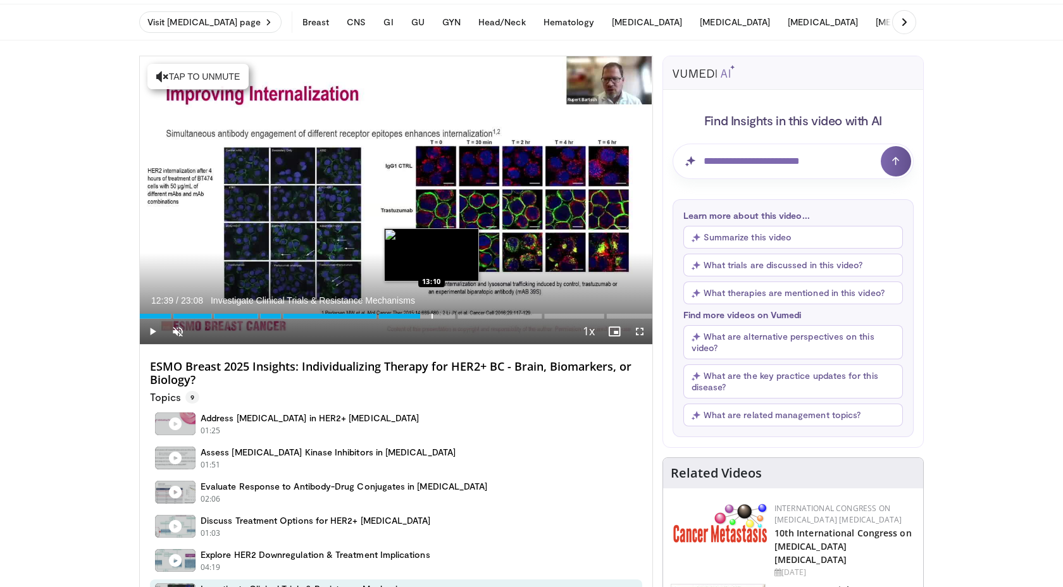
click at [433, 315] on div "Progress Bar" at bounding box center [432, 316] width 1 height 5
click at [457, 315] on div "Loaded : 59.28% 13:42 14:20" at bounding box center [396, 313] width 513 height 12
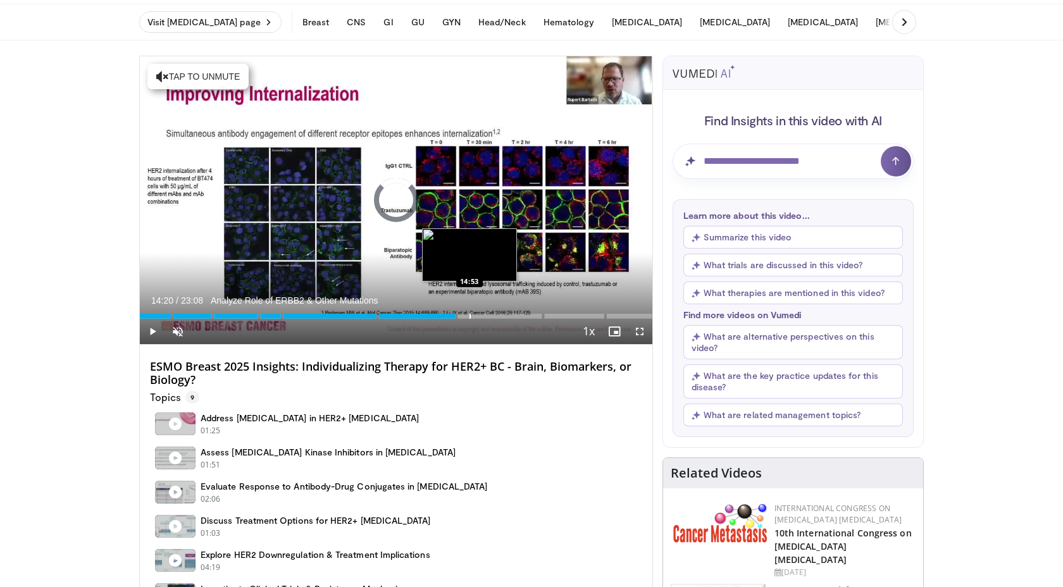
click at [470, 315] on div "Progress Bar" at bounding box center [470, 316] width 1 height 5
click at [475, 315] on div "Progress Bar" at bounding box center [474, 316] width 1 height 5
click at [491, 315] on div "Progress Bar" at bounding box center [489, 316] width 1 height 5
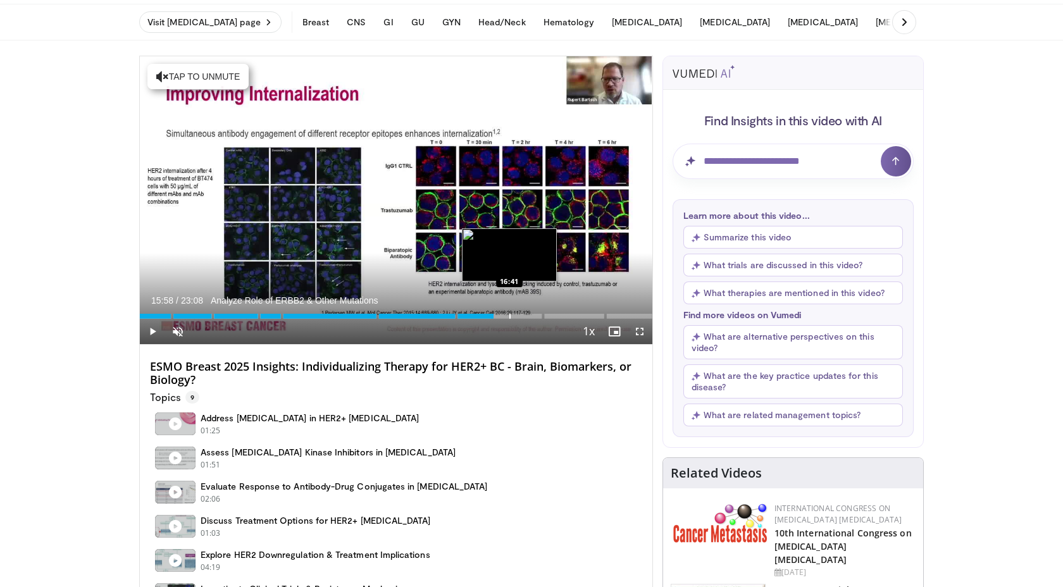
click at [510, 315] on div "Progress Bar" at bounding box center [510, 316] width 1 height 5
click at [523, 315] on div "Progress Bar" at bounding box center [523, 316] width 1 height 5
click at [530, 315] on div "Progress Bar" at bounding box center [529, 316] width 1 height 5
click at [526, 315] on div "Progress Bar" at bounding box center [526, 316] width 1 height 5
click at [510, 315] on div "Progress Bar" at bounding box center [510, 316] width 1 height 5
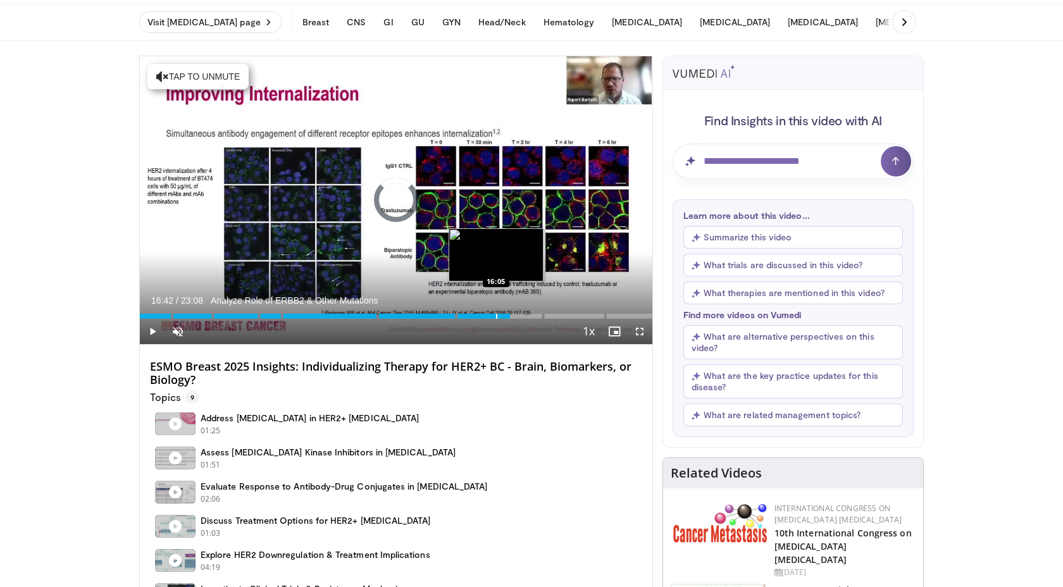
click at [496, 315] on div "Progress Bar" at bounding box center [496, 316] width 1 height 5
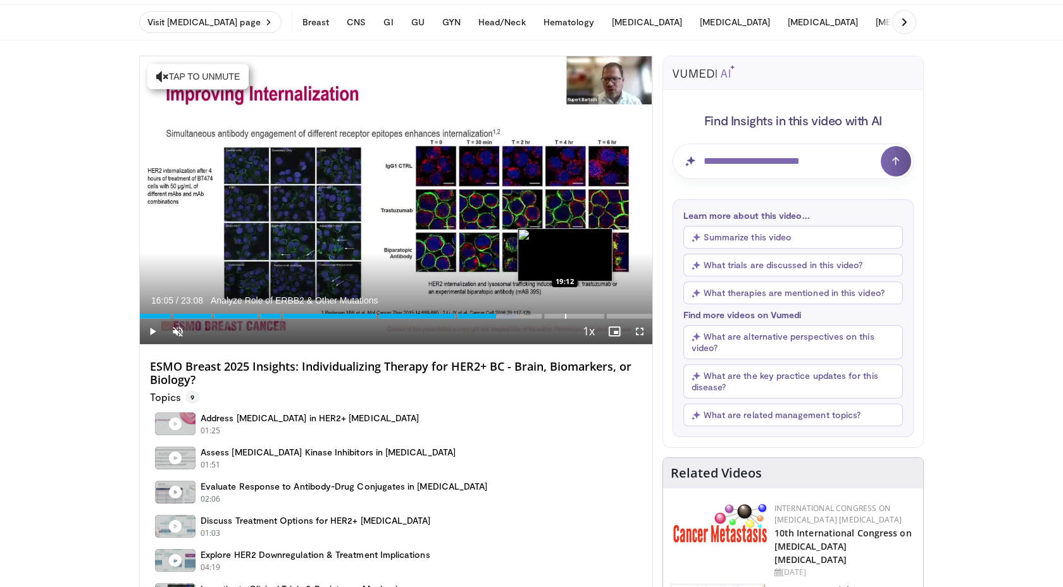
click at [565, 311] on div "Loaded : 73.45% 16:05 19:12" at bounding box center [396, 313] width 513 height 12
click at [580, 313] on div "Loaded : 0.00% 19:12 19:53" at bounding box center [396, 313] width 513 height 12
click at [596, 314] on div "Loaded : 86.41% 19:53 20:37" at bounding box center [396, 313] width 513 height 12
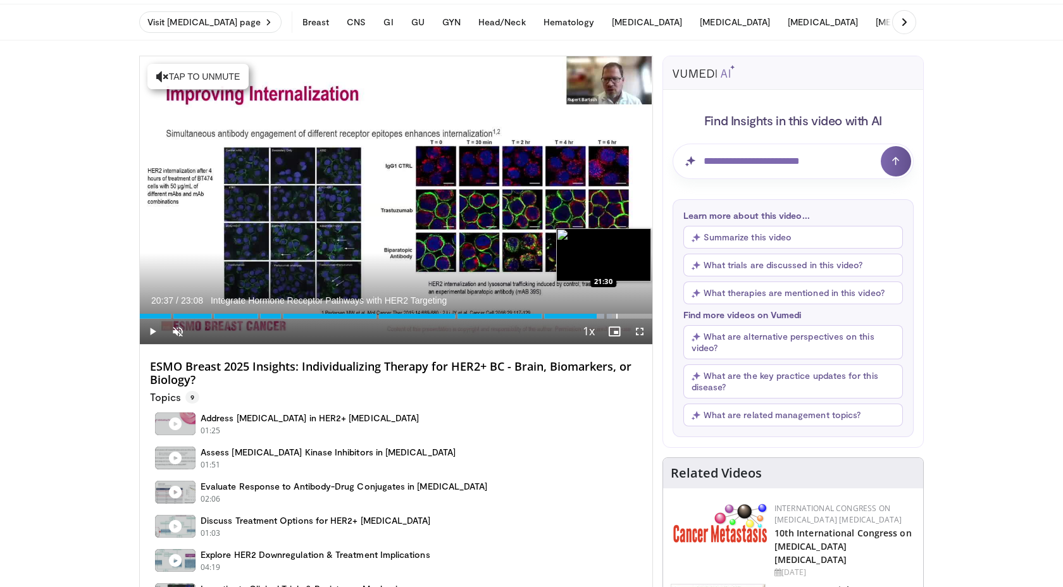
click at [616, 314] on div "Progress Bar" at bounding box center [616, 316] width 1 height 5
click at [628, 315] on div "Progress Bar" at bounding box center [627, 316] width 1 height 5
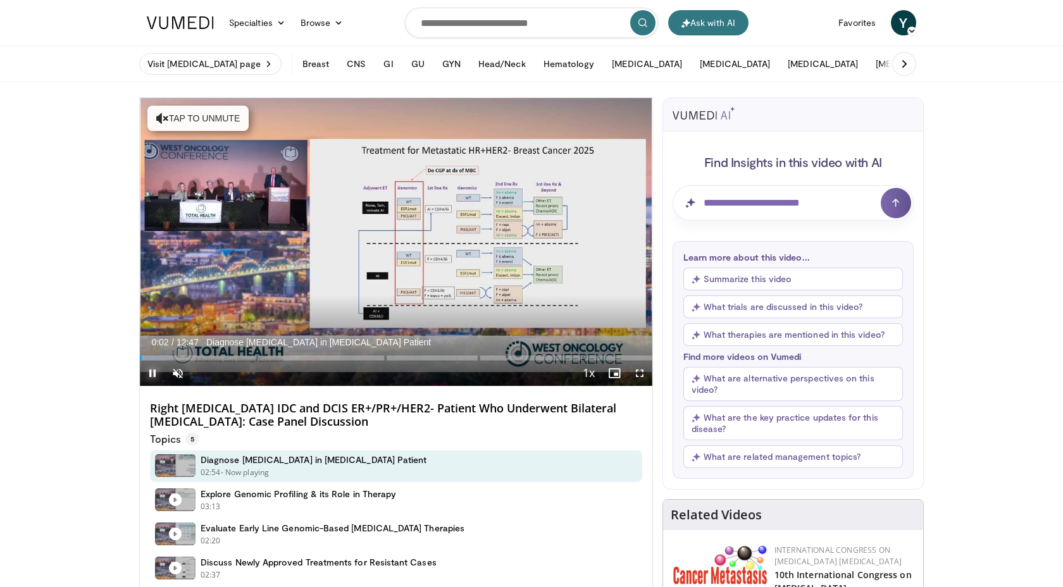
click at [154, 372] on span "Video Player" at bounding box center [152, 373] width 25 height 25
click at [156, 372] on span "Video Player" at bounding box center [152, 373] width 25 height 25
click at [182, 370] on span "Video Player" at bounding box center [177, 373] width 25 height 25
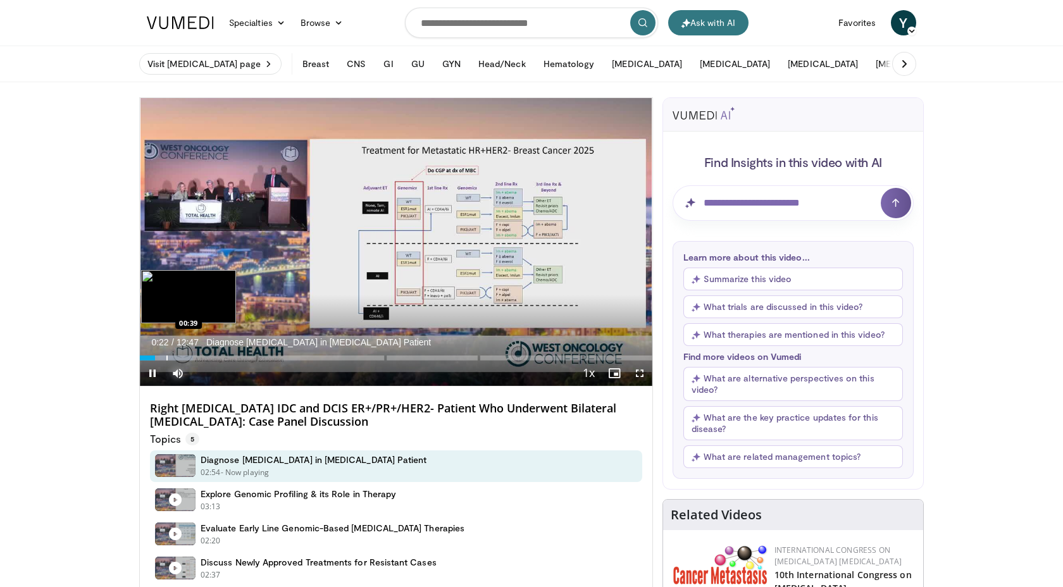
click at [166, 356] on div "Progress Bar" at bounding box center [166, 358] width 1 height 5
click at [172, 356] on div "Progress Bar" at bounding box center [172, 358] width 1 height 5
click at [177, 356] on div "Progress Bar" at bounding box center [177, 358] width 1 height 5
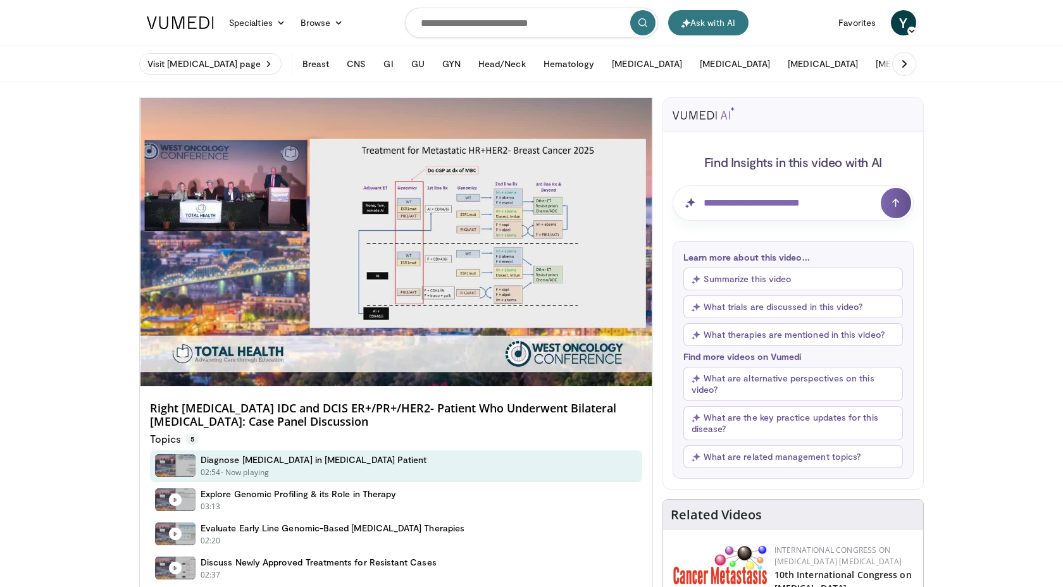
click at [183, 356] on div "10 seconds Tap to unmute" at bounding box center [396, 242] width 513 height 288
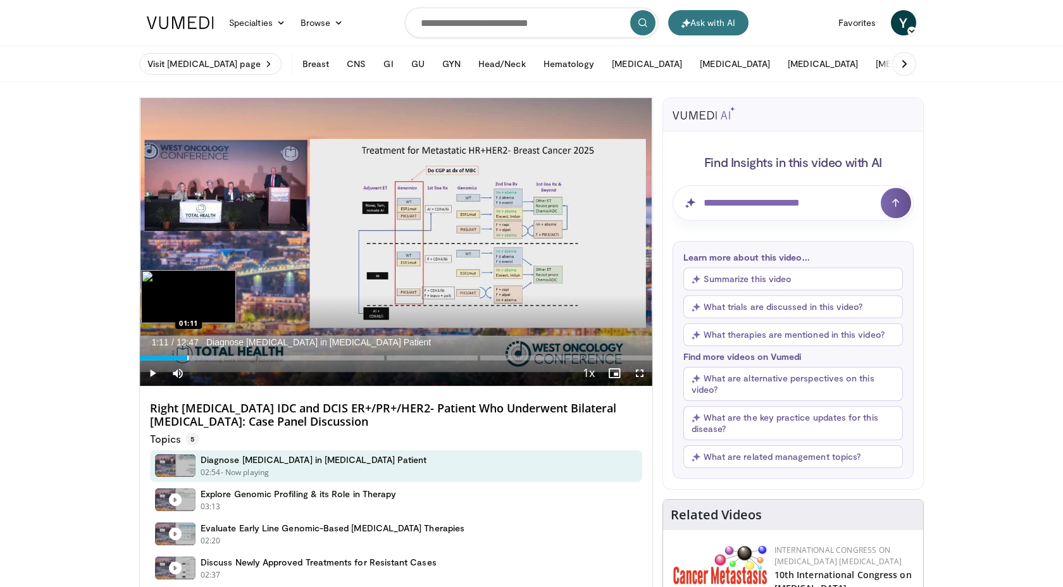
click at [187, 356] on div "Progress Bar" at bounding box center [187, 358] width 1 height 5
click at [192, 356] on div "Progress Bar" at bounding box center [192, 358] width 1 height 5
click at [198, 356] on div "Progress Bar" at bounding box center [197, 358] width 1 height 5
click at [149, 370] on span "Video Player" at bounding box center [152, 373] width 25 height 25
click at [211, 356] on div "Progress Bar" at bounding box center [211, 358] width 1 height 5
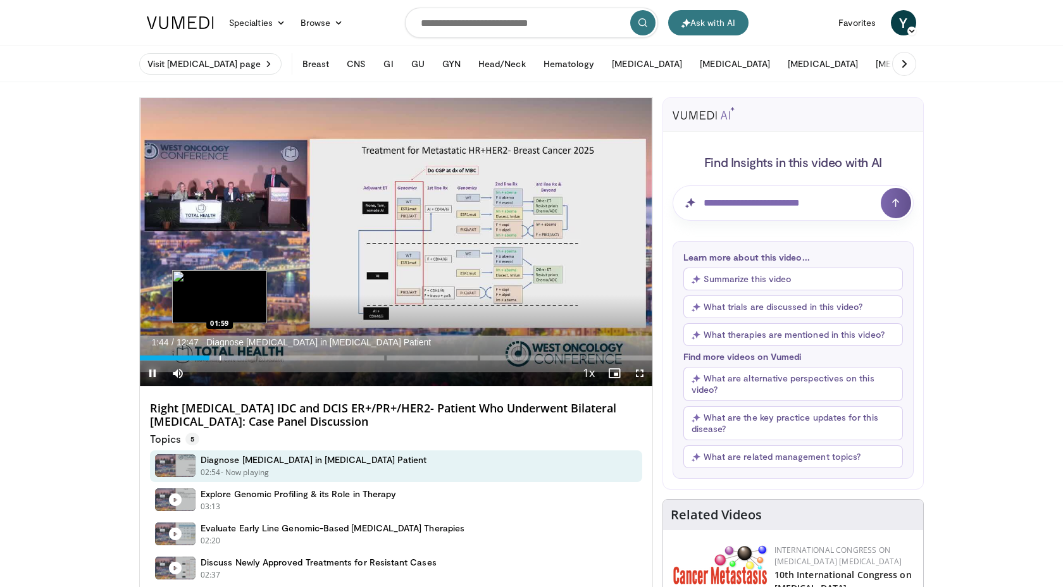
click at [220, 356] on div "Progress Bar" at bounding box center [220, 358] width 1 height 5
click at [233, 356] on div "Progress Bar" at bounding box center [233, 358] width 1 height 5
click at [239, 356] on div "Progress Bar" at bounding box center [239, 358] width 1 height 5
click at [249, 356] on div "Progress Bar" at bounding box center [249, 358] width 1 height 5
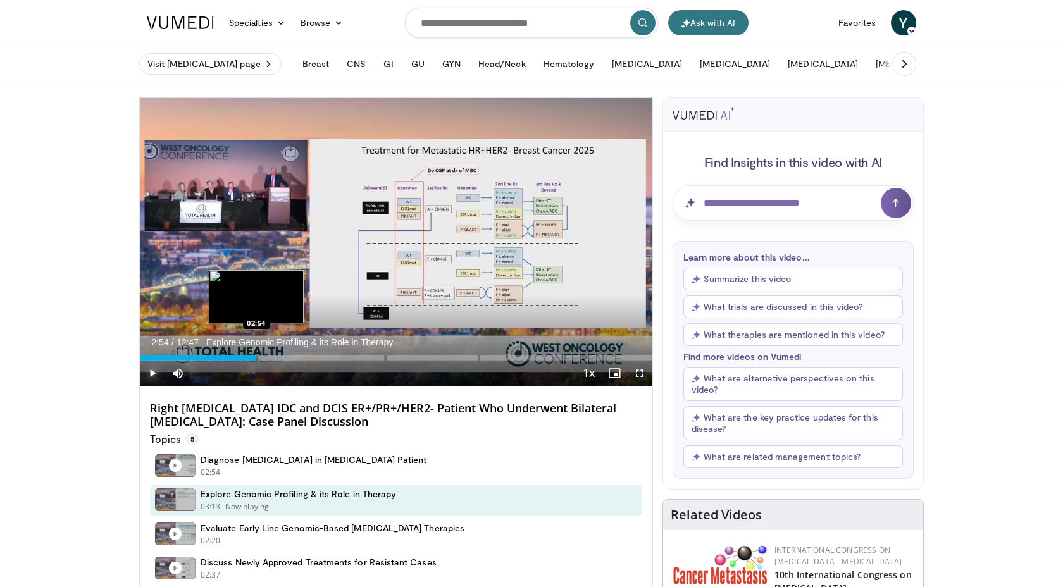
click at [256, 358] on div "Loaded : 29.74% 02:45 02:54" at bounding box center [396, 355] width 513 height 12
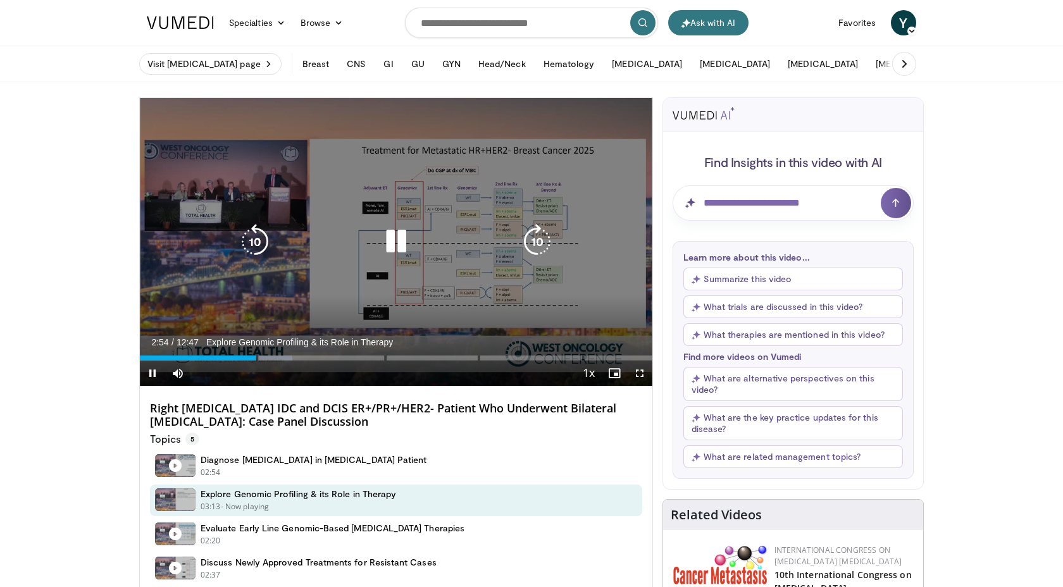
click at [260, 358] on video-js "**********" at bounding box center [396, 242] width 513 height 289
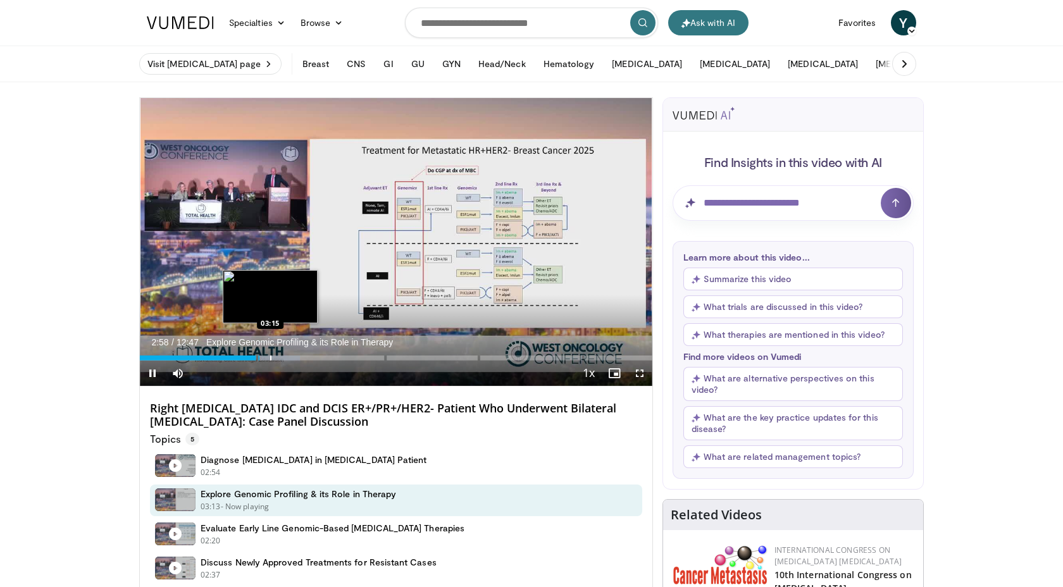
click at [270, 359] on div "Progress Bar" at bounding box center [270, 358] width 1 height 5
click at [278, 359] on div "Progress Bar" at bounding box center [278, 358] width 1 height 5
click at [281, 359] on div "Progress Bar" at bounding box center [280, 358] width 1 height 5
click at [293, 359] on div "Progress Bar" at bounding box center [292, 358] width 1 height 5
click at [300, 360] on div "Progress Bar" at bounding box center [299, 358] width 1 height 5
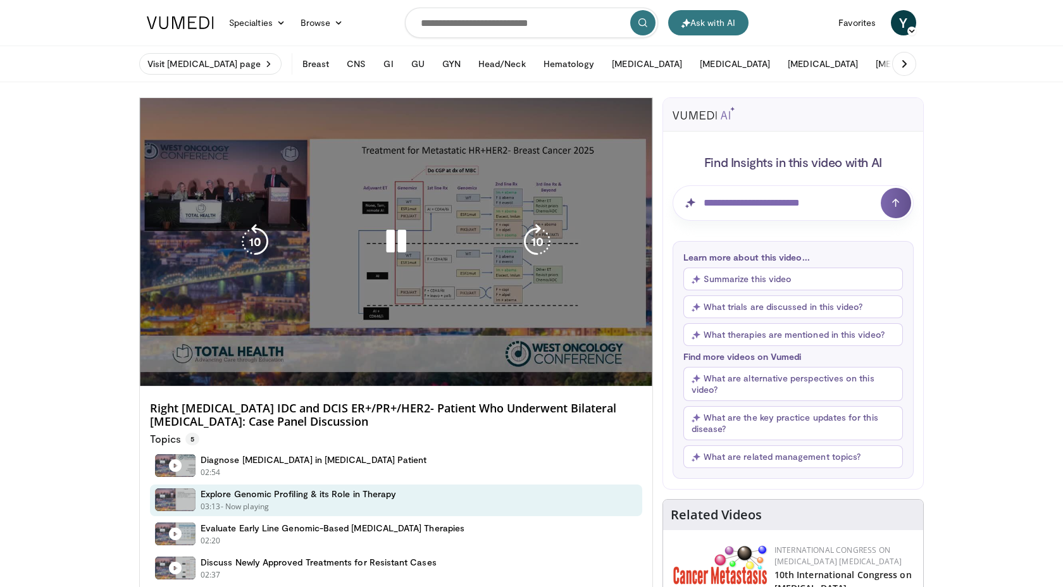
click at [311, 361] on div "10 seconds Tap to unmute" at bounding box center [396, 242] width 513 height 288
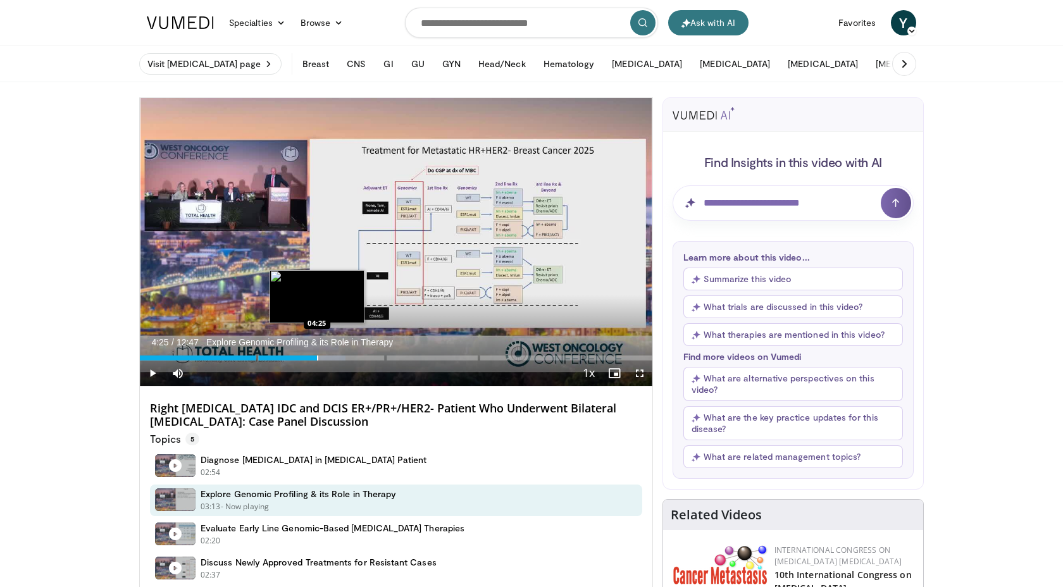
click at [317, 358] on div "Progress Bar" at bounding box center [317, 358] width 1 height 5
click at [324, 358] on div "Progress Bar" at bounding box center [323, 358] width 1 height 5
click at [338, 358] on div "Progress Bar" at bounding box center [338, 358] width 1 height 5
click at [347, 358] on div "Progress Bar" at bounding box center [347, 358] width 1 height 5
click at [357, 359] on div "Progress Bar" at bounding box center [357, 358] width 1 height 5
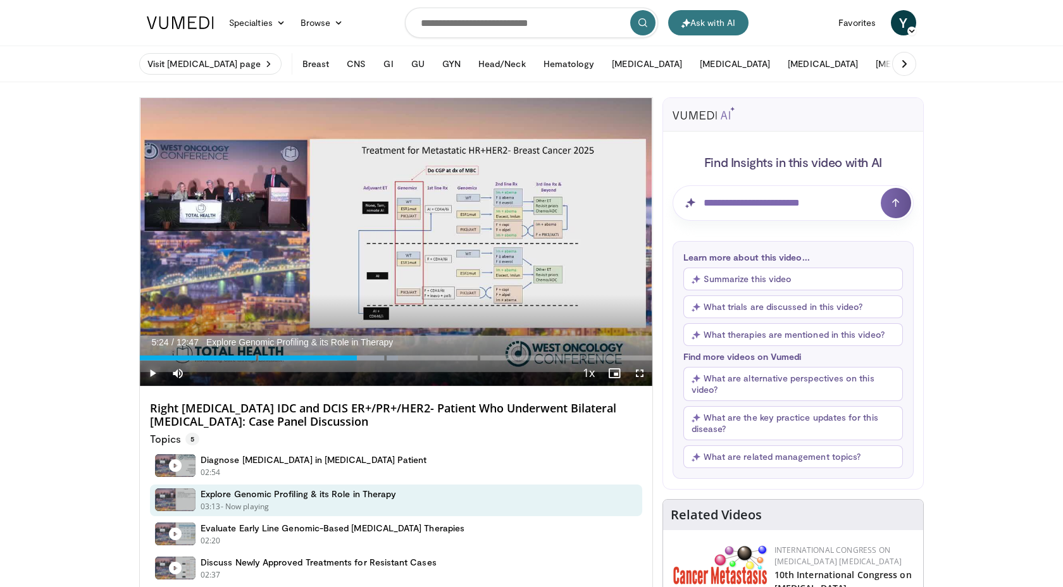
click at [150, 369] on span "Video Player" at bounding box center [152, 373] width 25 height 25
click at [362, 355] on div "Loaded : 50.43% 05:33 05:33" at bounding box center [396, 355] width 513 height 12
click at [369, 357] on div "Progress Bar" at bounding box center [369, 358] width 1 height 5
click at [376, 357] on div "Progress Bar" at bounding box center [375, 358] width 1 height 5
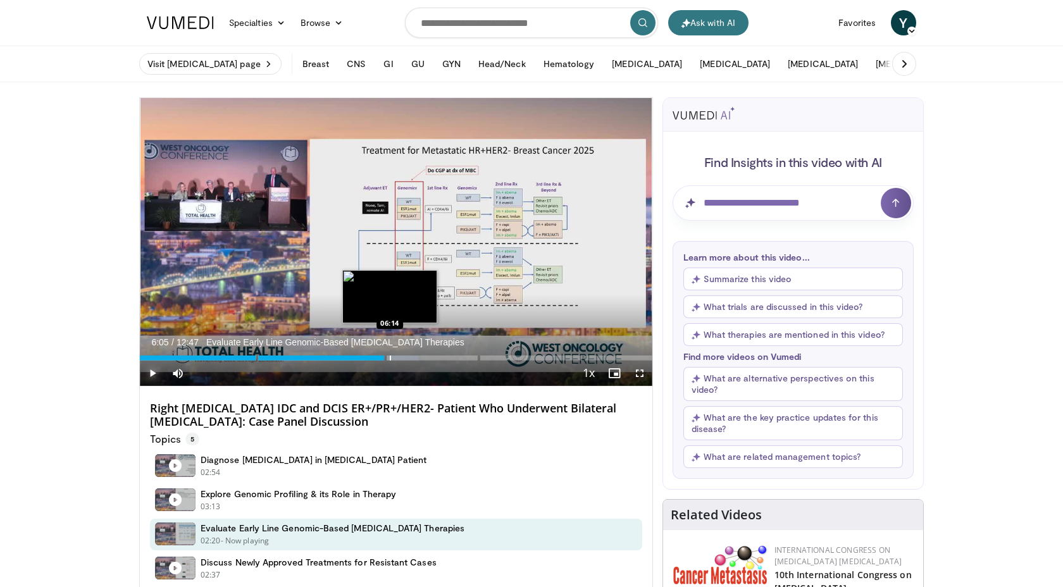
click at [390, 358] on div "Progress Bar" at bounding box center [390, 358] width 1 height 5
click at [399, 358] on div "Loaded : 56.90% 06:16" at bounding box center [396, 358] width 513 height 5
click at [401, 358] on div "Progress Bar" at bounding box center [400, 358] width 1 height 5
click at [423, 359] on div "Loaded : 56.90% 06:47" at bounding box center [396, 358] width 513 height 5
click at [434, 360] on div "Progress Bar" at bounding box center [434, 358] width 1 height 5
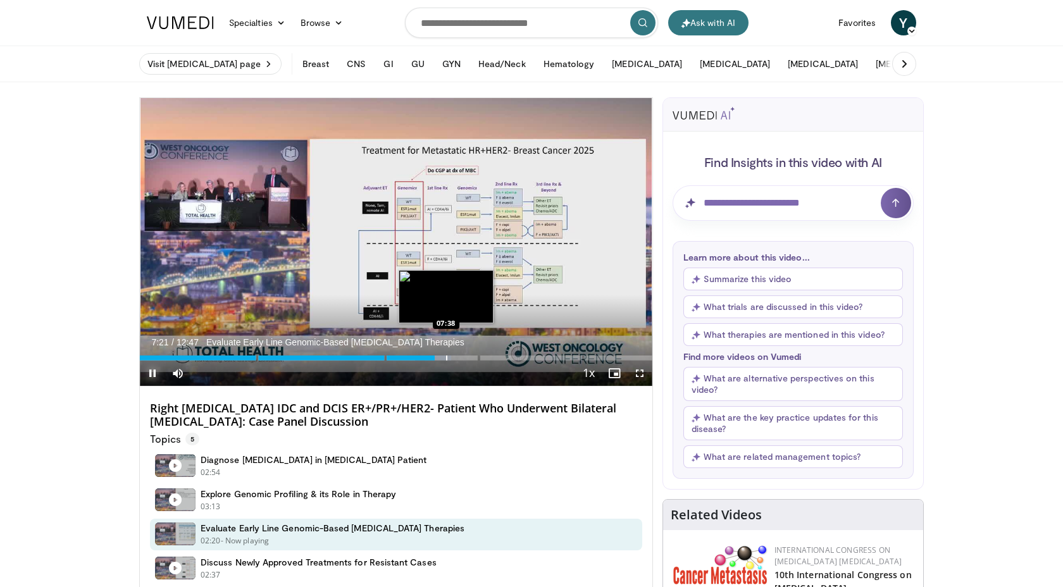
click at [446, 360] on div "Progress Bar" at bounding box center [446, 358] width 1 height 5
click at [460, 359] on div "Progress Bar" at bounding box center [460, 358] width 1 height 5
click at [468, 359] on video-js "**********" at bounding box center [396, 242] width 513 height 289
click at [466, 357] on div "Progress Bar" at bounding box center [466, 358] width 1 height 5
click at [473, 357] on div "Progress Bar" at bounding box center [473, 358] width 1 height 5
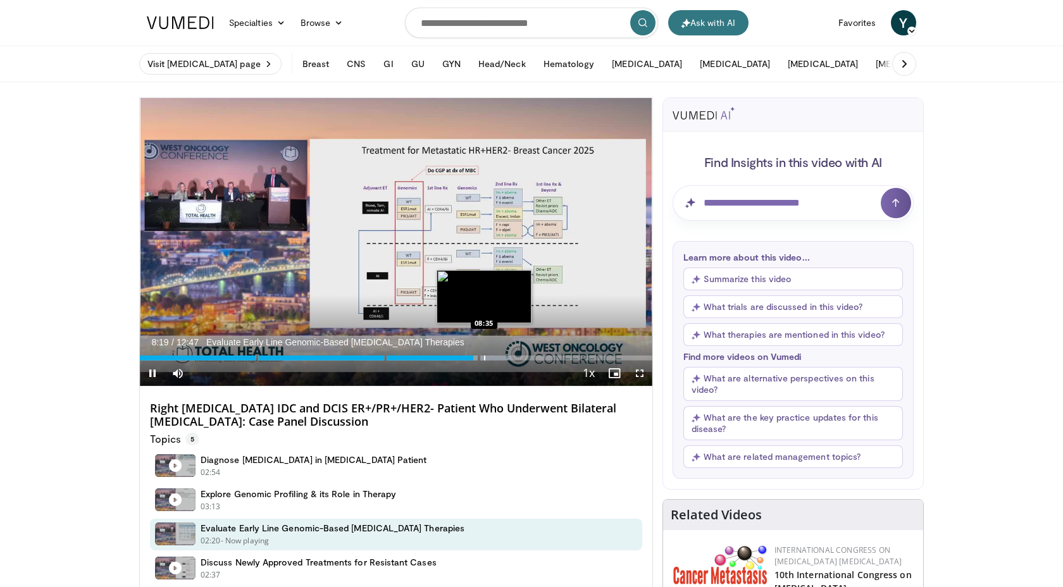
click at [485, 357] on div "Progress Bar" at bounding box center [484, 358] width 1 height 5
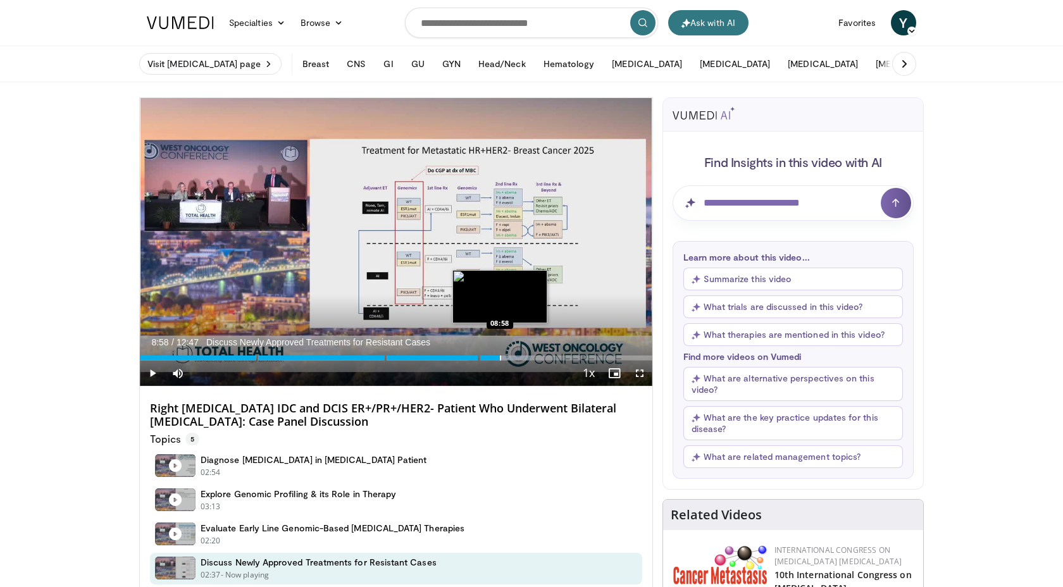
click at [500, 358] on div "Progress Bar" at bounding box center [500, 358] width 1 height 5
click at [508, 358] on div "Progress Bar" at bounding box center [508, 358] width 1 height 5
click at [516, 358] on div "Progress Bar" at bounding box center [516, 358] width 1 height 5
click at [523, 358] on div "Progress Bar" at bounding box center [523, 358] width 1 height 5
click at [531, 358] on div "Progress Bar" at bounding box center [531, 358] width 1 height 5
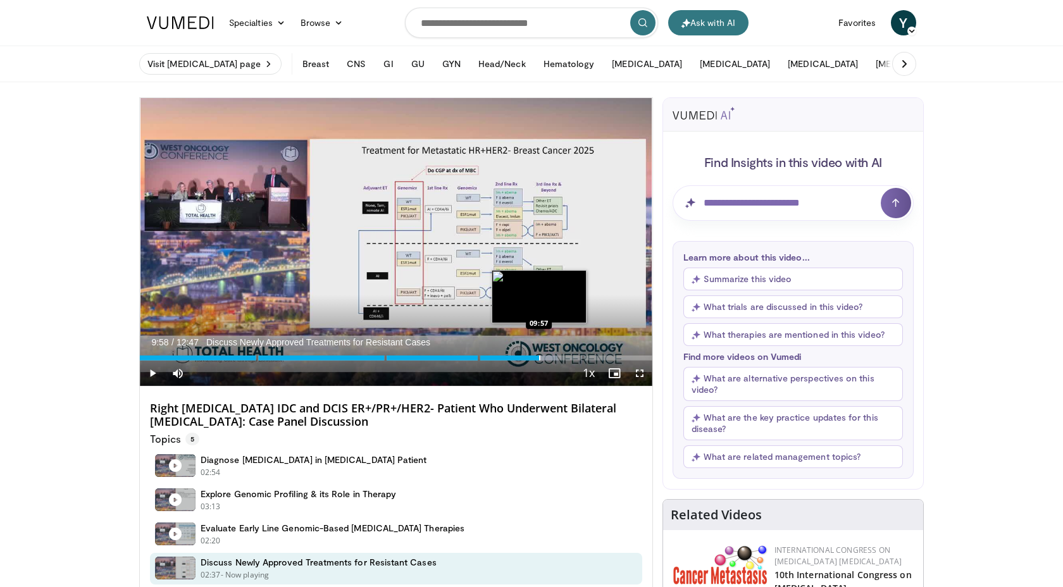
click at [539, 358] on div "Progress Bar" at bounding box center [539, 358] width 1 height 5
click at [546, 358] on div "Progress Bar" at bounding box center [546, 358] width 1 height 5
click at [556, 358] on div "Progress Bar" at bounding box center [556, 358] width 1 height 5
click at [564, 358] on div "Progress Bar" at bounding box center [564, 358] width 1 height 5
click at [570, 358] on div "Progress Bar" at bounding box center [569, 358] width 1 height 5
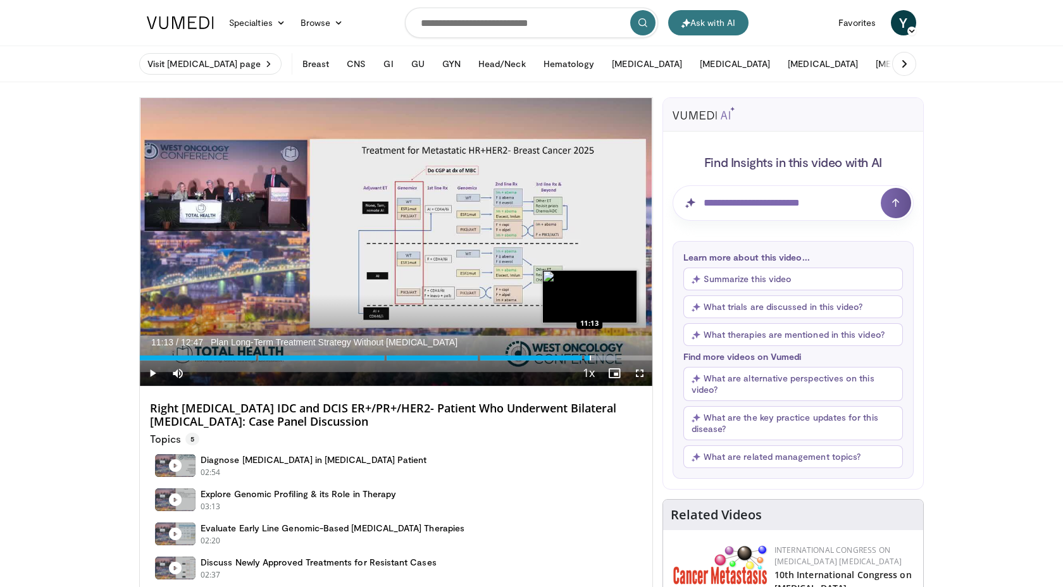
click at [590, 358] on div "Progress Bar" at bounding box center [590, 358] width 1 height 5
click at [598, 358] on div "Progress Bar" at bounding box center [596, 358] width 1 height 5
click at [610, 358] on div "Progress Bar" at bounding box center [610, 358] width 1 height 5
click at [618, 358] on div "Progress Bar" at bounding box center [618, 358] width 1 height 5
click at [151, 370] on span "Video Player" at bounding box center [152, 373] width 25 height 25
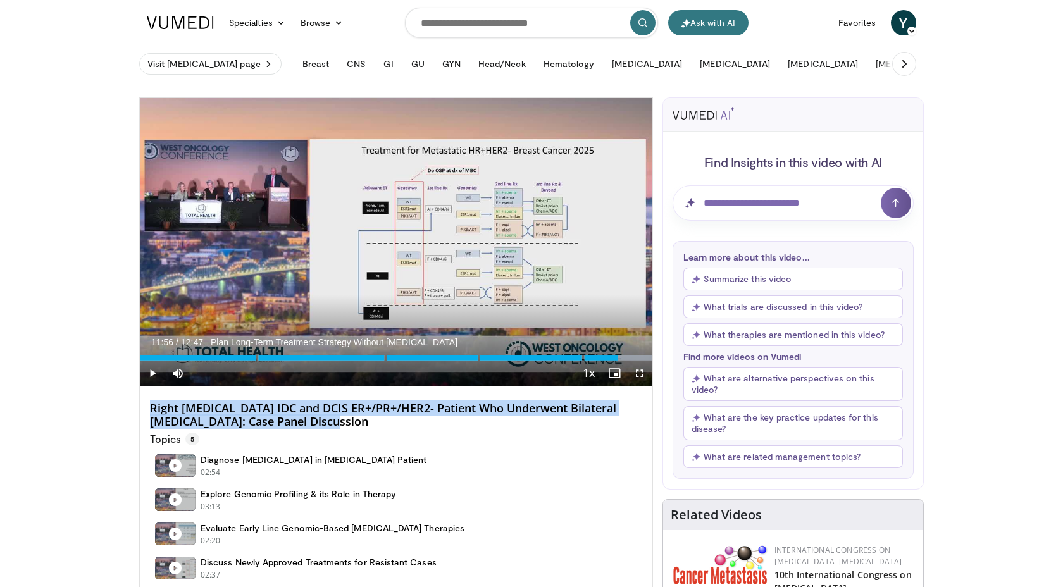
drag, startPoint x: 348, startPoint y: 425, endPoint x: 155, endPoint y: 390, distance: 196.2
click at [155, 390] on div "Right [MEDICAL_DATA] IDC and DCIS ER+/PR+/HER2- Patient Who Underwent Bilateral…" at bounding box center [396, 508] width 513 height 242
copy h4 "Right [MEDICAL_DATA] IDC and DCIS ER+/PR+/HER2- Patient Who Underwent Bilateral…"
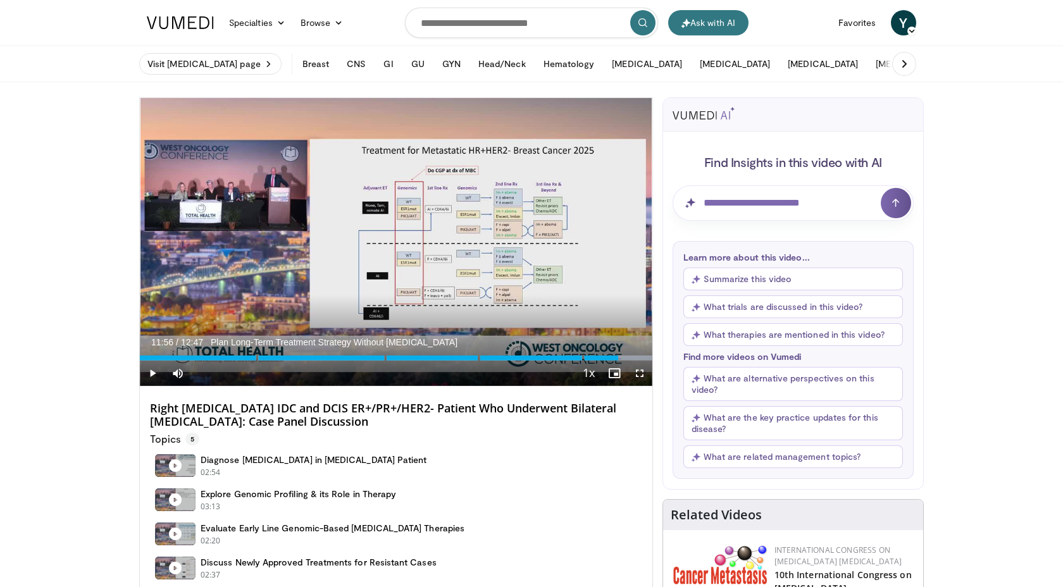
click at [368, 430] on div "Topics 5" at bounding box center [396, 437] width 492 height 16
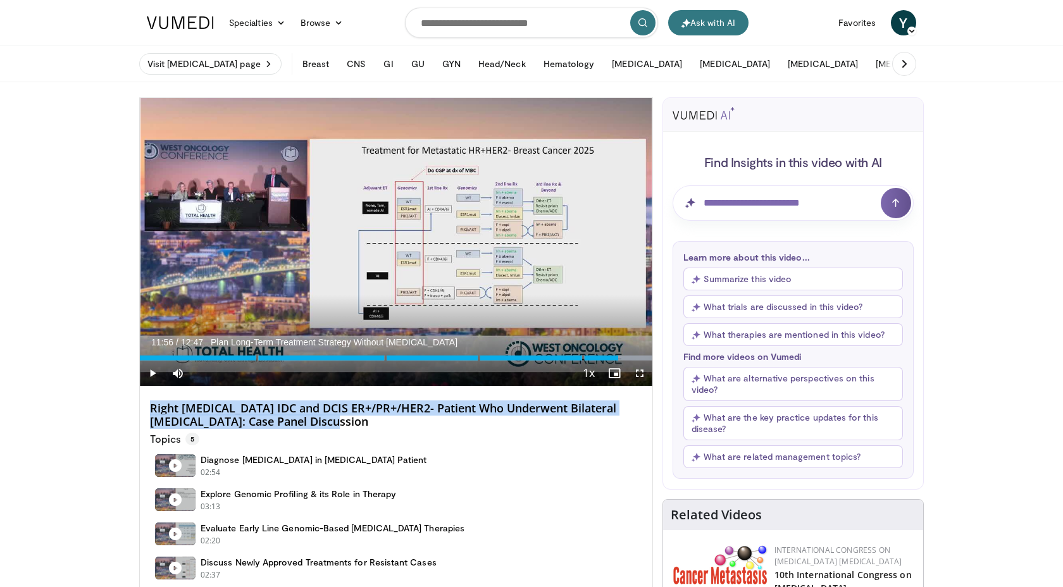
drag, startPoint x: 354, startPoint y: 425, endPoint x: 142, endPoint y: 410, distance: 213.2
click at [142, 410] on div "Right [MEDICAL_DATA] IDC and DCIS ER+/PR+/HER2- Patient Who Underwent Bilateral…" at bounding box center [396, 508] width 513 height 242
copy h4 "Right [MEDICAL_DATA] IDC and DCIS ER+/PR+/HER2- Patient Who Underwent Bilateral…"
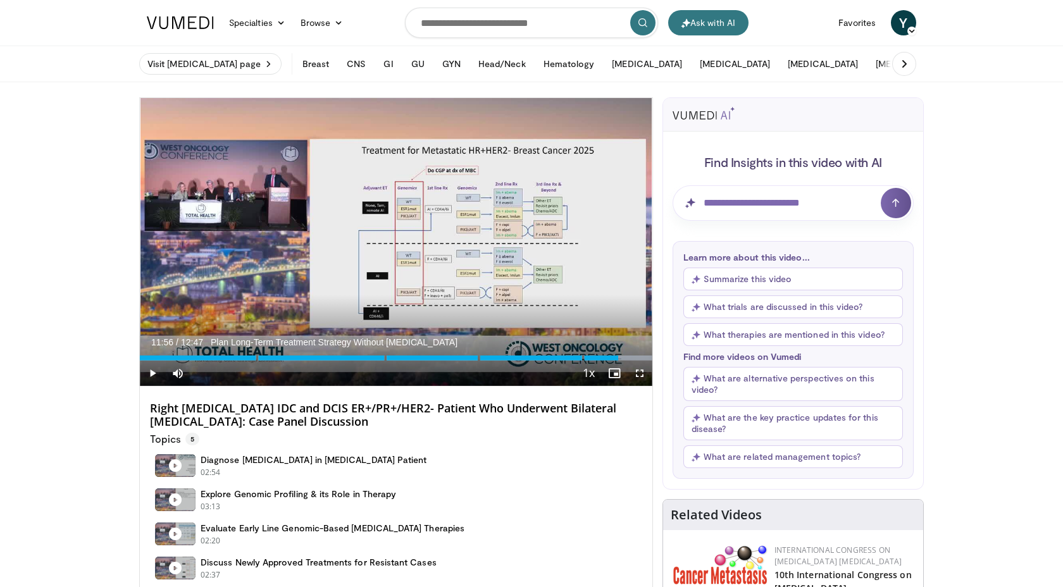
click at [393, 433] on div "Topics 5" at bounding box center [396, 437] width 492 height 16
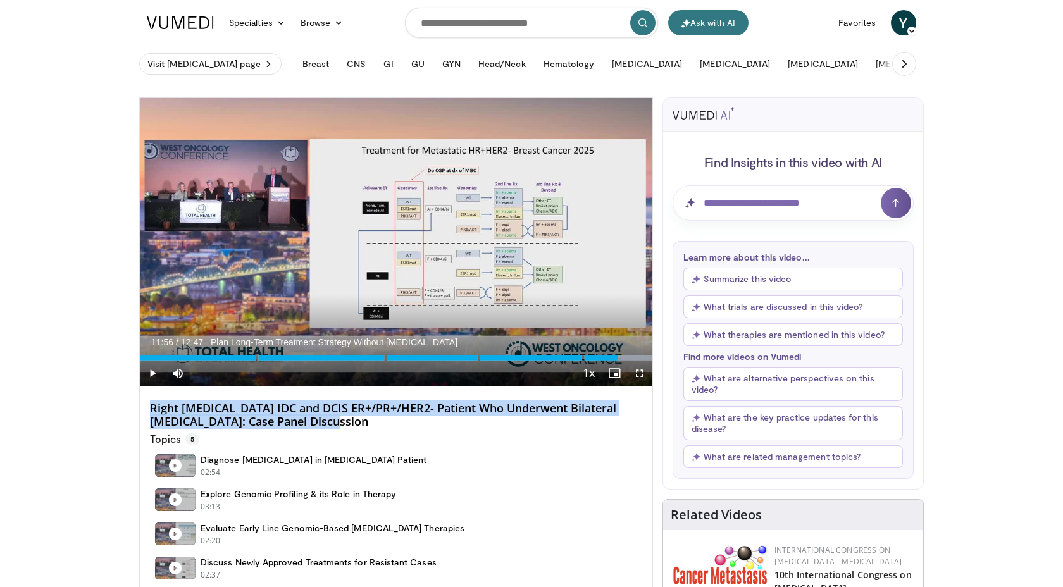
drag, startPoint x: 346, startPoint y: 424, endPoint x: 150, endPoint y: 408, distance: 196.9
click at [150, 408] on h4 "Right [MEDICAL_DATA] IDC and DCIS ER+/PR+/HER2- Patient Who Underwent Bilateral…" at bounding box center [396, 415] width 492 height 27
copy h4 "Right [MEDICAL_DATA] IDC and DCIS ER+/PR+/HER2- Patient Who Underwent Bilateral…"
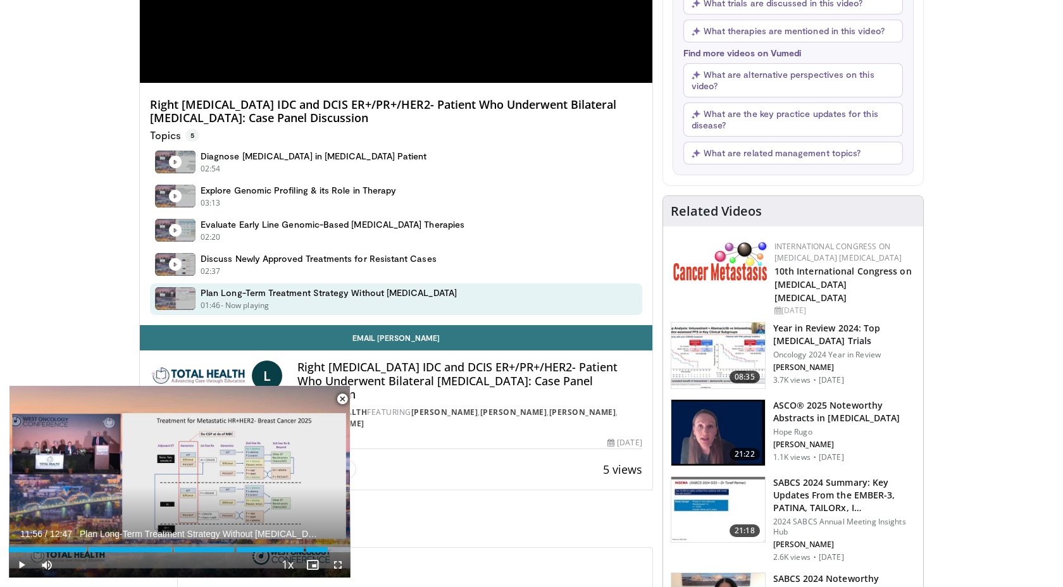
scroll to position [313, 0]
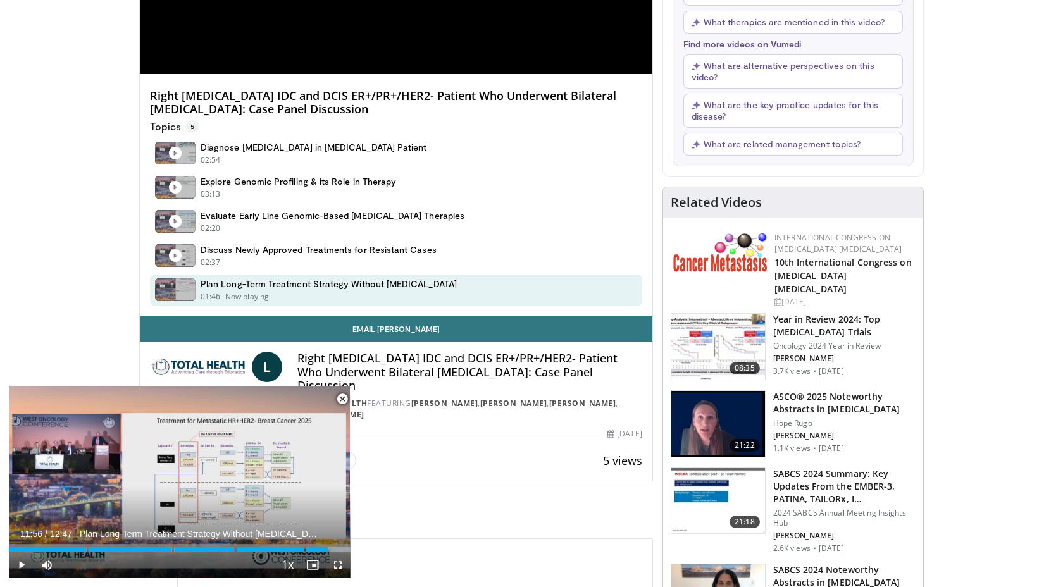
click at [346, 397] on span "Video Player" at bounding box center [342, 399] width 25 height 25
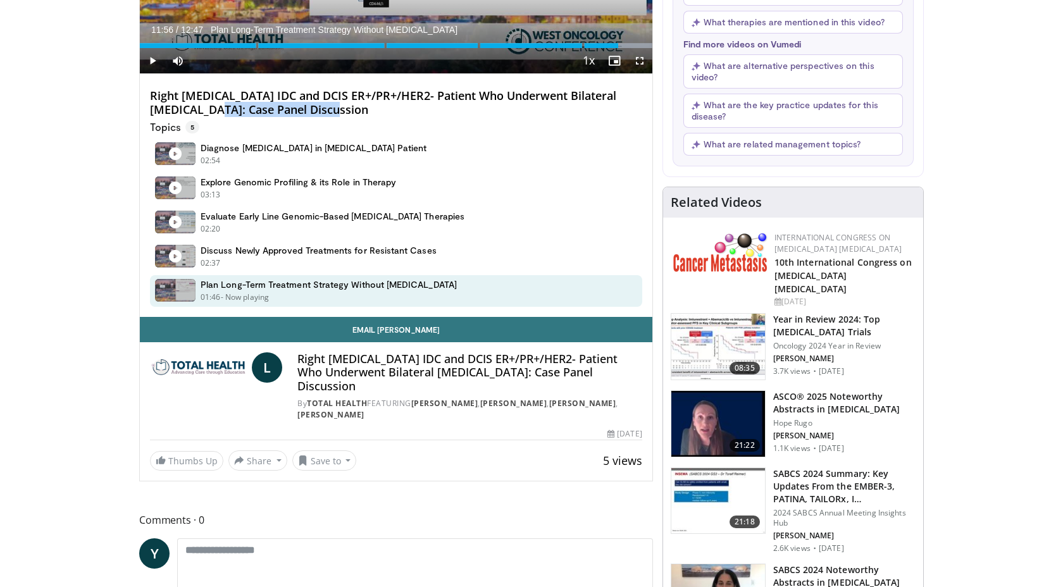
drag, startPoint x: 349, startPoint y: 110, endPoint x: 226, endPoint y: 113, distance: 123.5
click at [225, 112] on h4 "Right [MEDICAL_DATA] IDC and DCIS ER+/PR+/HER2- Patient Who Underwent Bilateral…" at bounding box center [396, 102] width 492 height 27
copy h4 "Case Panel Discussion"
drag, startPoint x: 599, startPoint y: 379, endPoint x: 424, endPoint y: 373, distance: 175.4
click at [424, 375] on h4 "Right [MEDICAL_DATA] IDC and DCIS ER+/PR+/HER2- Patient Who Underwent Bilateral…" at bounding box center [469, 373] width 344 height 41
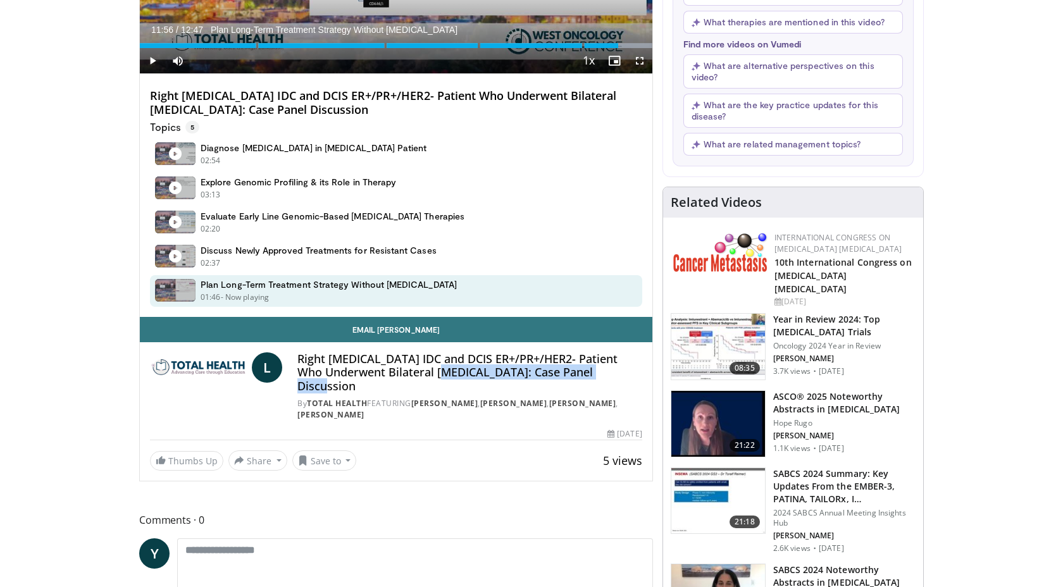
click at [460, 369] on h4 "Right [MEDICAL_DATA] IDC and DCIS ER+/PR+/HER2- Patient Who Underwent Bilateral…" at bounding box center [469, 373] width 344 height 41
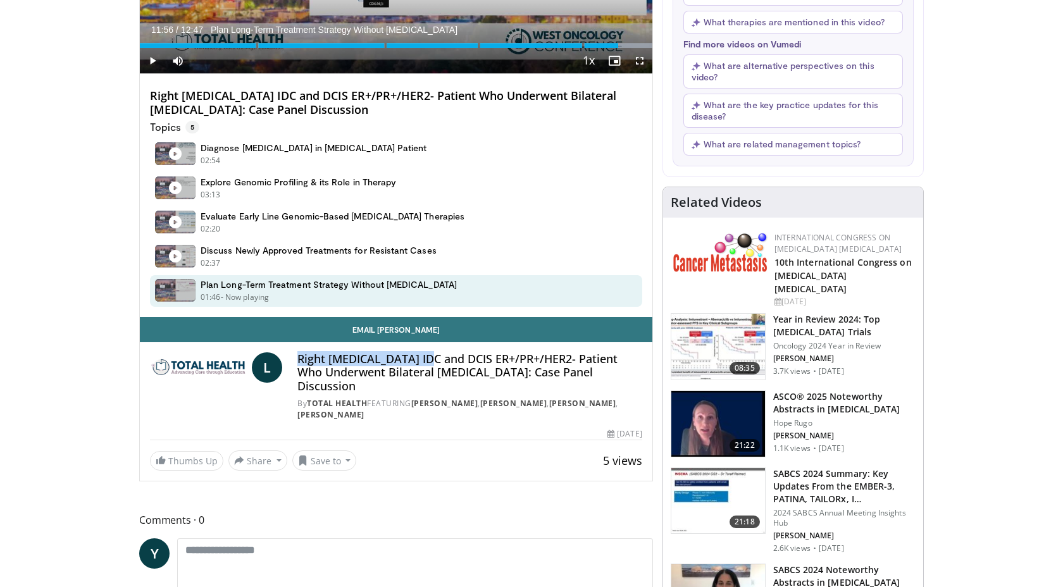
drag, startPoint x: 427, startPoint y: 359, endPoint x: 296, endPoint y: 356, distance: 130.4
click at [295, 356] on div "L Right [MEDICAL_DATA] IDC and DCIS ER+/PR+/HER2- Patient Who Underwent Bilater…" at bounding box center [396, 387] width 492 height 69
copy h4 "Right [MEDICAL_DATA] IDC"
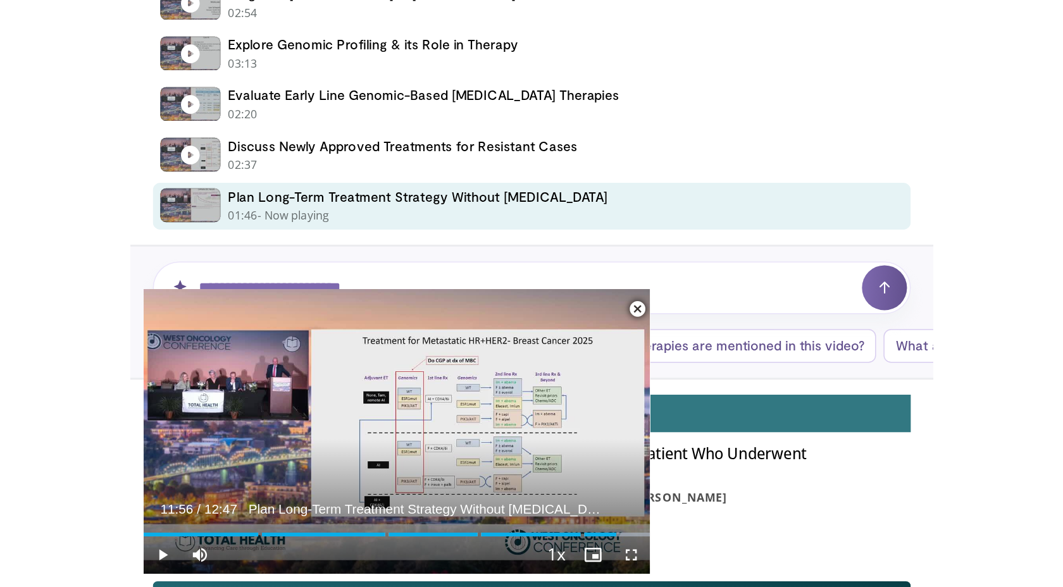
scroll to position [222, 0]
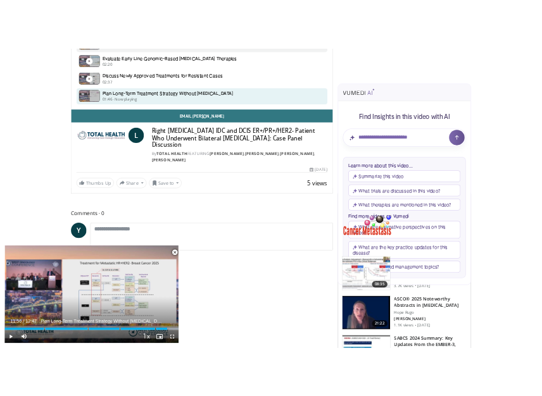
scroll to position [181, 0]
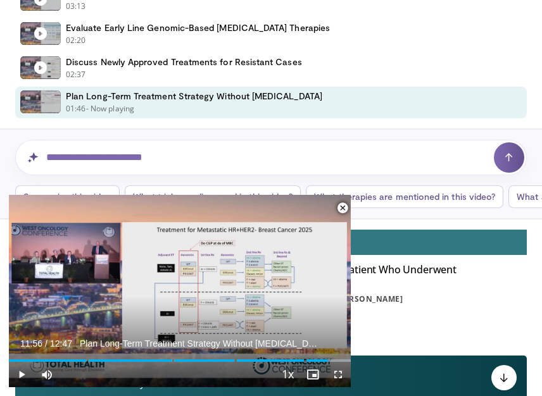
click at [342, 206] on span "Video Player" at bounding box center [342, 208] width 25 height 25
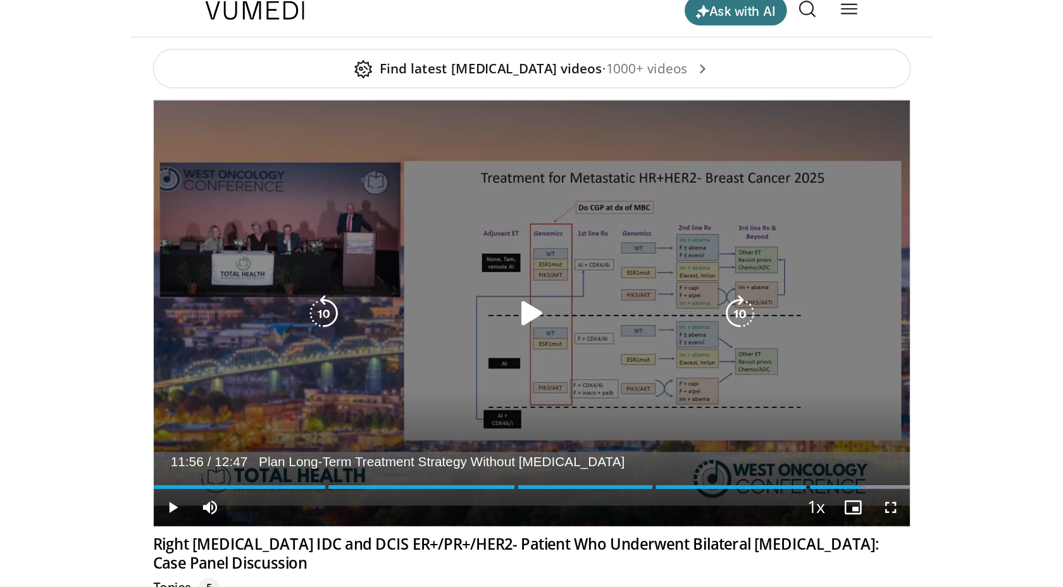
scroll to position [0, 0]
